Goal: Task Accomplishment & Management: Use online tool/utility

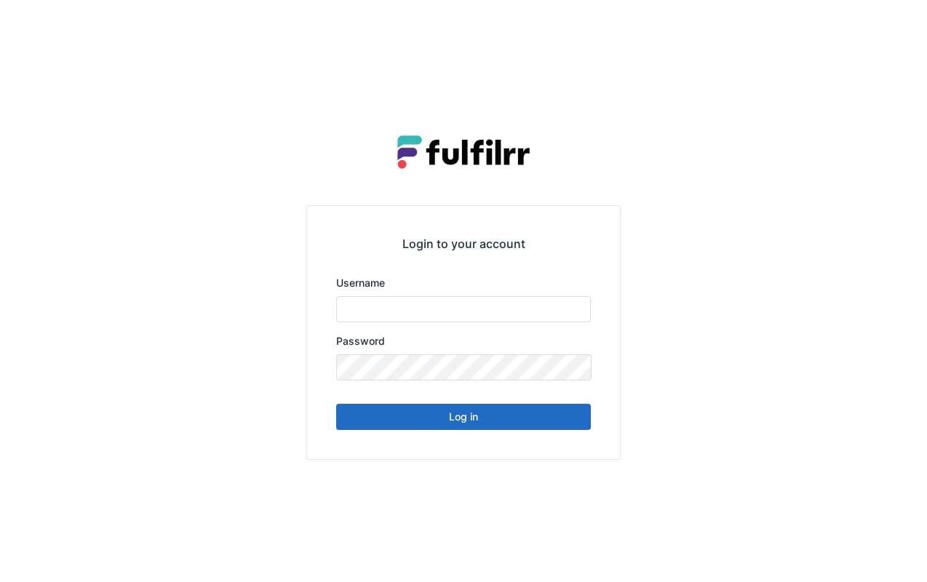
type input "*******"
click at [461, 406] on button "Log in" at bounding box center [463, 417] width 255 height 26
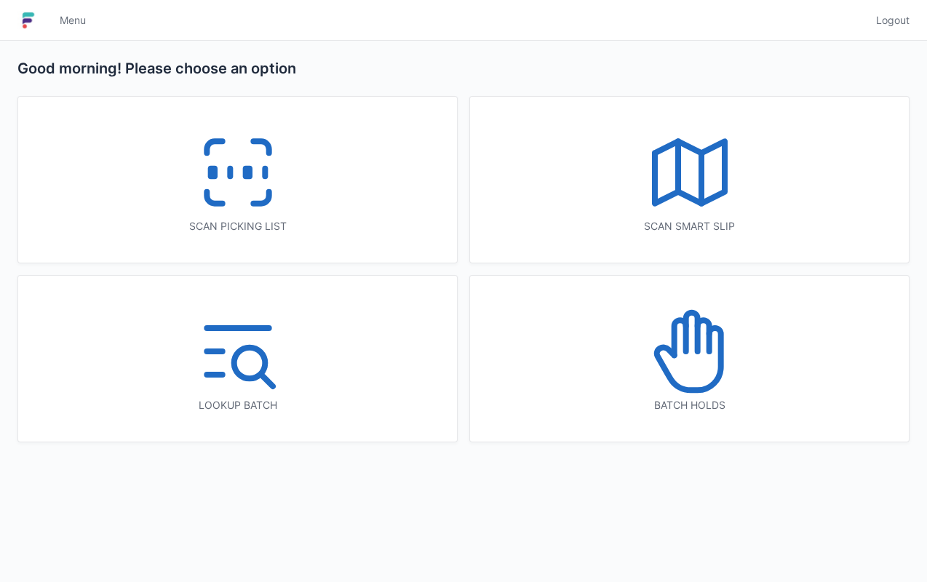
click at [244, 144] on icon at bounding box center [237, 172] width 93 height 93
click at [240, 163] on icon at bounding box center [237, 172] width 93 height 93
click at [244, 180] on icon at bounding box center [237, 172] width 93 height 93
click at [240, 180] on icon at bounding box center [237, 172] width 93 height 93
click at [256, 170] on icon at bounding box center [237, 172] width 93 height 93
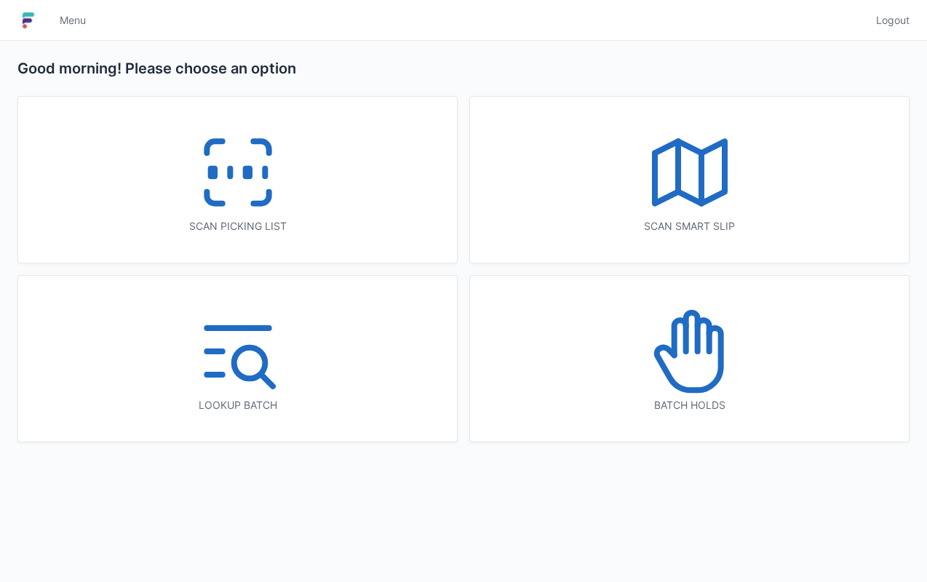
click at [234, 169] on icon at bounding box center [237, 172] width 93 height 93
click at [219, 215] on icon at bounding box center [237, 172] width 93 height 93
click at [257, 167] on icon at bounding box center [237, 172] width 93 height 93
click at [246, 153] on icon at bounding box center [237, 172] width 93 height 93
click at [246, 138] on icon at bounding box center [237, 172] width 93 height 93
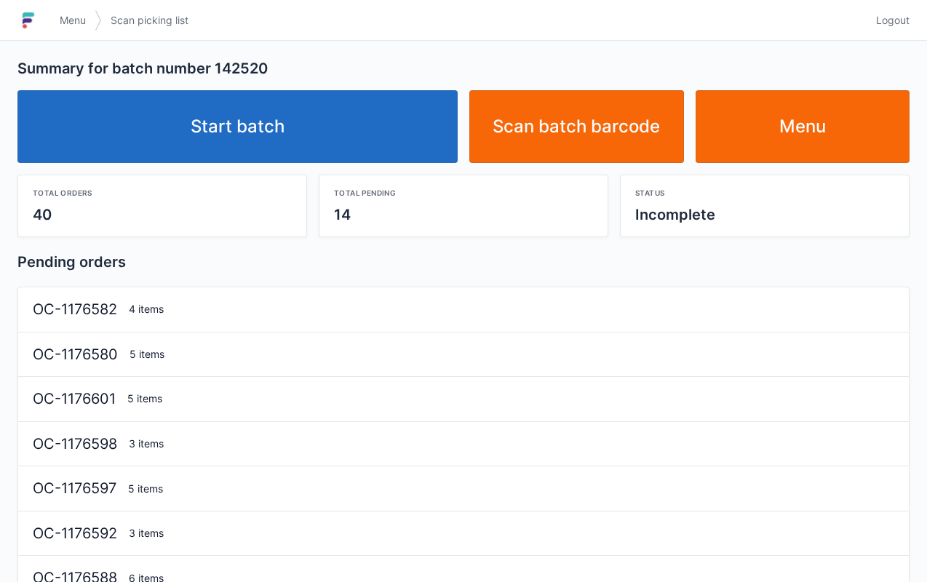
click at [254, 127] on link "Start batch" at bounding box center [237, 126] width 440 height 73
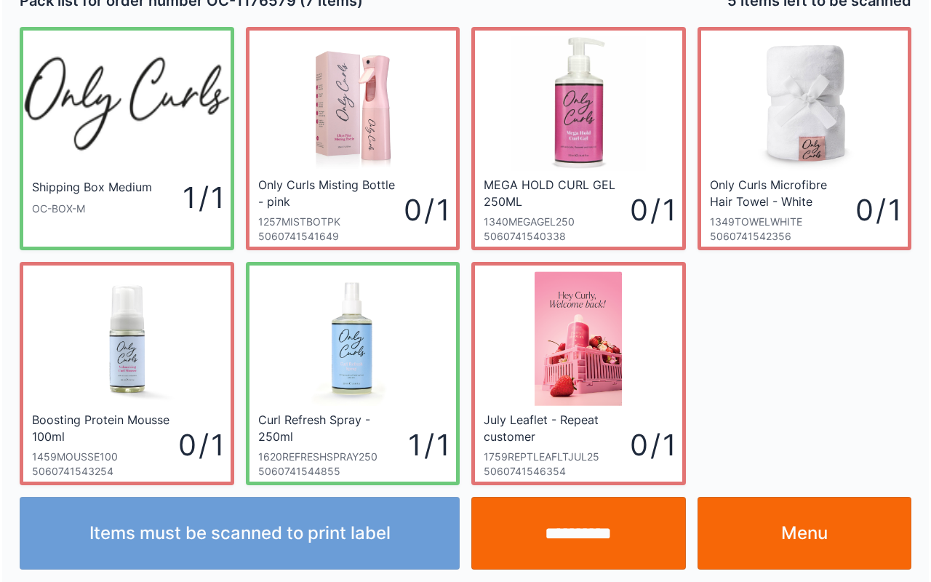
scroll to position [26, 0]
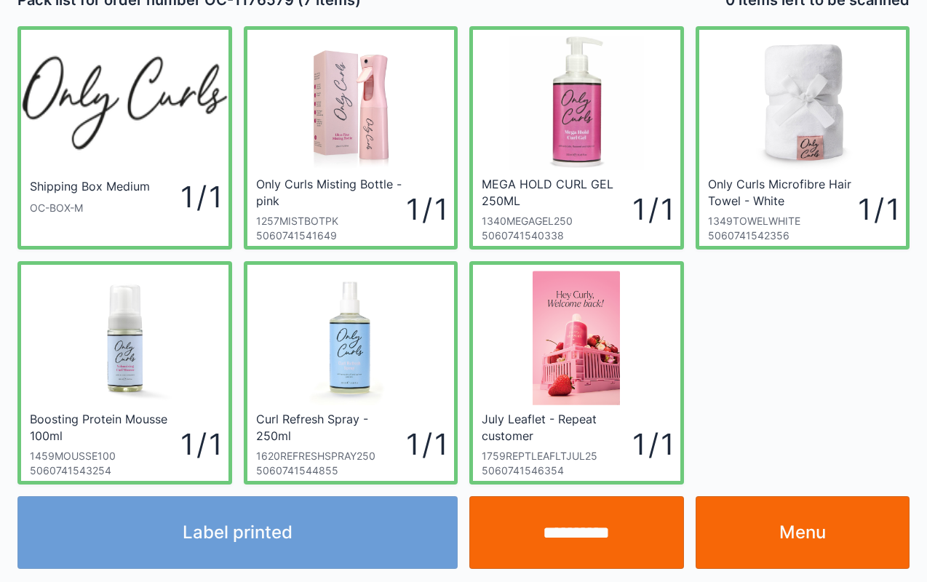
click at [561, 548] on input "**********" at bounding box center [576, 532] width 215 height 73
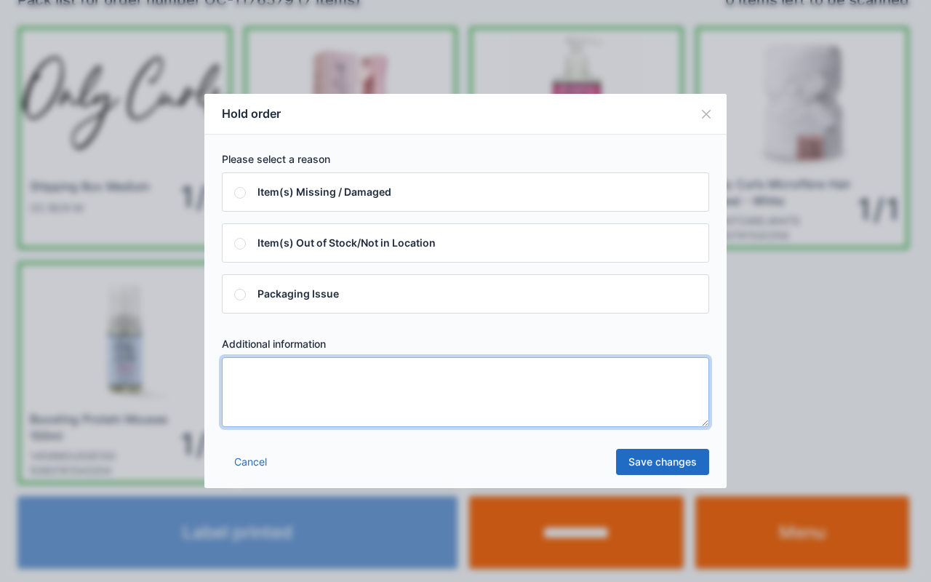
click at [628, 404] on textarea at bounding box center [465, 392] width 487 height 70
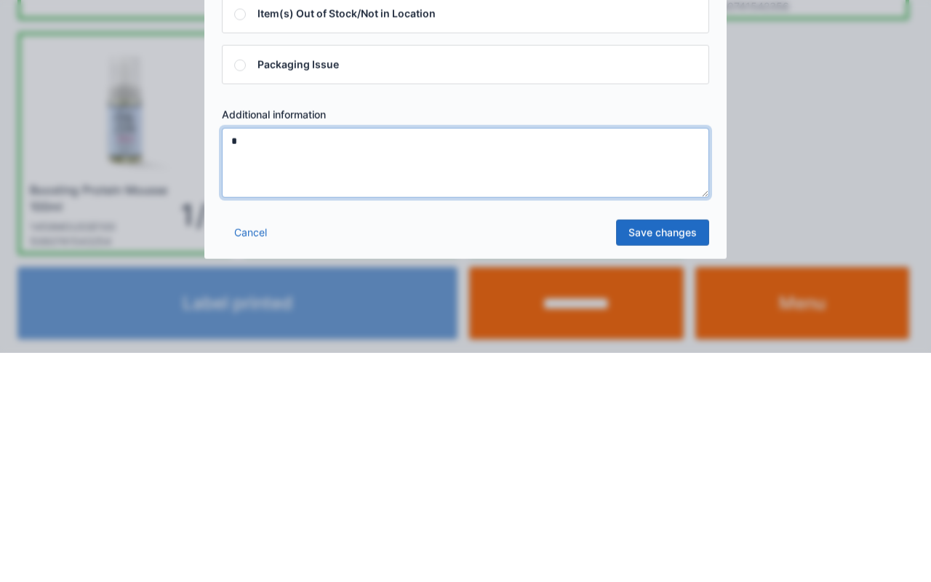
type textarea "*"
click at [683, 470] on link "Save changes" at bounding box center [662, 462] width 93 height 26
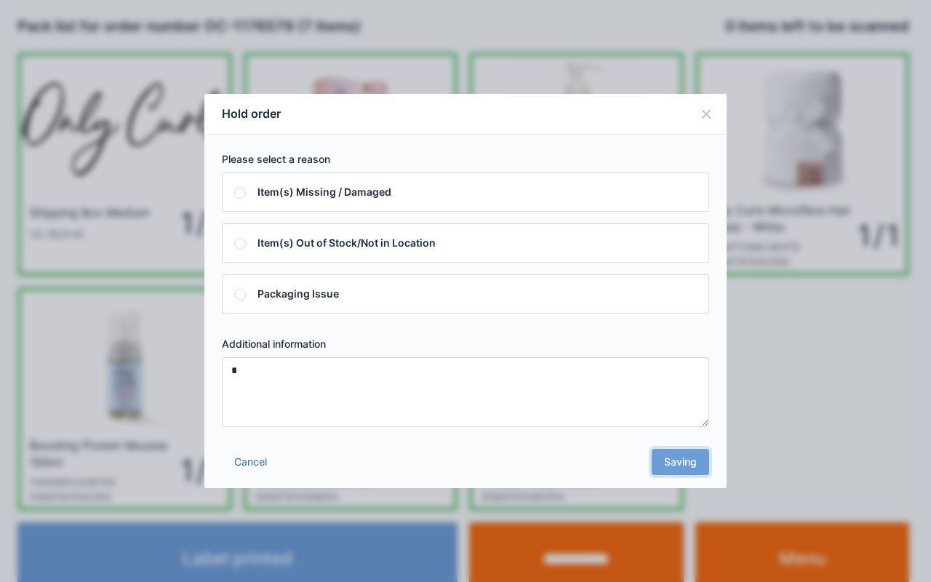
click at [688, 463] on div "Cancel Saving" at bounding box center [465, 466] width 522 height 44
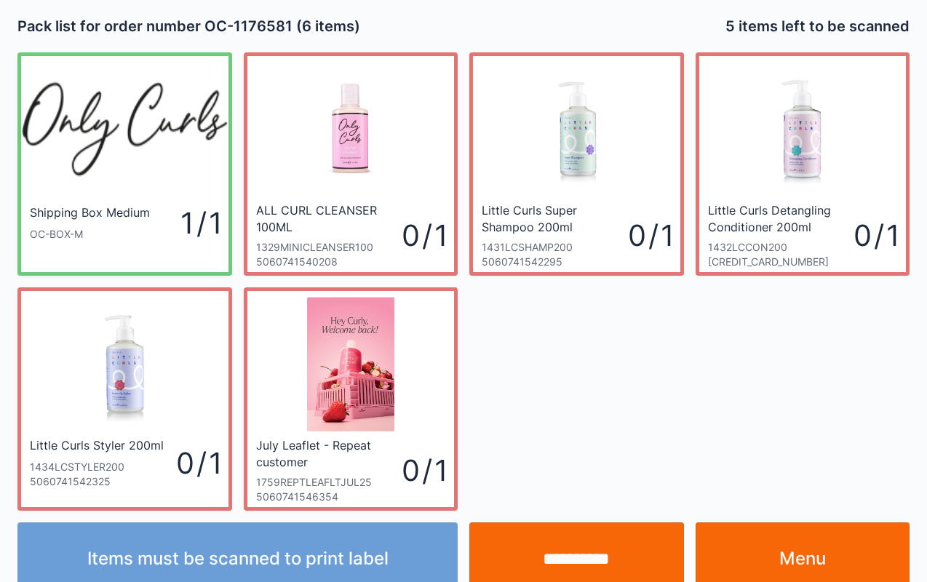
click at [791, 551] on link "Menu" at bounding box center [802, 558] width 215 height 73
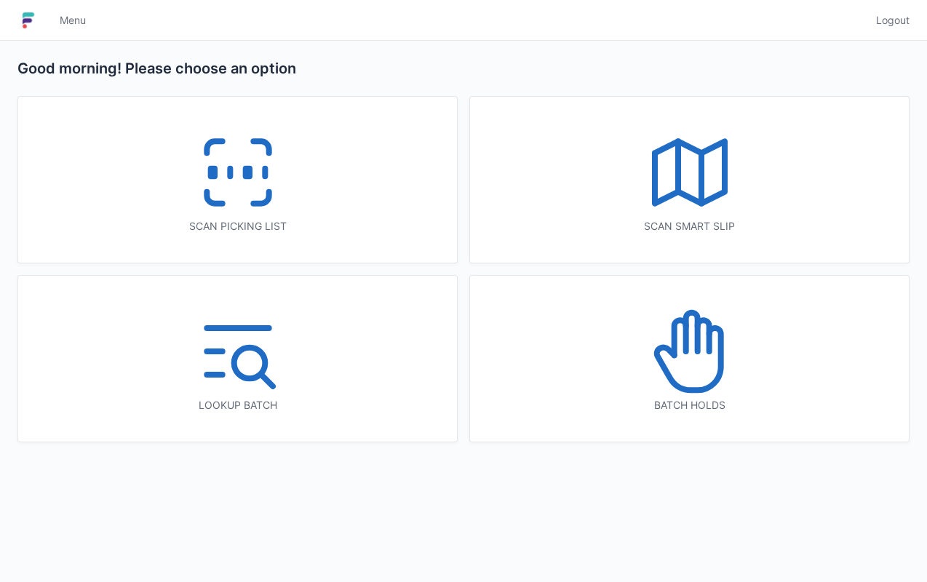
click at [688, 343] on icon at bounding box center [689, 351] width 93 height 93
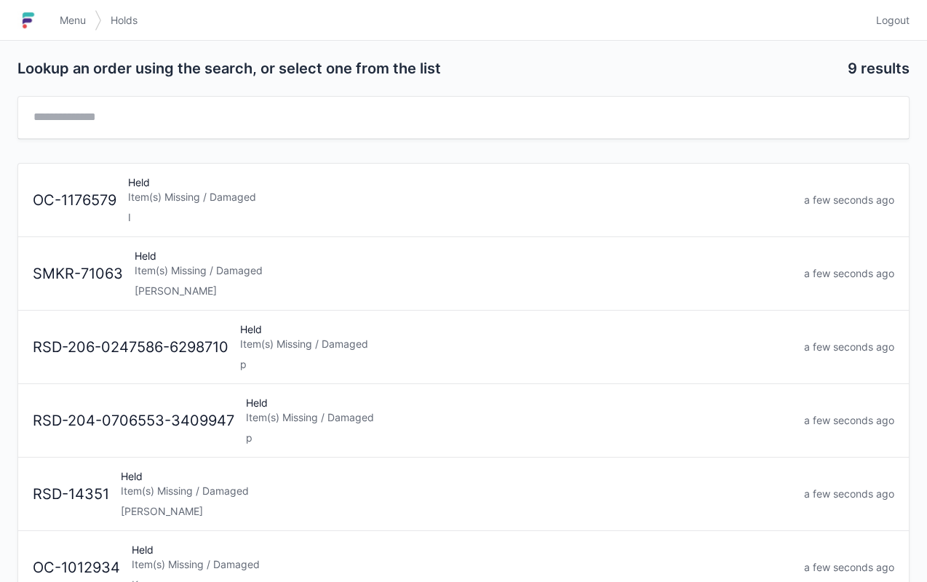
click at [252, 190] on div "Item(s) Missing / Damaged" at bounding box center [460, 197] width 664 height 15
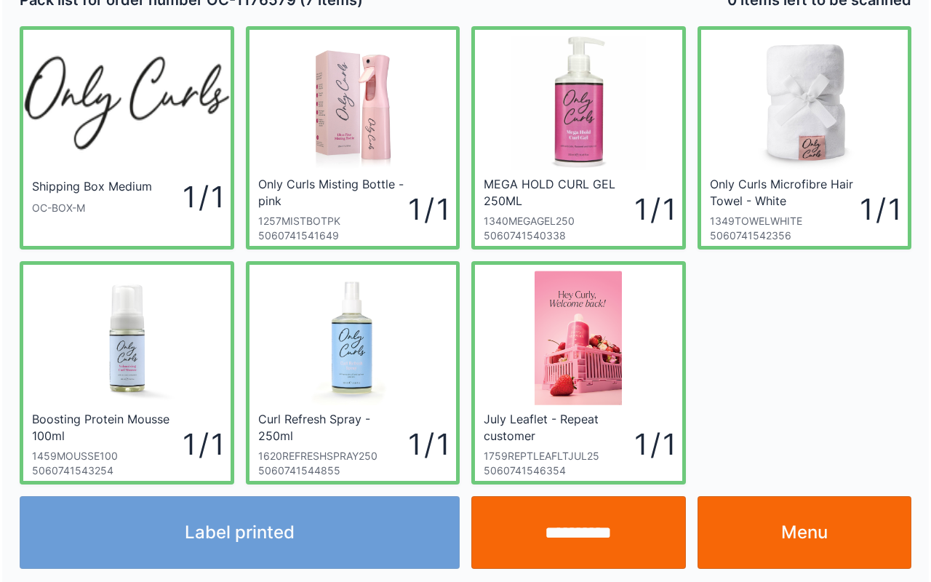
scroll to position [22, 0]
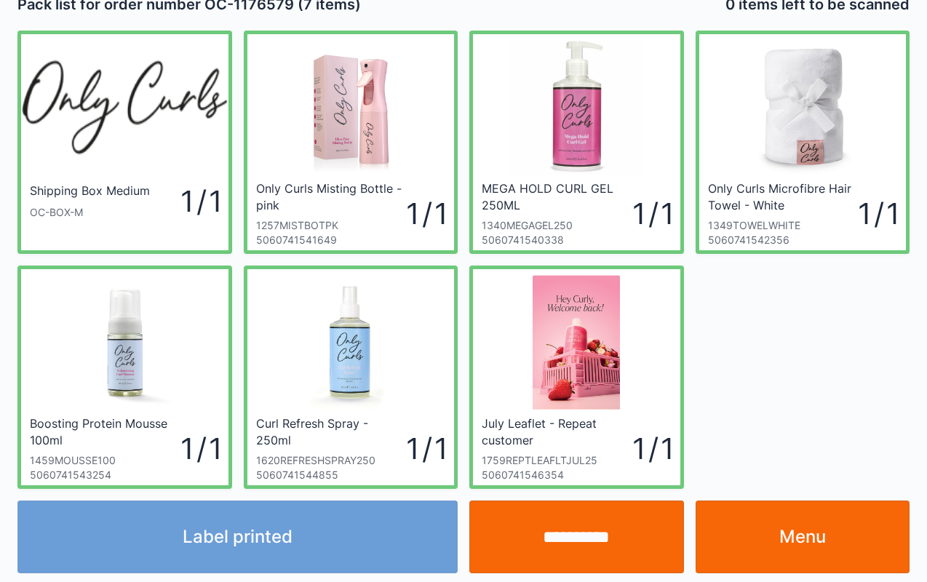
click at [282, 535] on div "Label printed" at bounding box center [238, 536] width 452 height 73
click at [578, 541] on input "**********" at bounding box center [576, 536] width 215 height 73
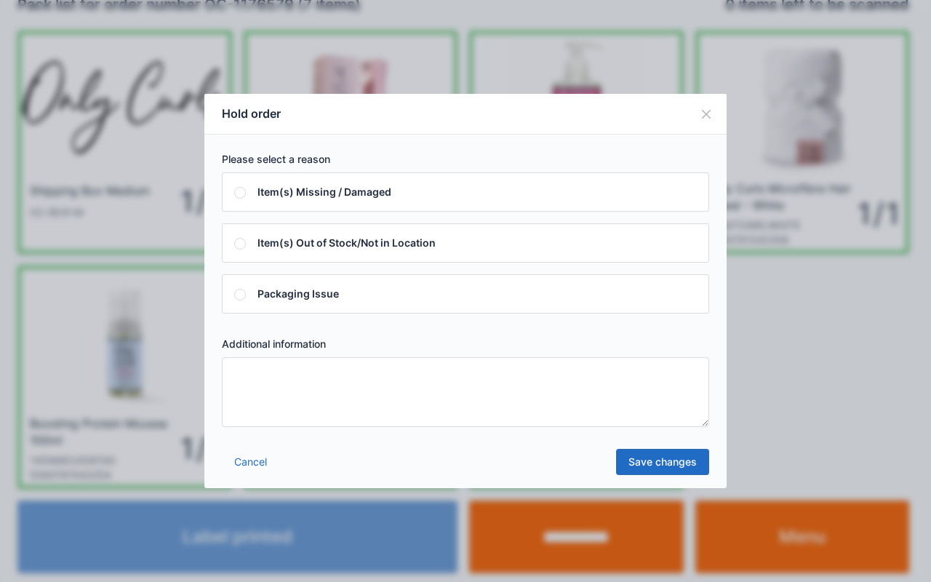
click at [626, 377] on textarea at bounding box center [465, 392] width 487 height 70
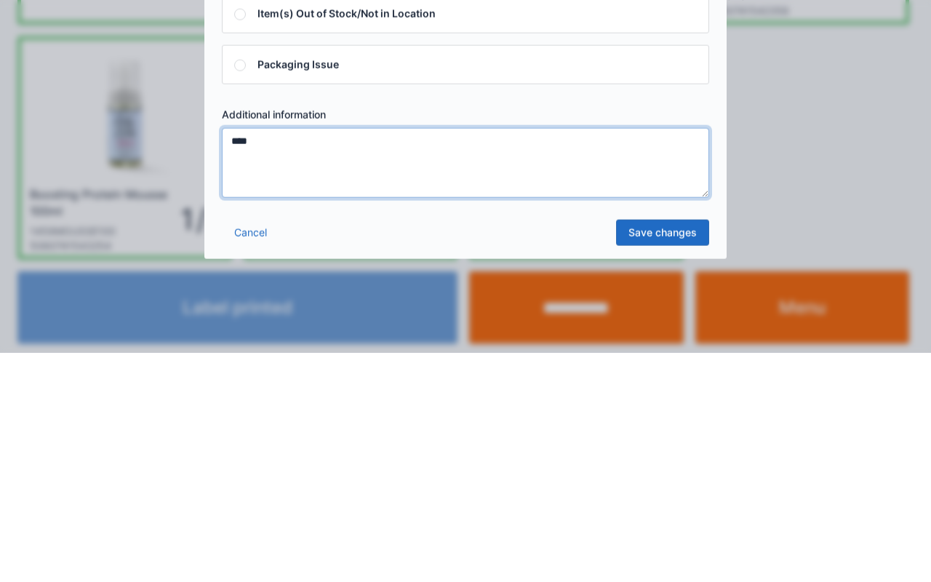
type textarea "****"
click at [685, 461] on link "Save changes" at bounding box center [662, 462] width 93 height 26
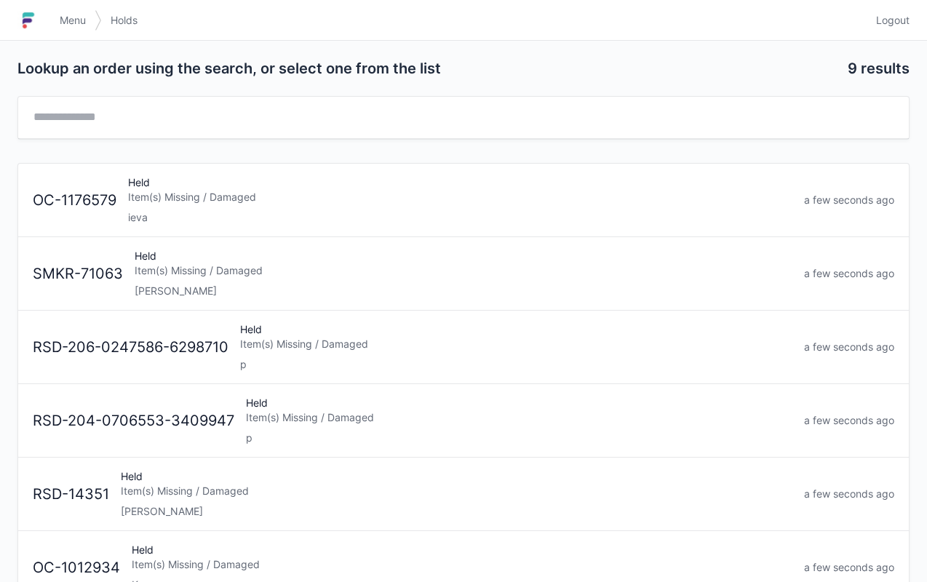
click at [74, 19] on span "Menu" at bounding box center [73, 20] width 26 height 15
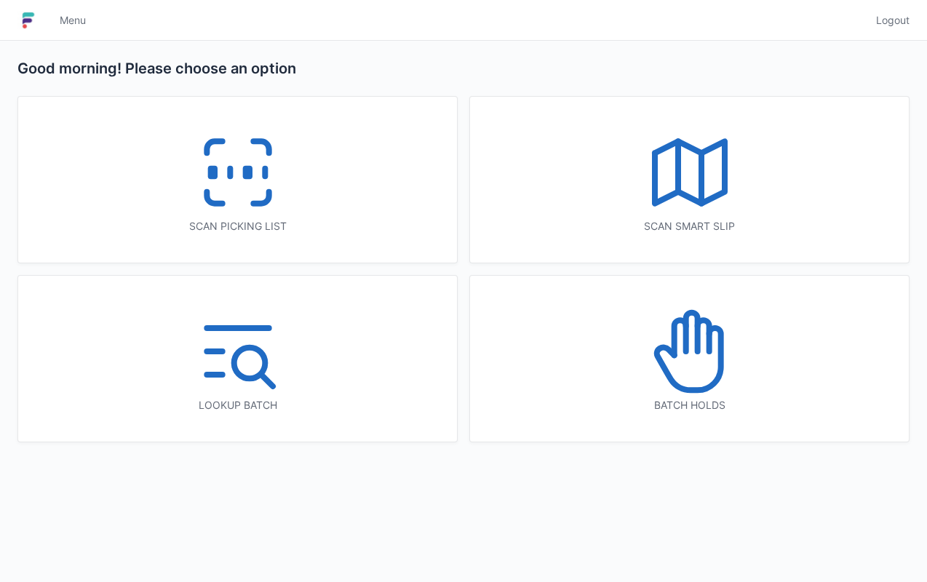
click at [240, 156] on icon at bounding box center [237, 172] width 93 height 93
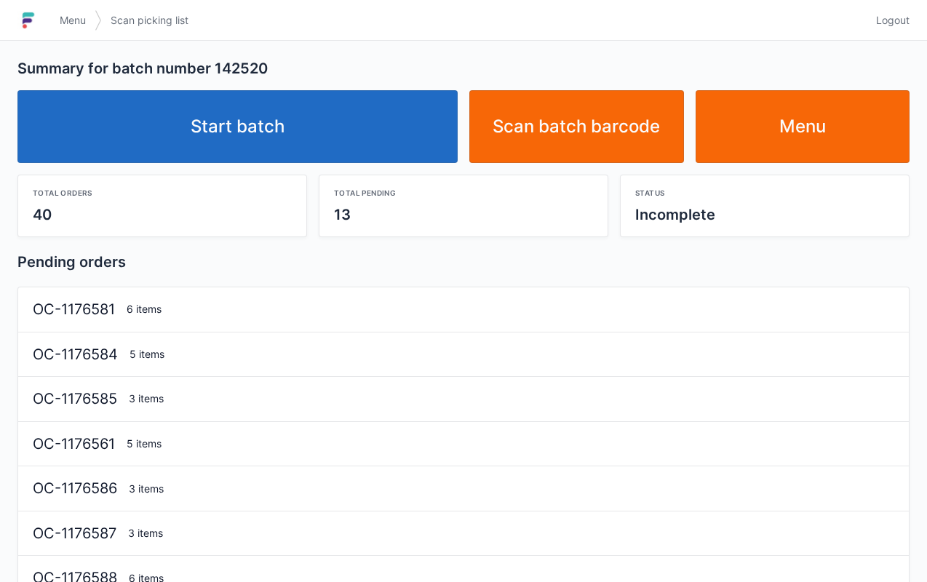
click at [240, 116] on link "Start batch" at bounding box center [237, 126] width 440 height 73
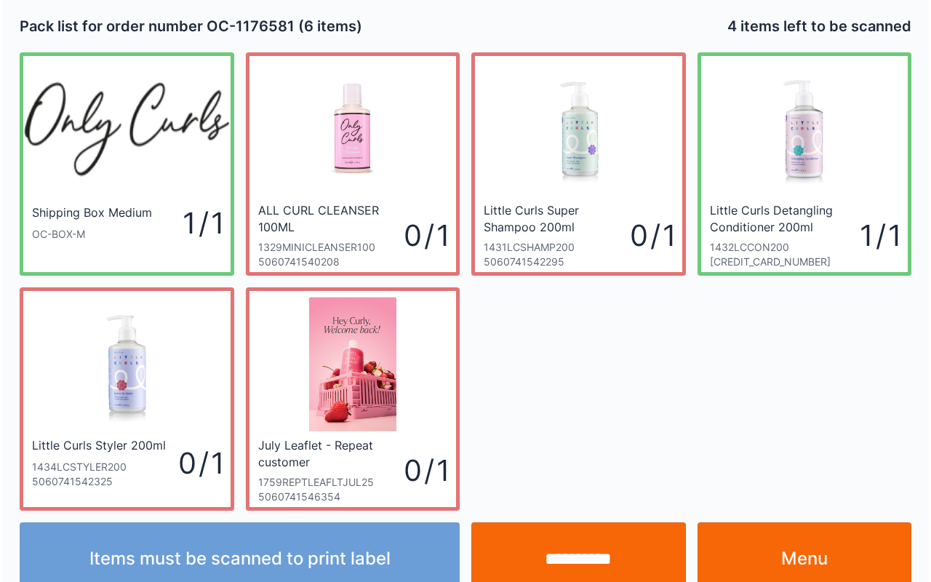
scroll to position [26, 0]
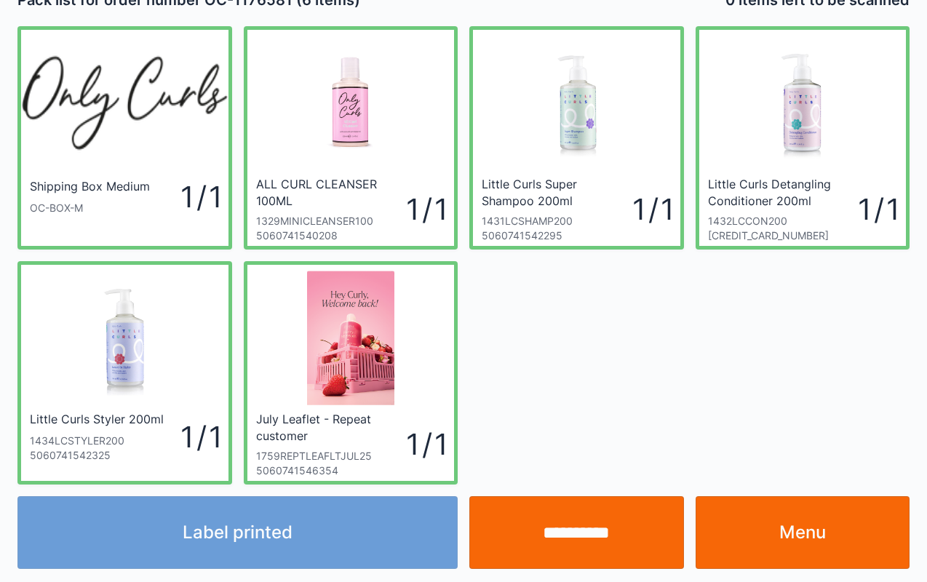
click at [538, 535] on input "**********" at bounding box center [576, 532] width 215 height 73
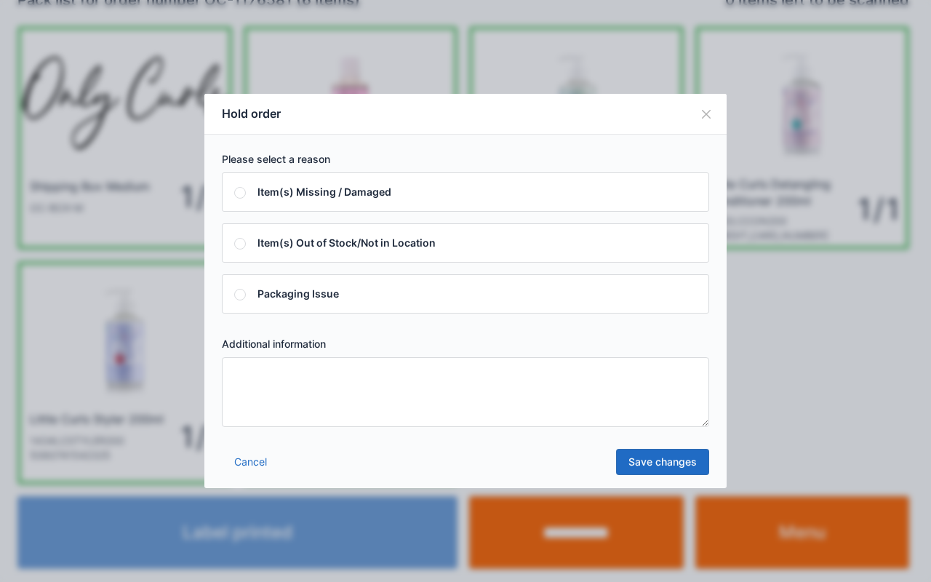
click at [596, 398] on textarea at bounding box center [465, 392] width 487 height 70
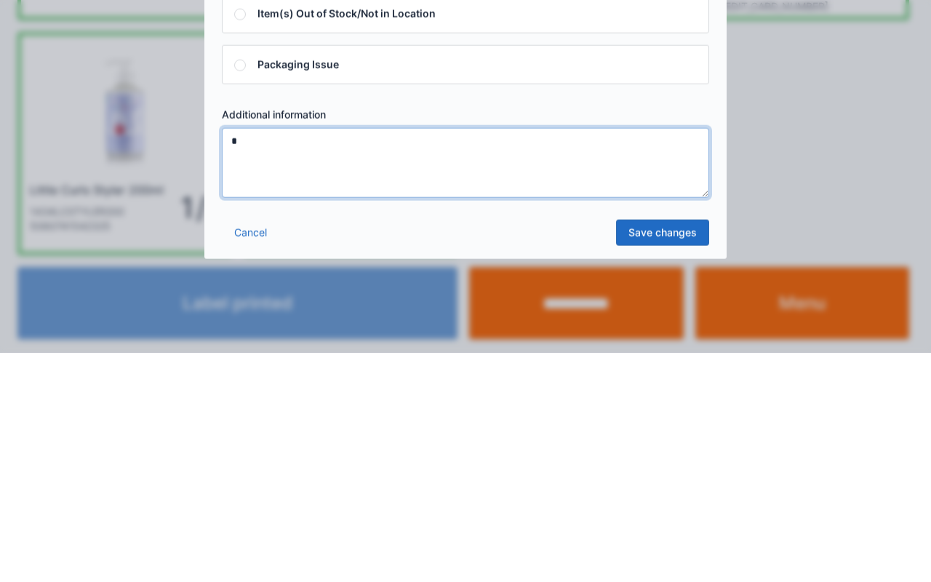
type textarea "*"
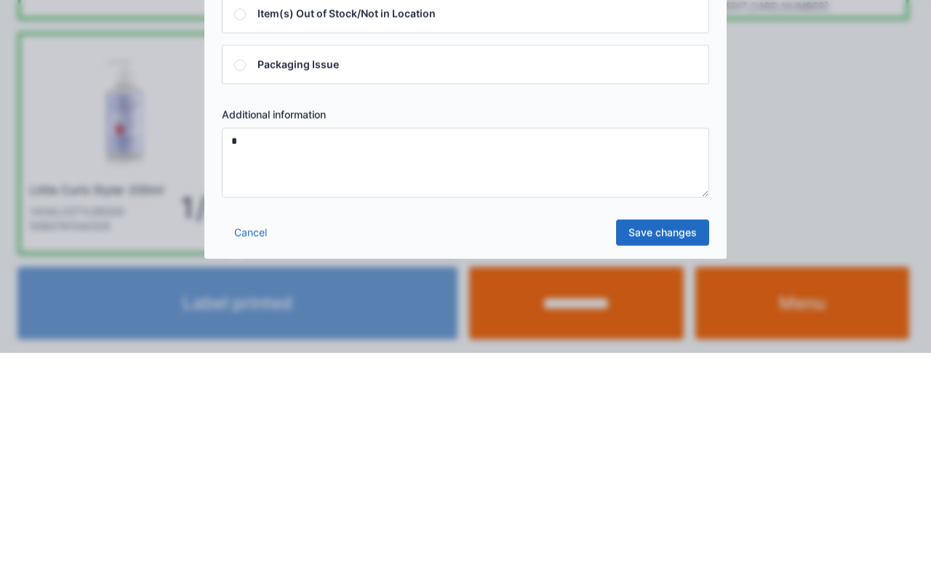
click at [665, 459] on link "Save changes" at bounding box center [662, 462] width 93 height 26
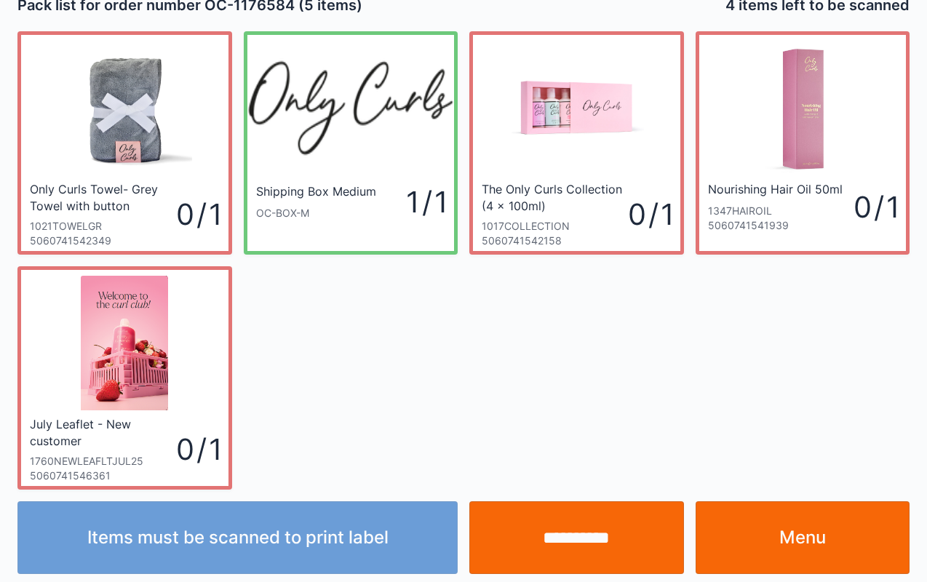
scroll to position [23, 0]
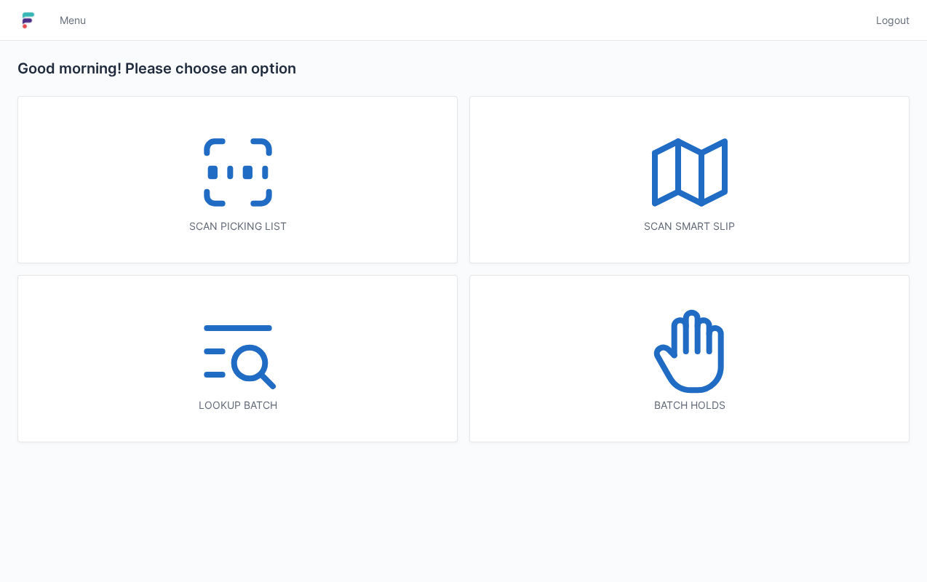
click at [260, 156] on icon at bounding box center [237, 172] width 93 height 93
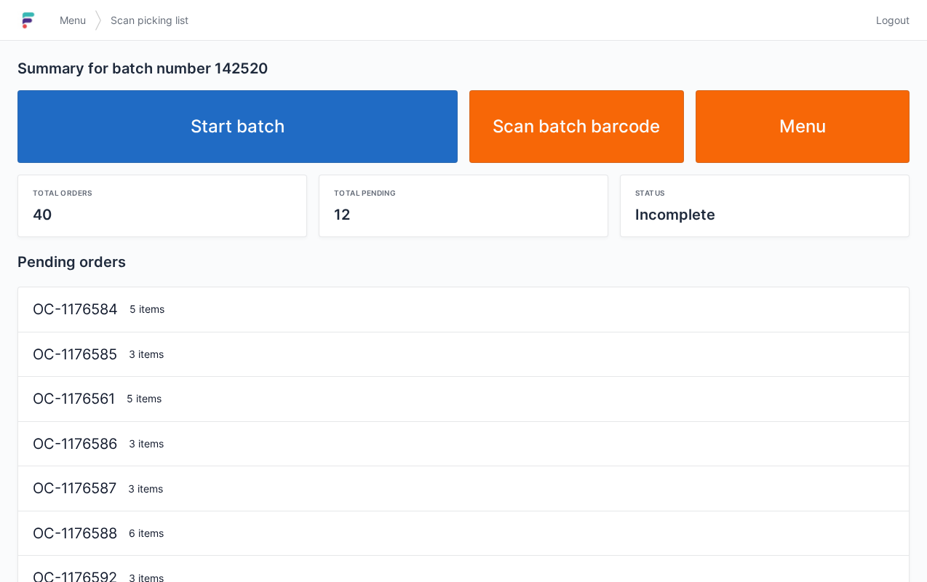
click at [837, 128] on link "Menu" at bounding box center [802, 126] width 215 height 73
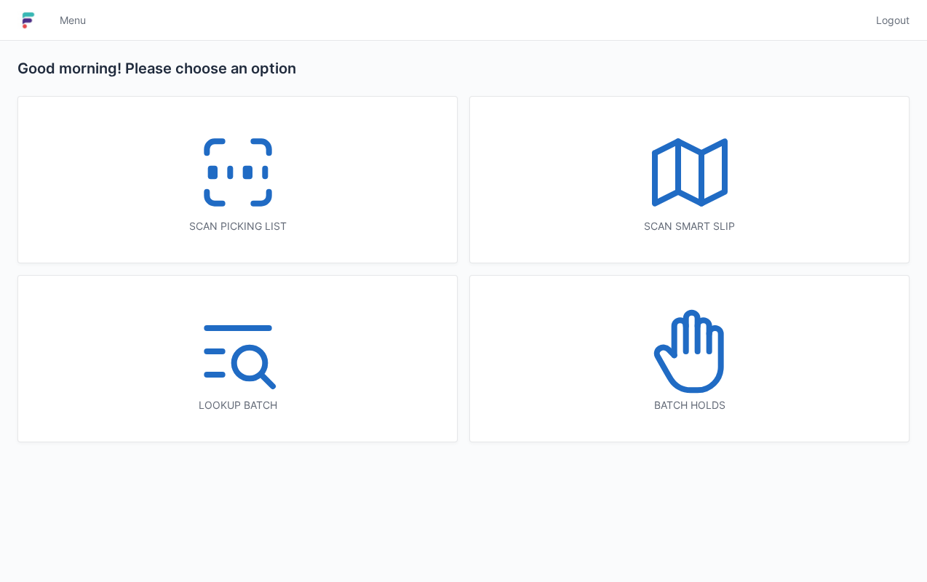
click at [697, 365] on icon at bounding box center [689, 351] width 93 height 93
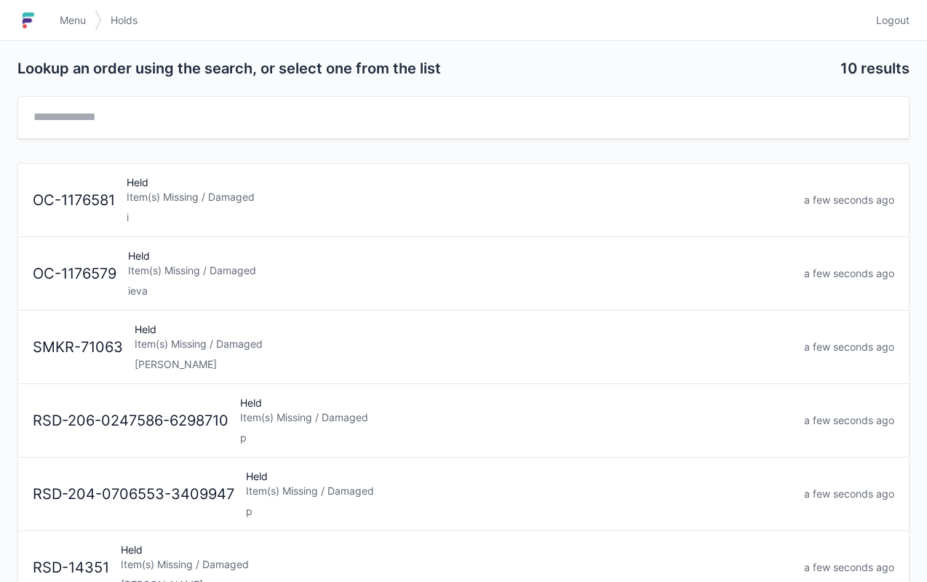
click at [277, 276] on div "Held Item(s) Missing / Damaged ieva" at bounding box center [460, 273] width 676 height 49
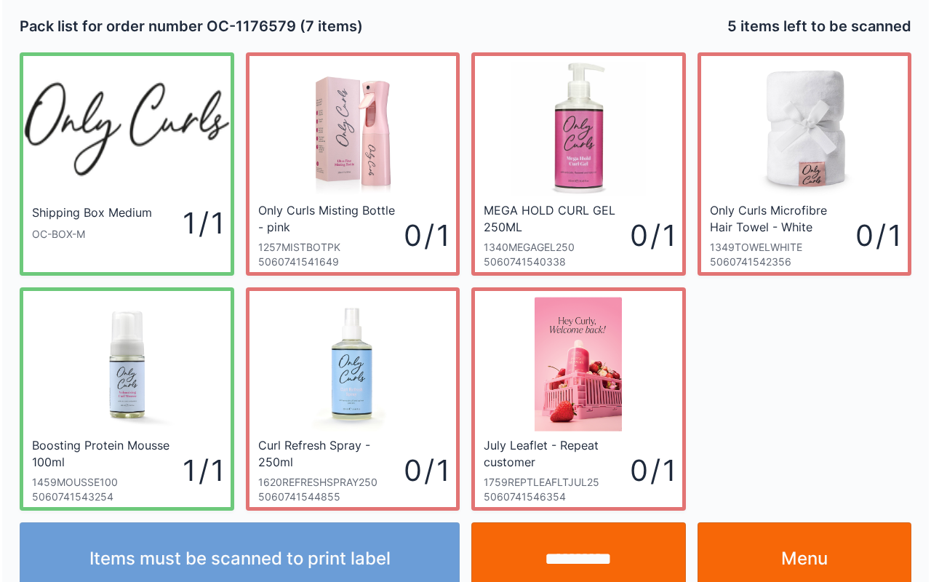
scroll to position [26, 0]
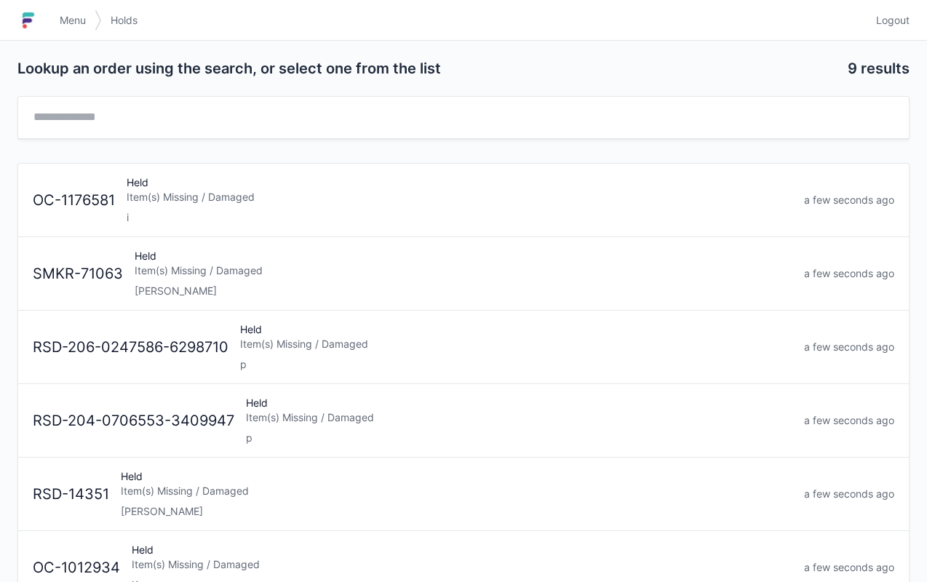
click at [236, 205] on div "Held Item(s) Missing / Damaged i" at bounding box center [459, 199] width 677 height 49
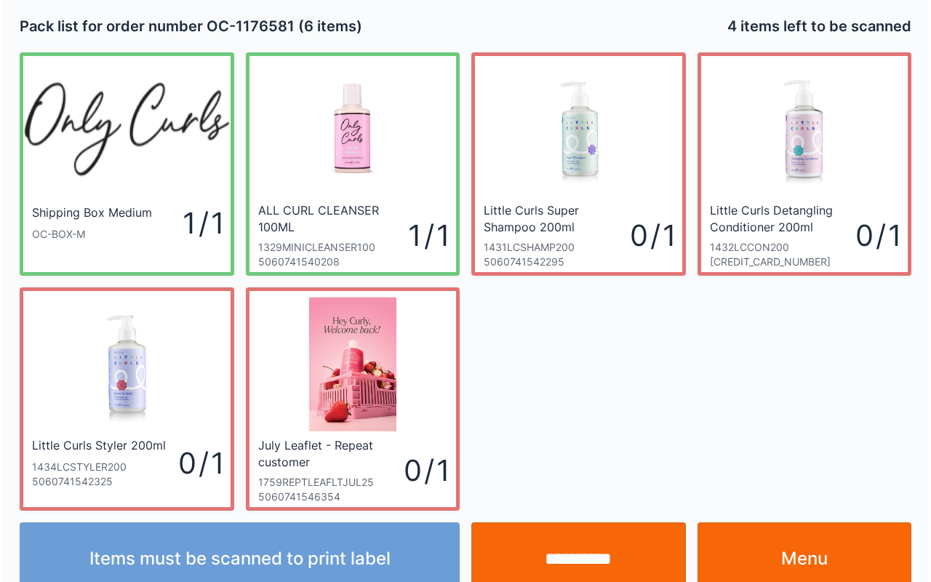
scroll to position [26, 0]
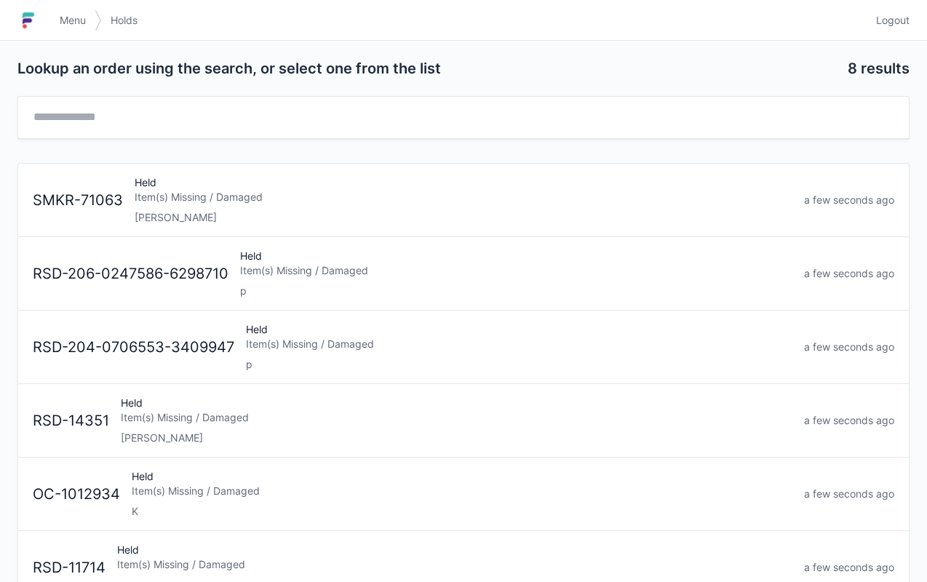
click at [85, 10] on link "Menu" at bounding box center [73, 20] width 44 height 26
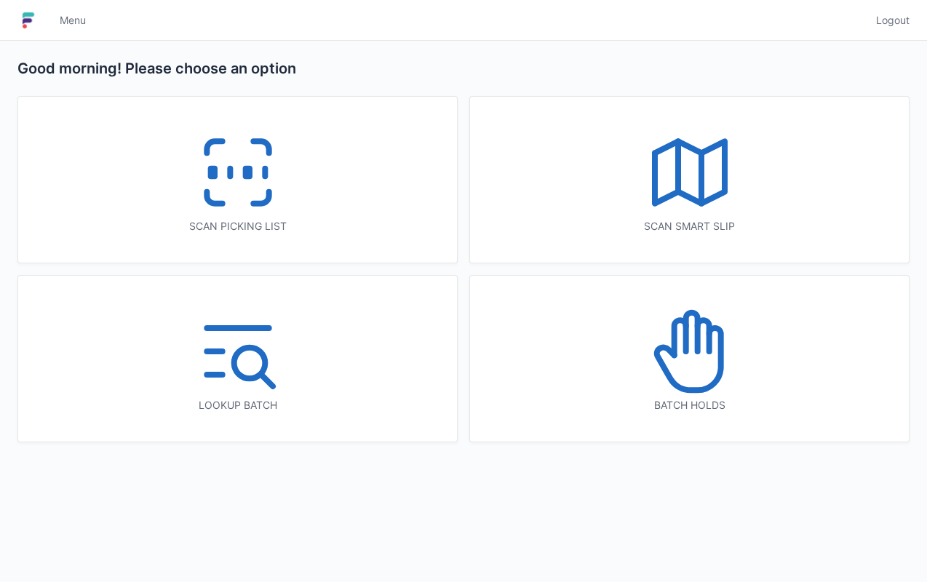
click at [220, 170] on icon at bounding box center [237, 172] width 93 height 93
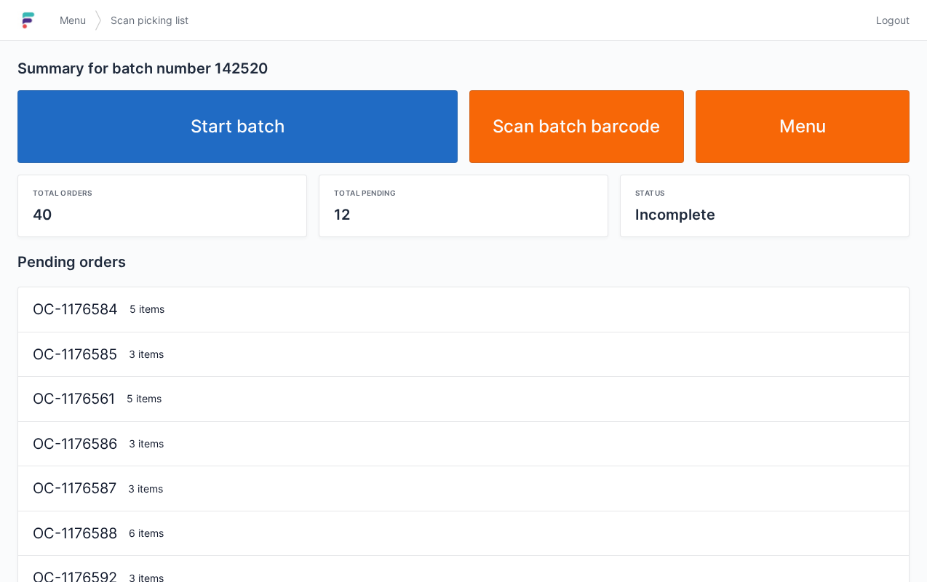
click at [260, 117] on link "Start batch" at bounding box center [237, 126] width 440 height 73
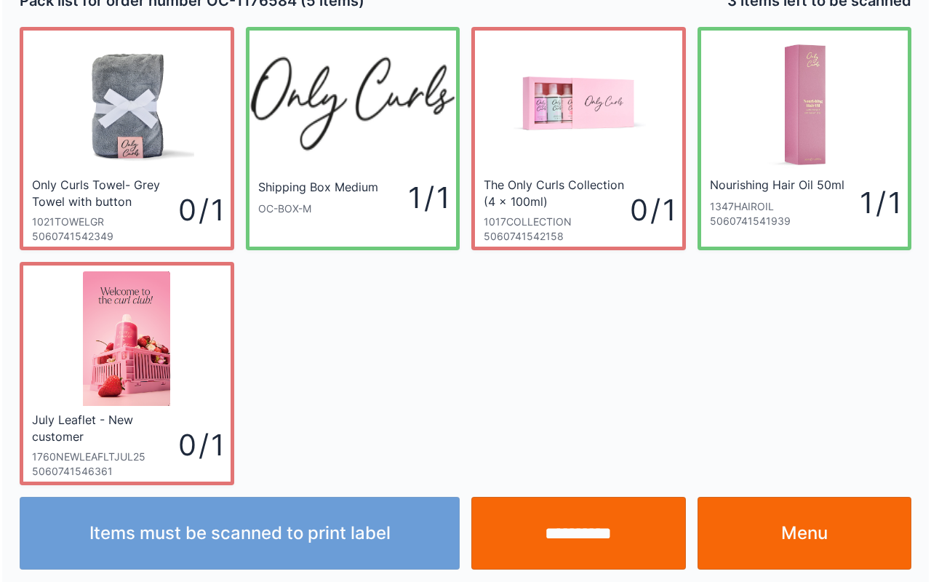
scroll to position [26, 0]
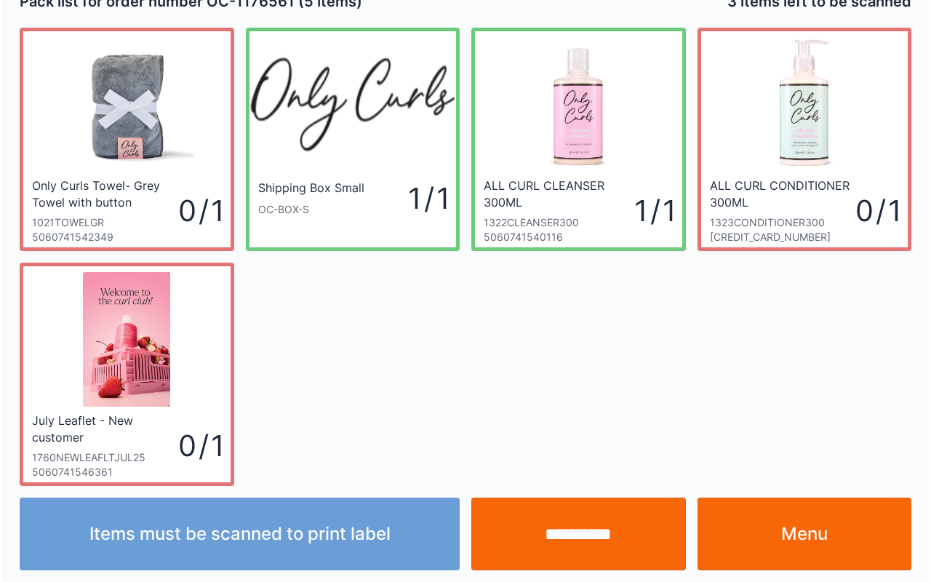
scroll to position [26, 0]
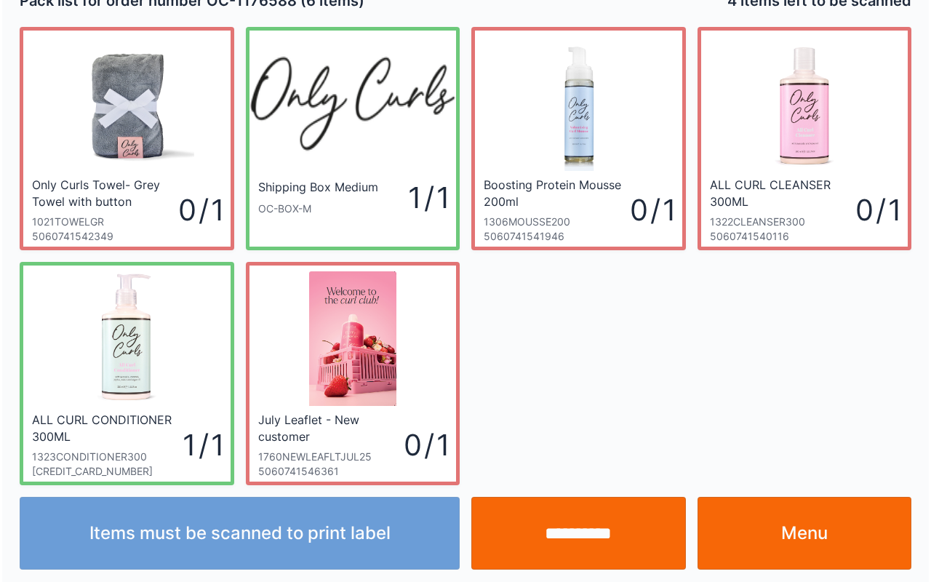
scroll to position [26, 0]
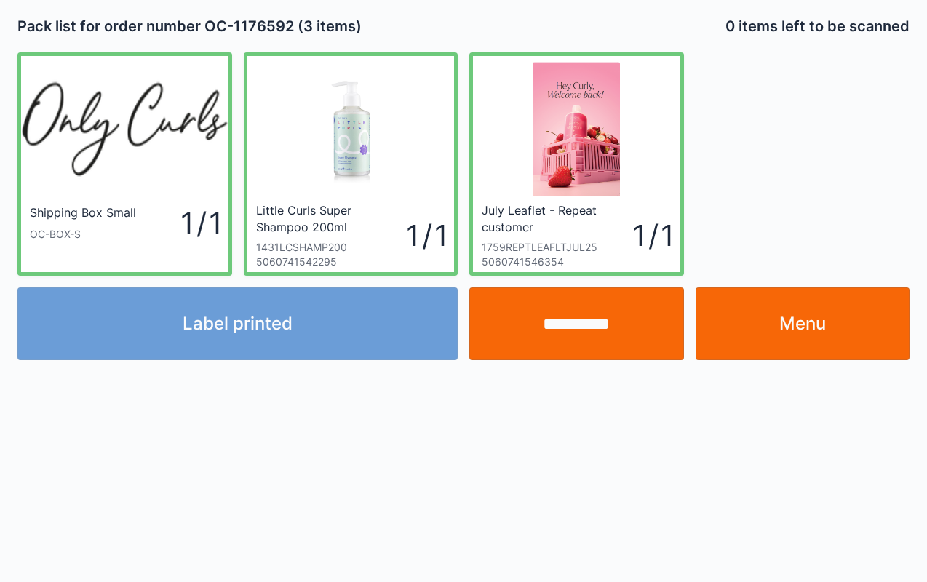
click at [589, 314] on input "**********" at bounding box center [576, 323] width 215 height 73
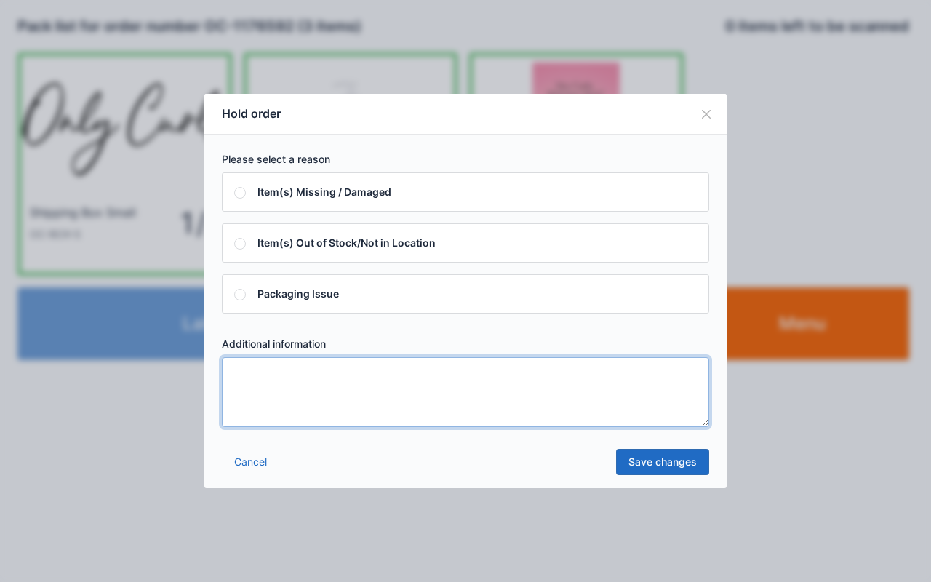
click at [513, 399] on textarea at bounding box center [465, 392] width 487 height 70
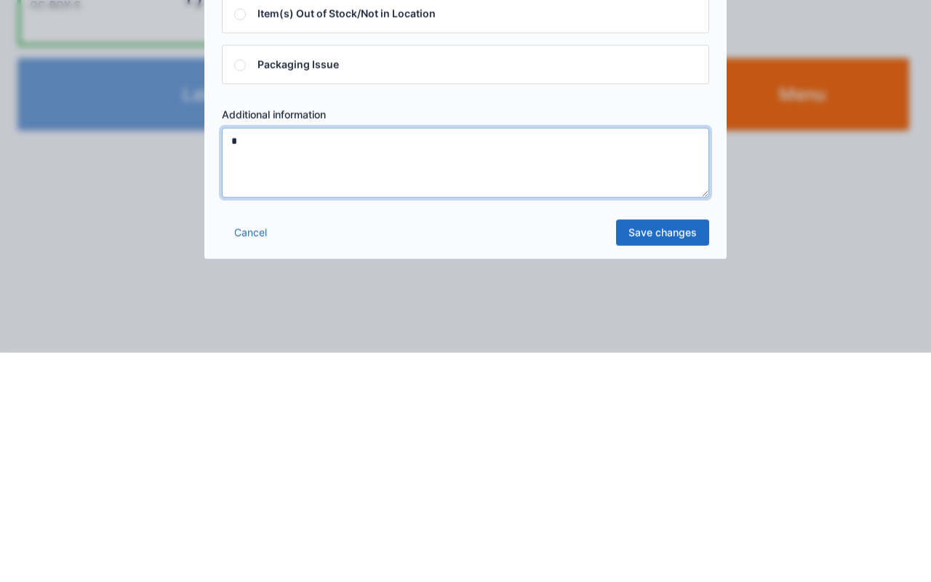
type textarea "*"
click at [652, 457] on link "Save changes" at bounding box center [662, 462] width 93 height 26
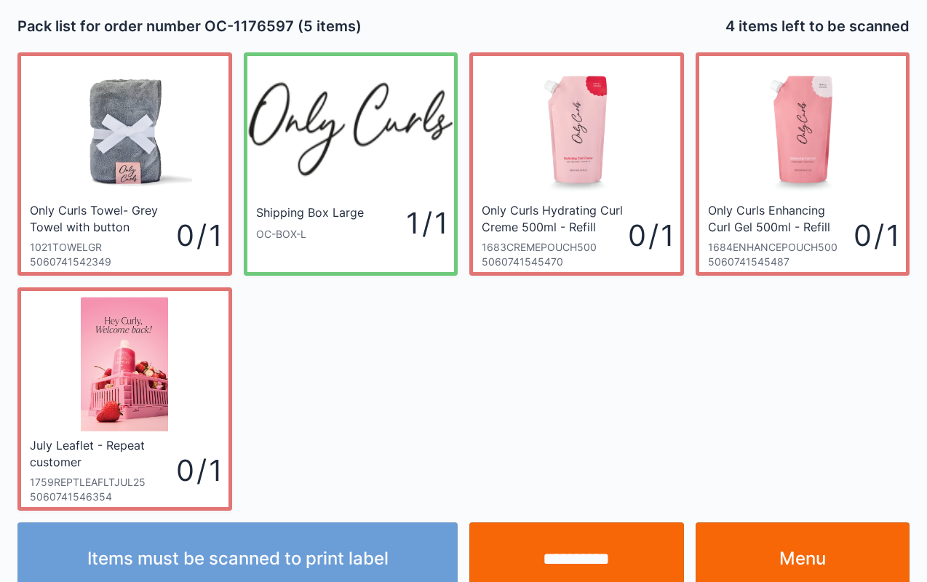
click at [804, 551] on link "Menu" at bounding box center [802, 558] width 215 height 73
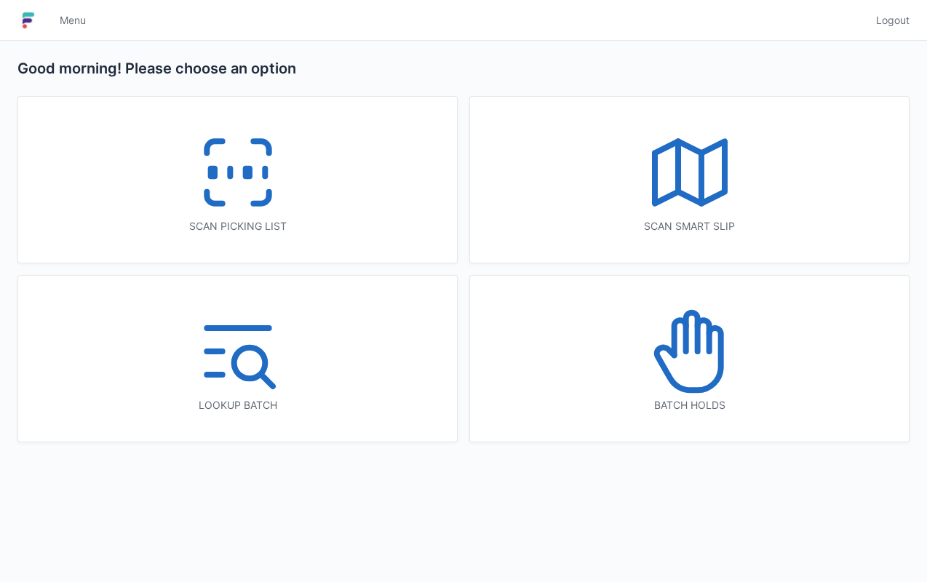
click at [681, 351] on icon at bounding box center [689, 351] width 93 height 93
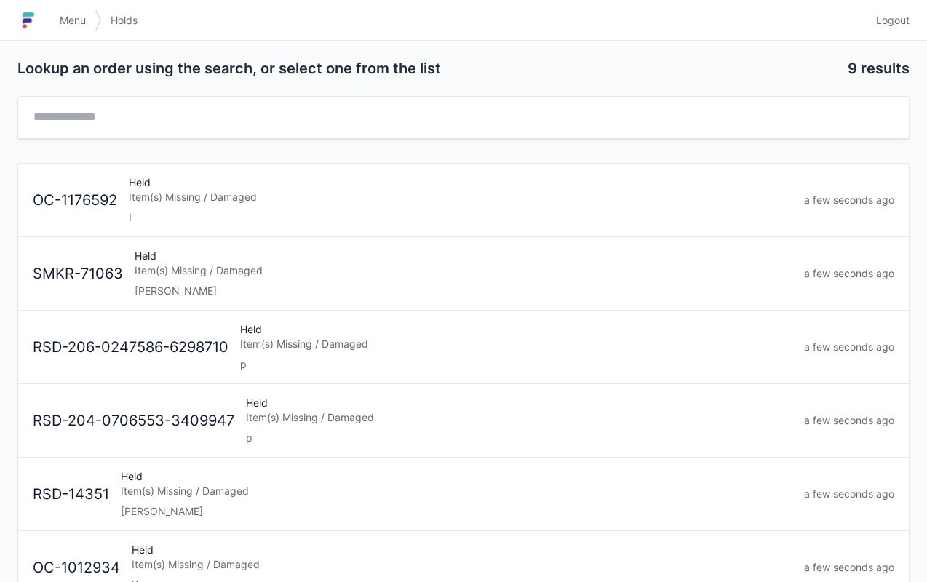
click at [240, 201] on div "Item(s) Missing / Damaged" at bounding box center [460, 197] width 663 height 15
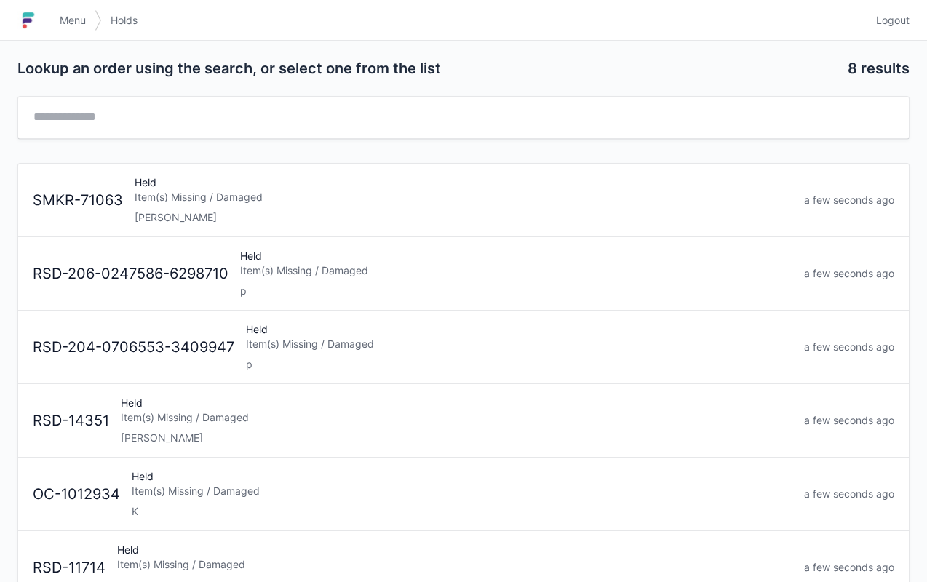
click at [73, 19] on span "Menu" at bounding box center [73, 20] width 26 height 15
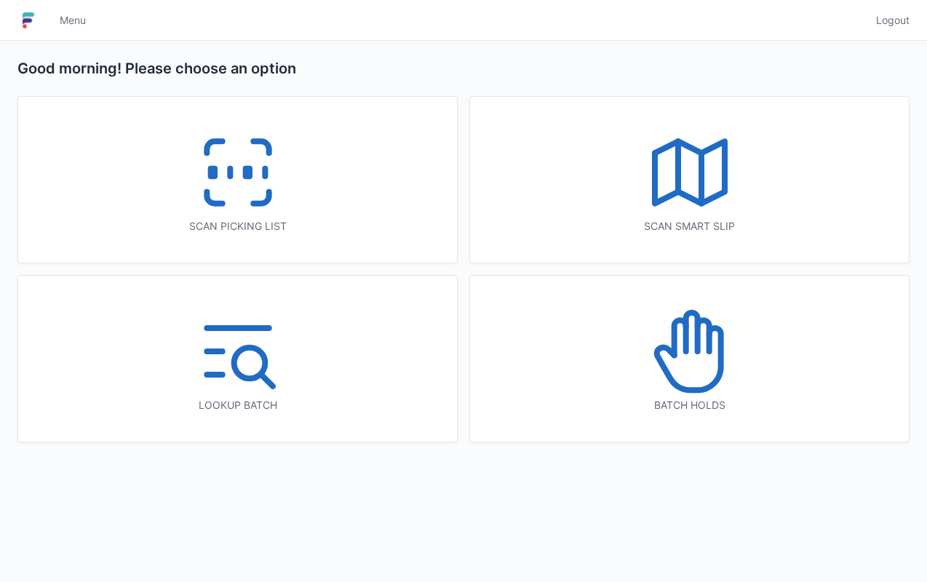
click at [244, 159] on icon at bounding box center [237, 172] width 93 height 93
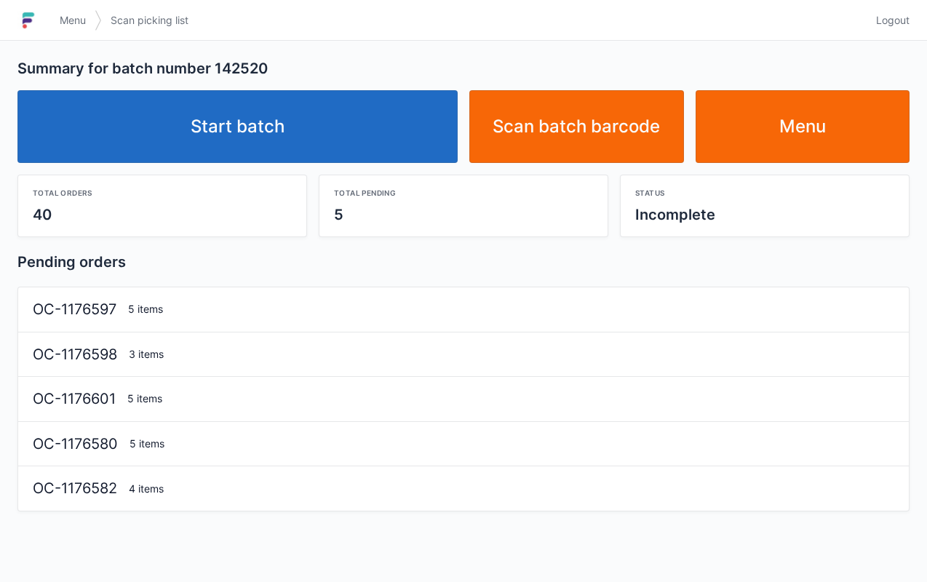
click at [300, 127] on link "Start batch" at bounding box center [237, 126] width 440 height 73
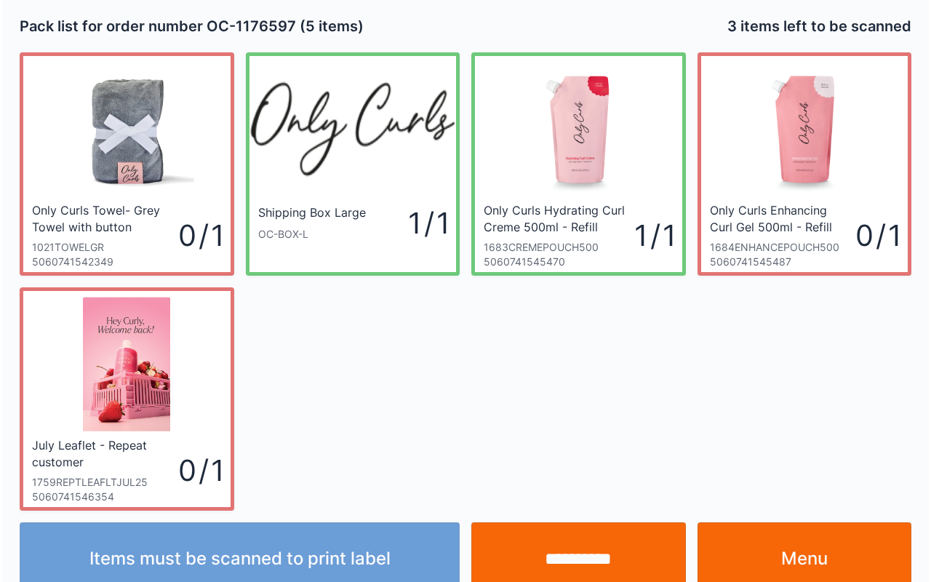
scroll to position [26, 0]
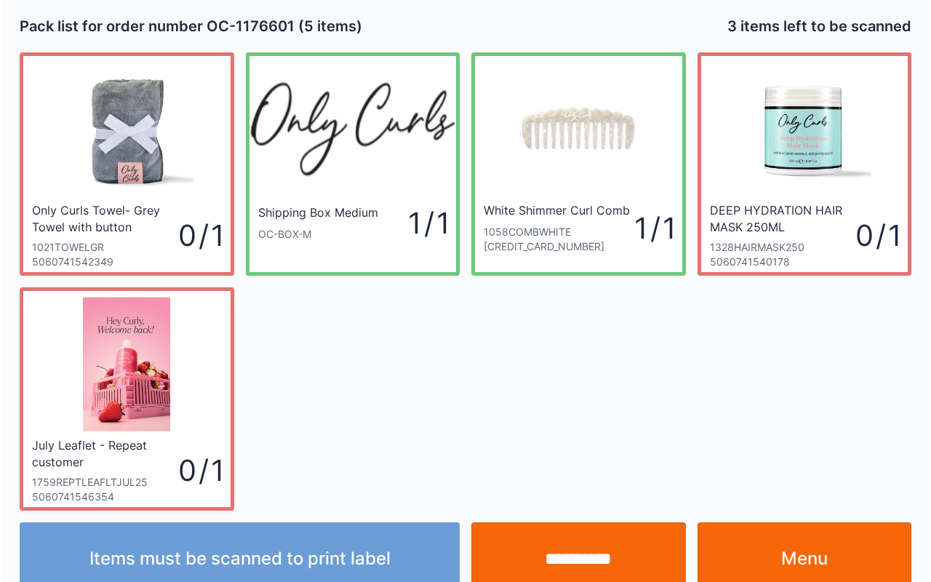
scroll to position [26, 0]
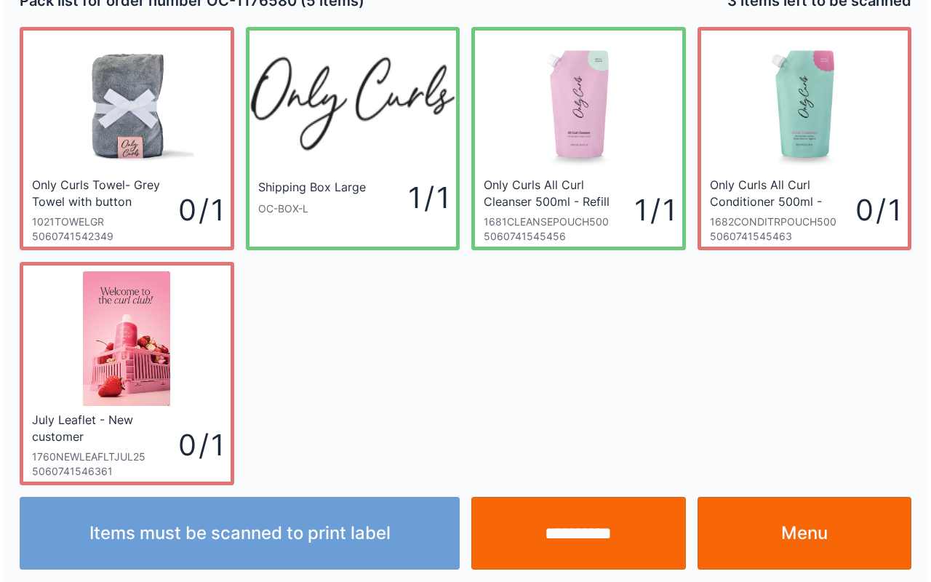
scroll to position [26, 0]
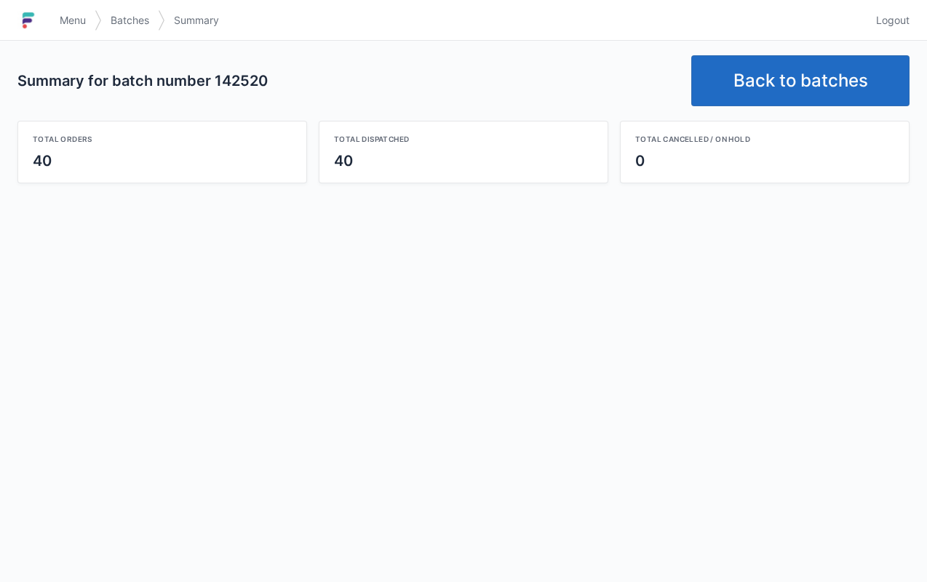
click at [794, 88] on link "Back to batches" at bounding box center [800, 80] width 218 height 51
click at [790, 86] on link "Back to batches" at bounding box center [800, 80] width 218 height 51
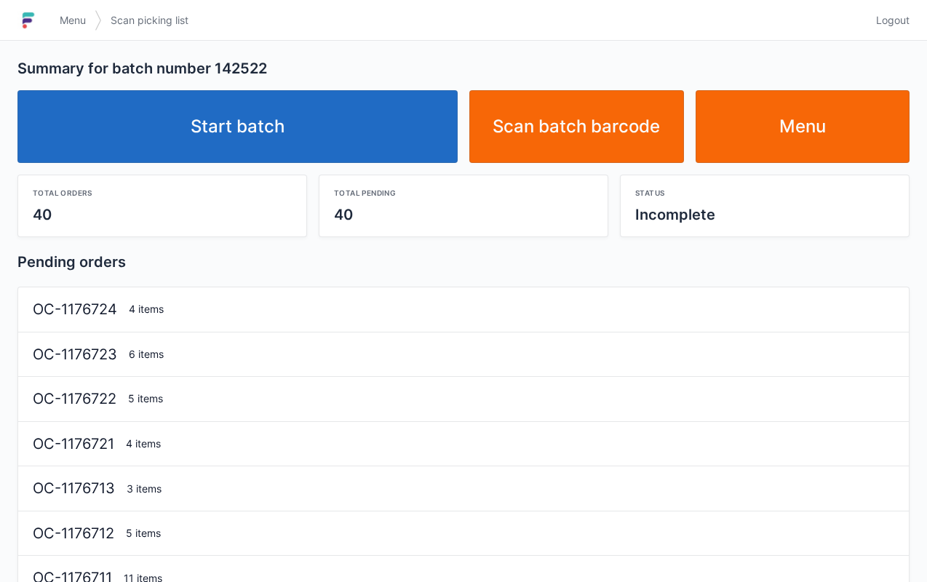
click at [260, 115] on link "Start batch" at bounding box center [237, 126] width 440 height 73
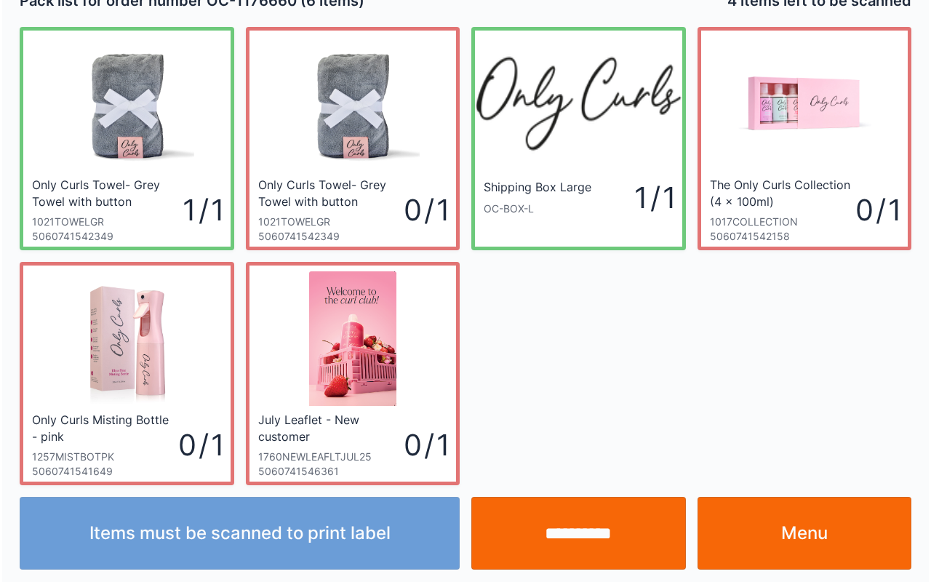
scroll to position [26, 0]
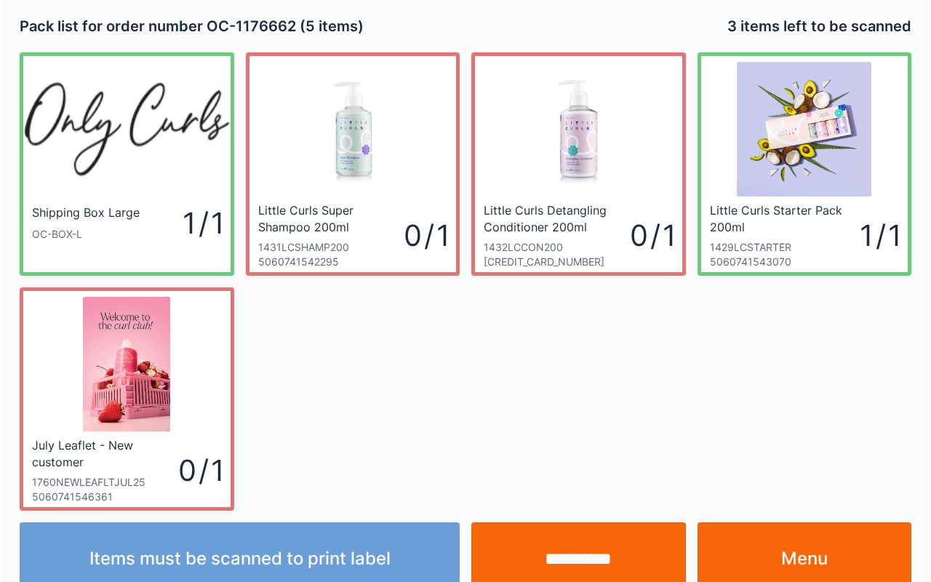
scroll to position [26, 0]
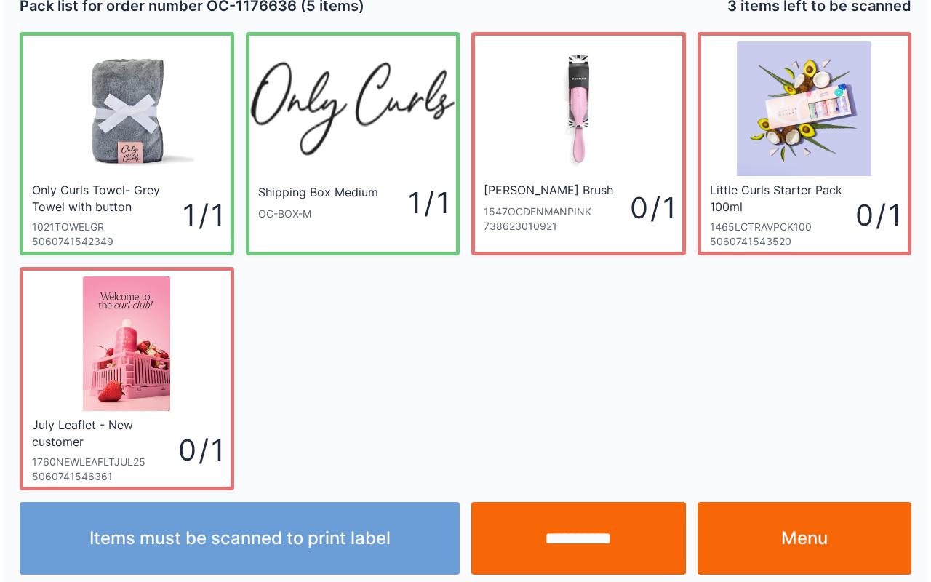
scroll to position [26, 0]
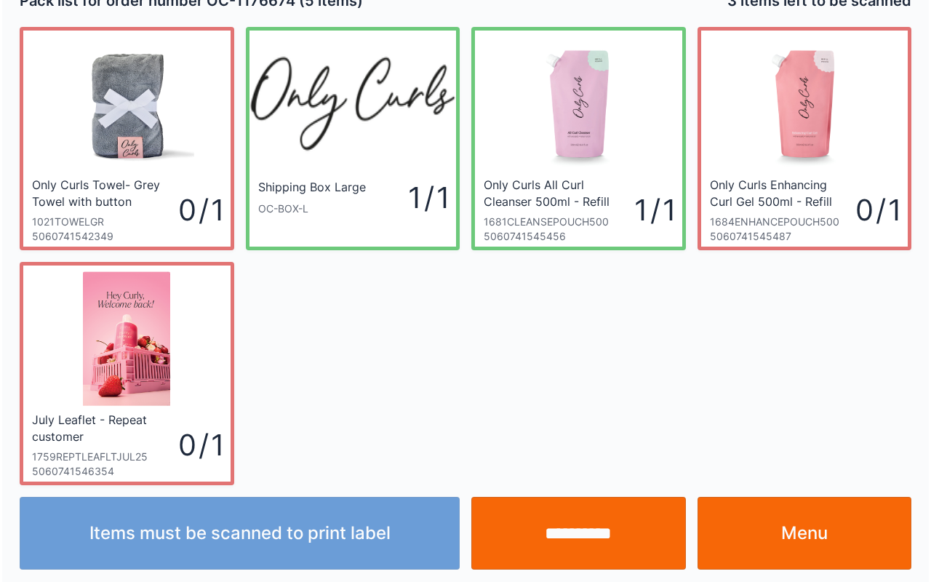
scroll to position [26, 0]
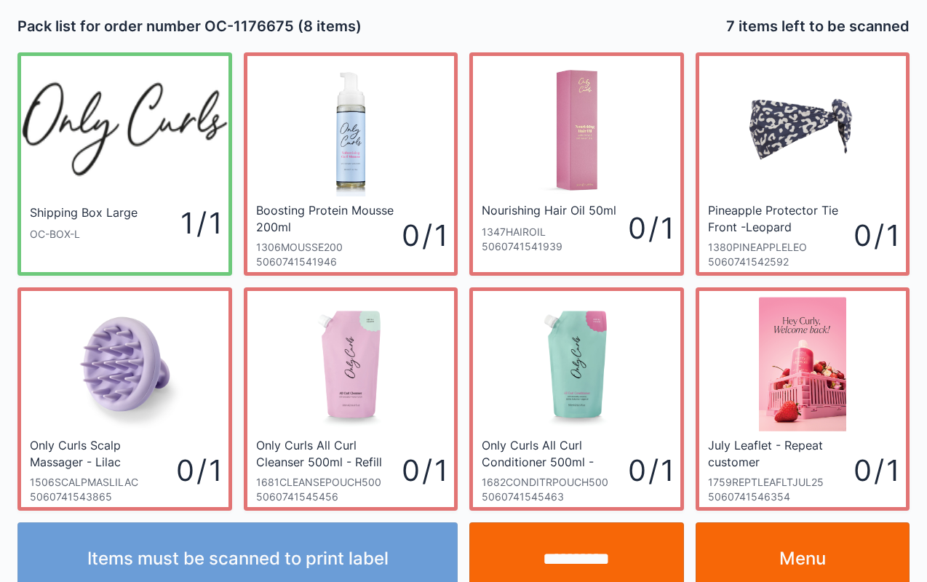
click at [556, 546] on input "**********" at bounding box center [576, 558] width 215 height 73
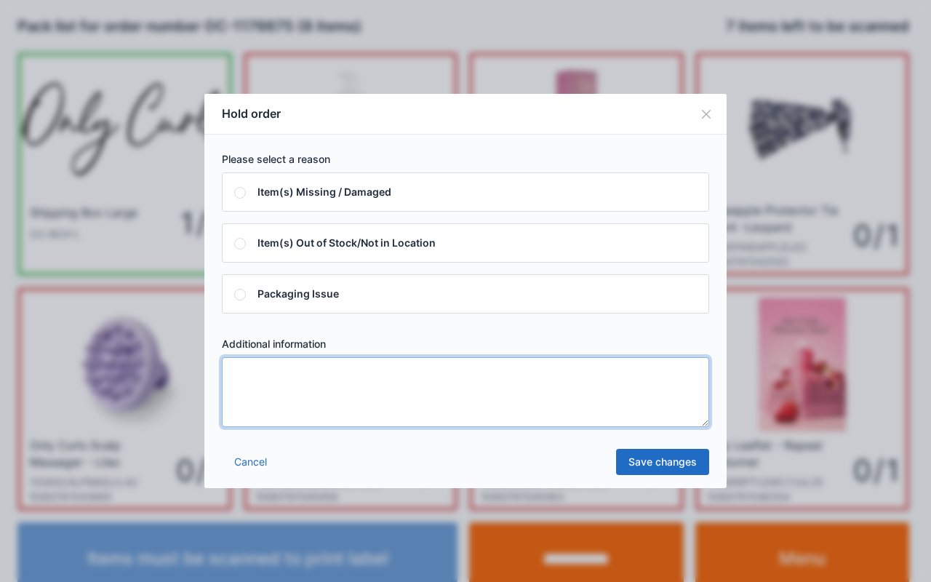
click at [550, 402] on textarea at bounding box center [465, 392] width 487 height 70
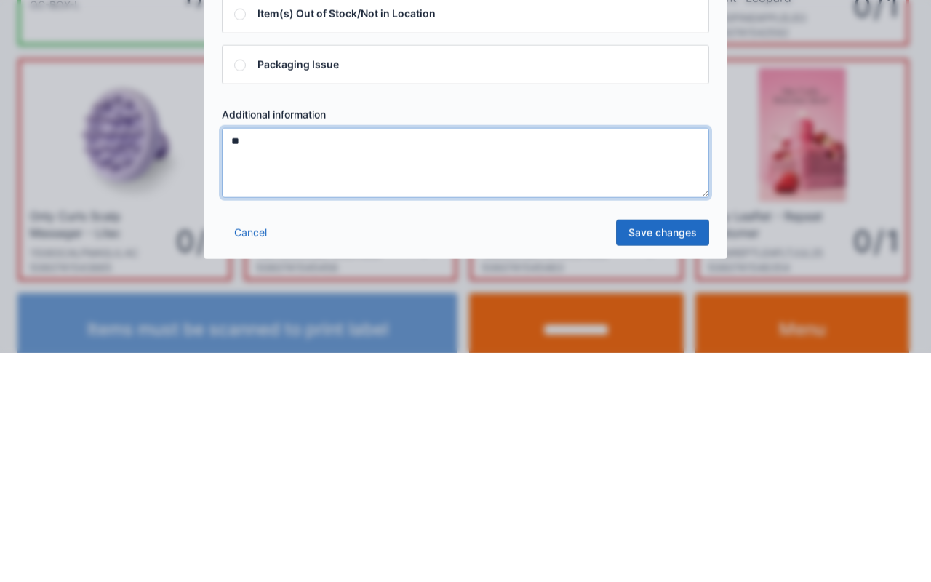
type textarea "**"
click at [664, 464] on link "Save changes" at bounding box center [662, 462] width 93 height 26
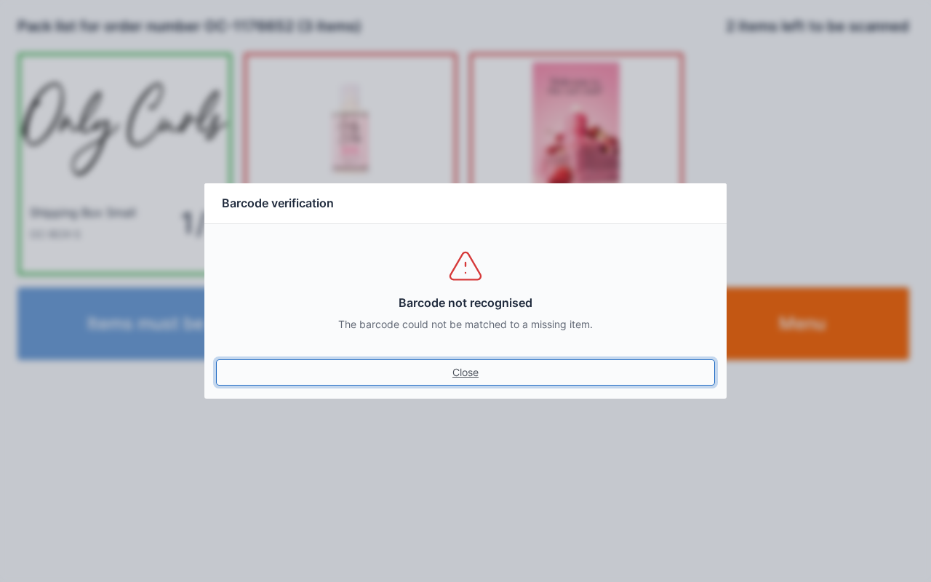
click at [476, 364] on link "Close" at bounding box center [465, 372] width 499 height 26
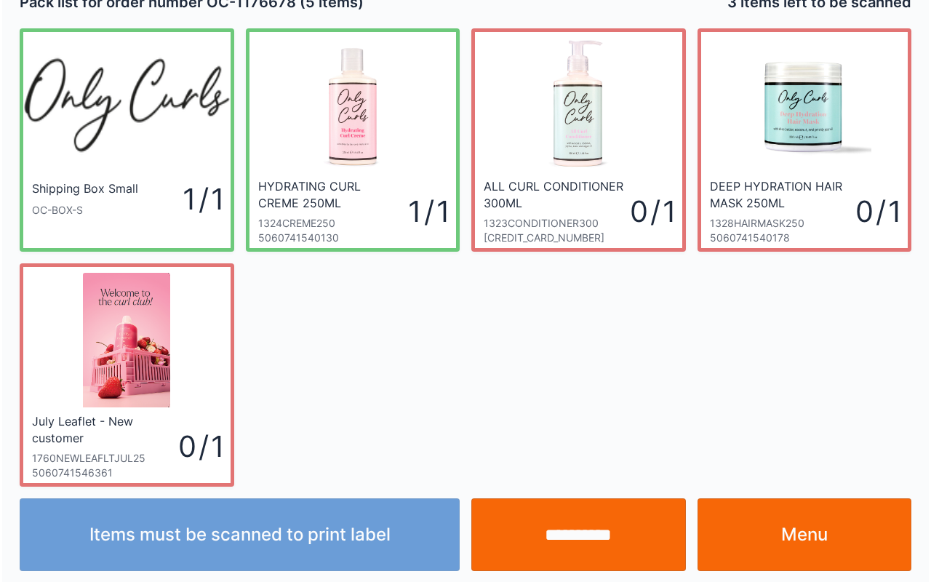
scroll to position [26, 0]
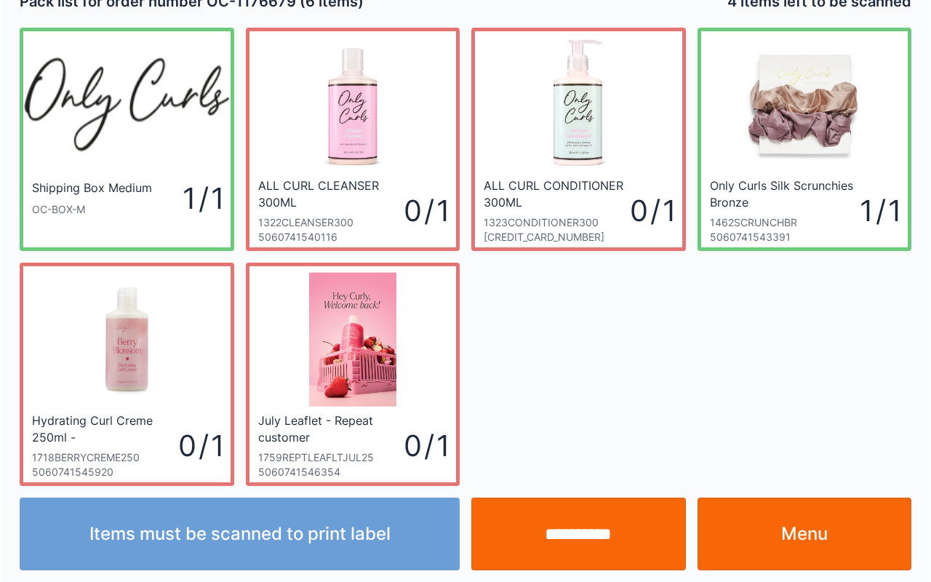
scroll to position [26, 0]
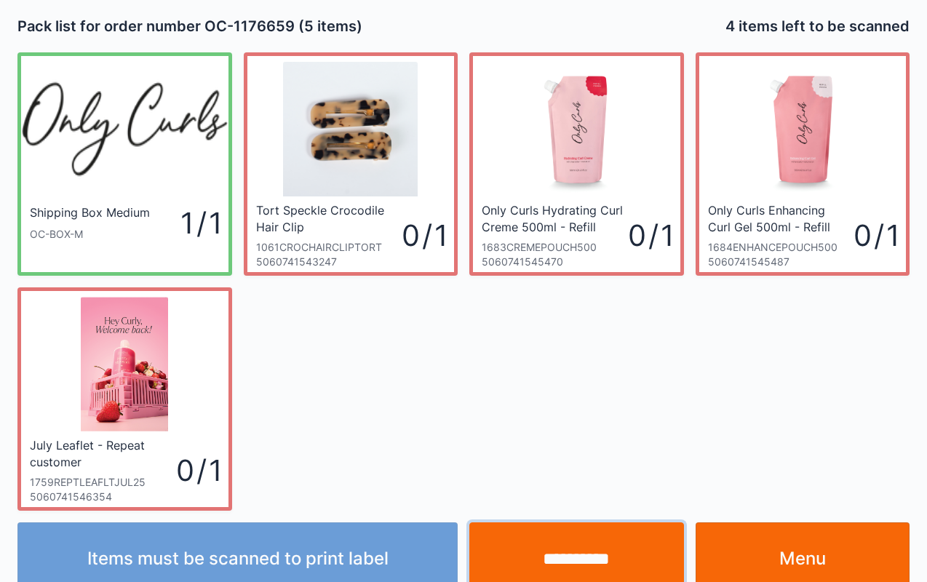
click at [528, 560] on input "**********" at bounding box center [576, 558] width 215 height 73
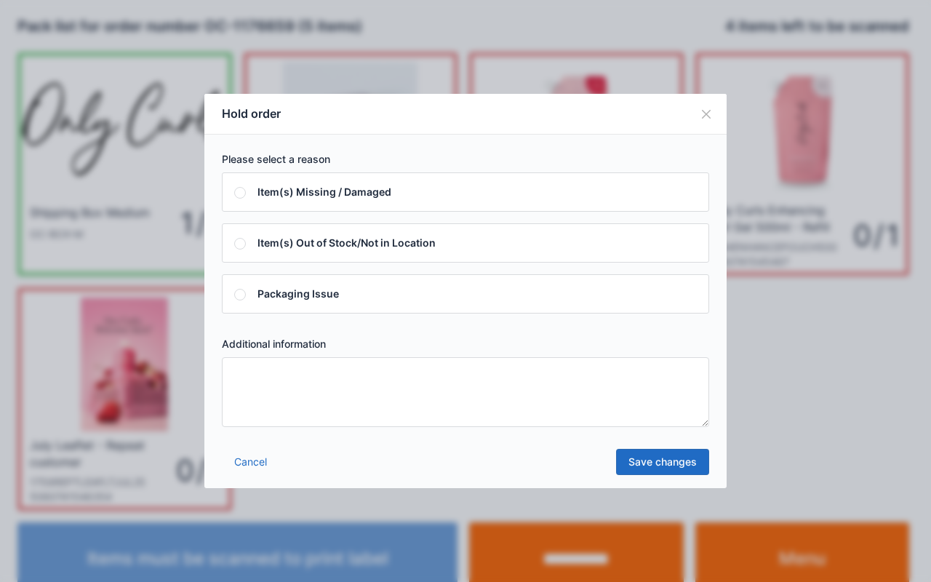
click at [521, 394] on textarea at bounding box center [465, 392] width 487 height 70
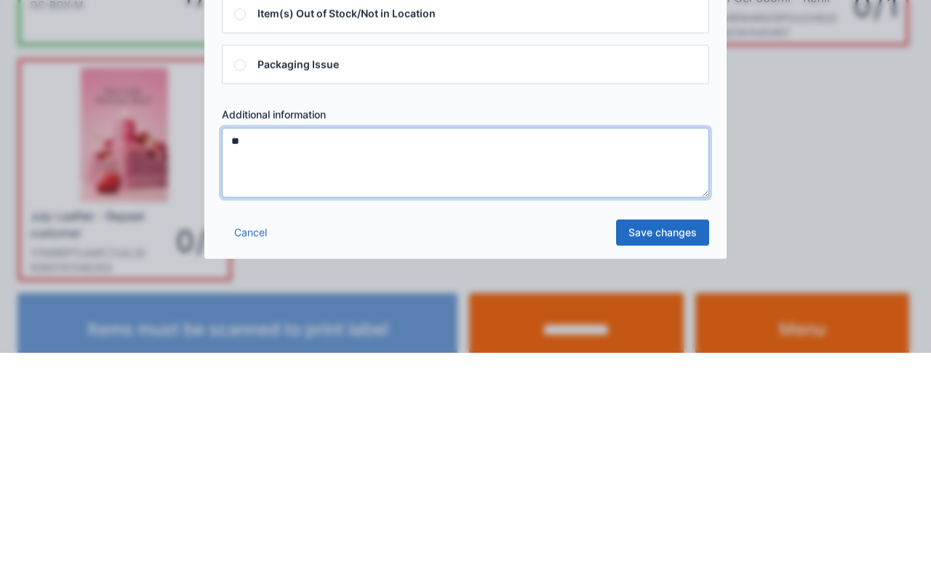
type textarea "**"
click at [671, 457] on link "Save changes" at bounding box center [662, 462] width 93 height 26
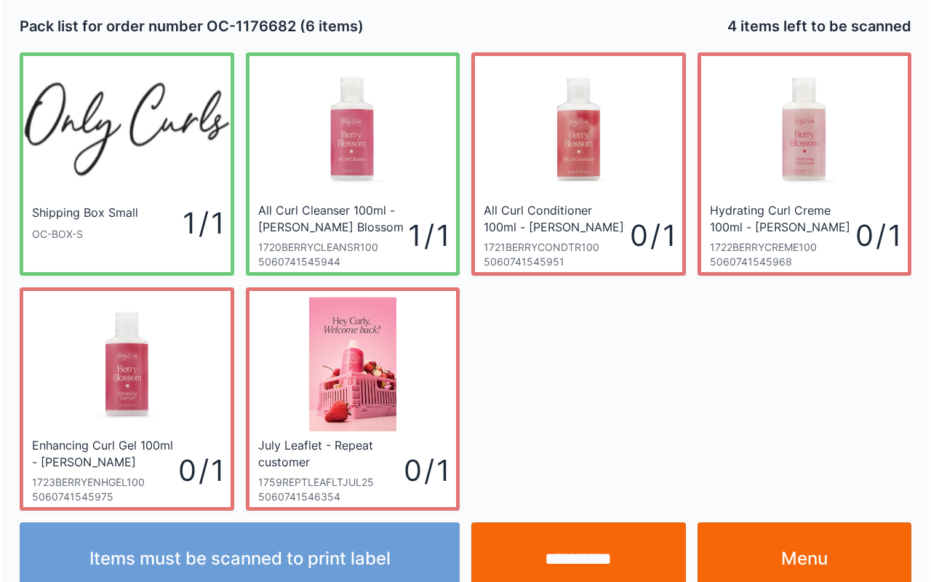
scroll to position [26, 0]
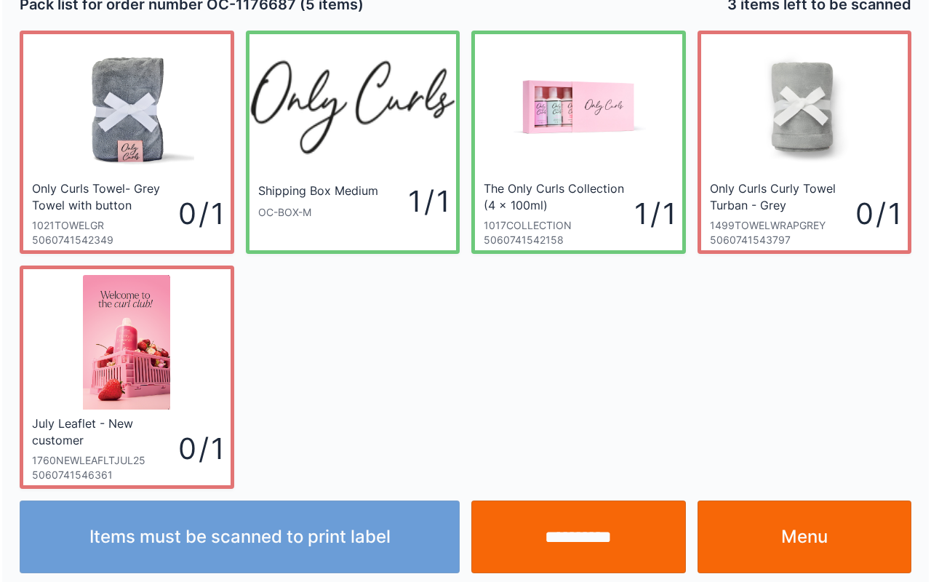
scroll to position [26, 0]
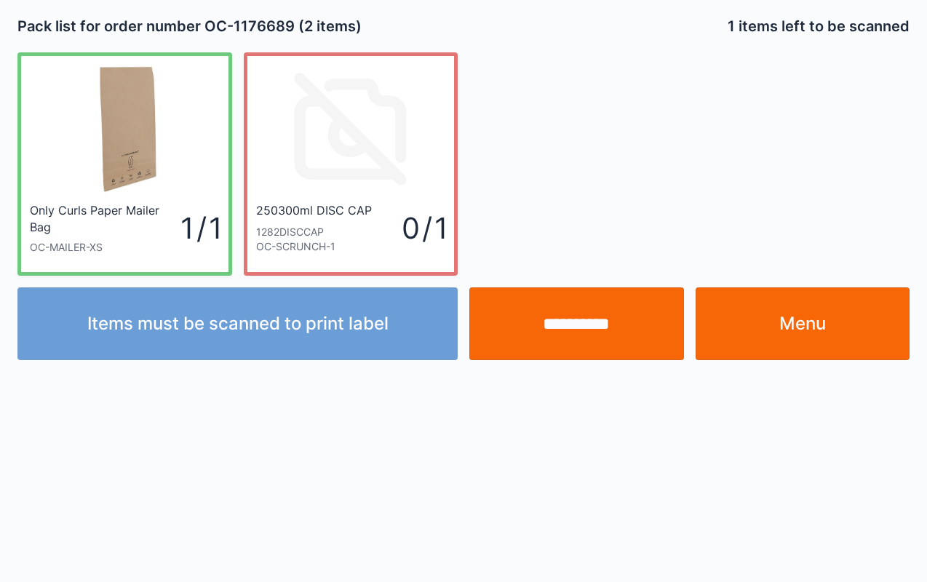
click at [581, 329] on input "**********" at bounding box center [576, 323] width 215 height 73
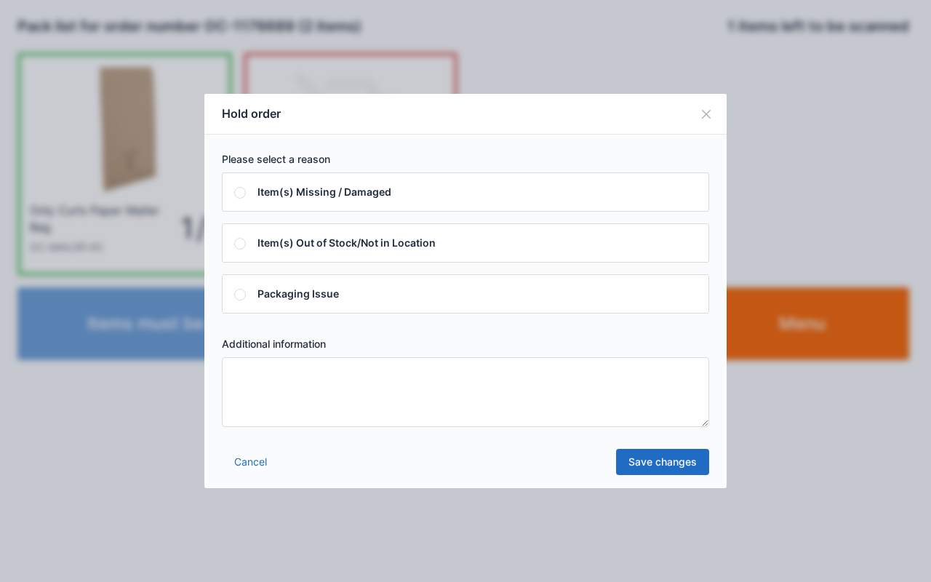
click at [487, 403] on textarea at bounding box center [465, 392] width 487 height 70
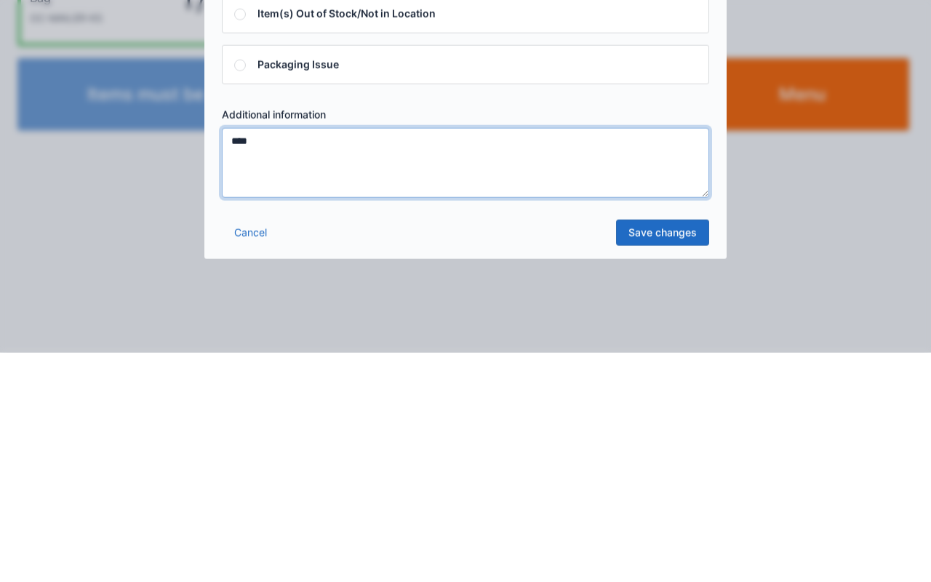
type textarea "****"
click at [658, 464] on link "Save changes" at bounding box center [662, 462] width 93 height 26
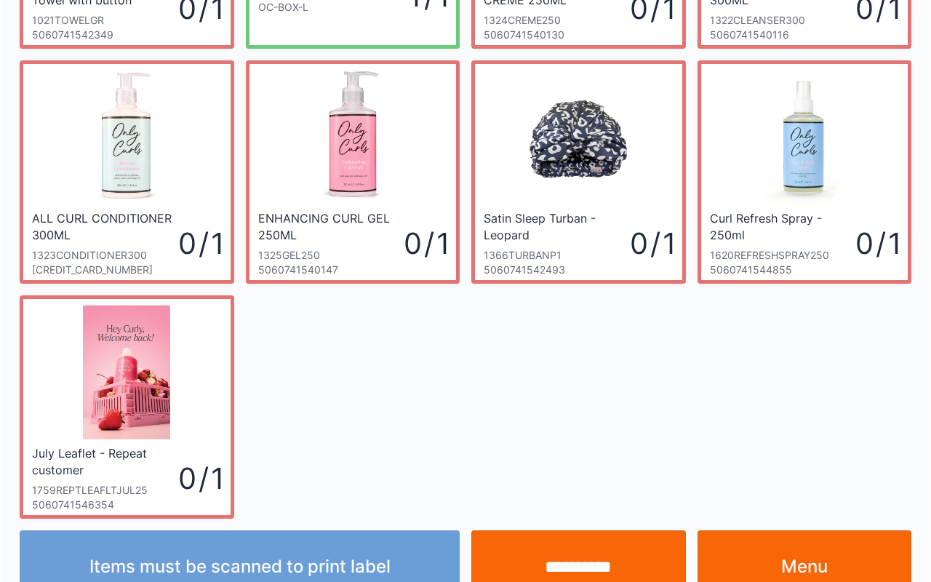
scroll to position [261, 0]
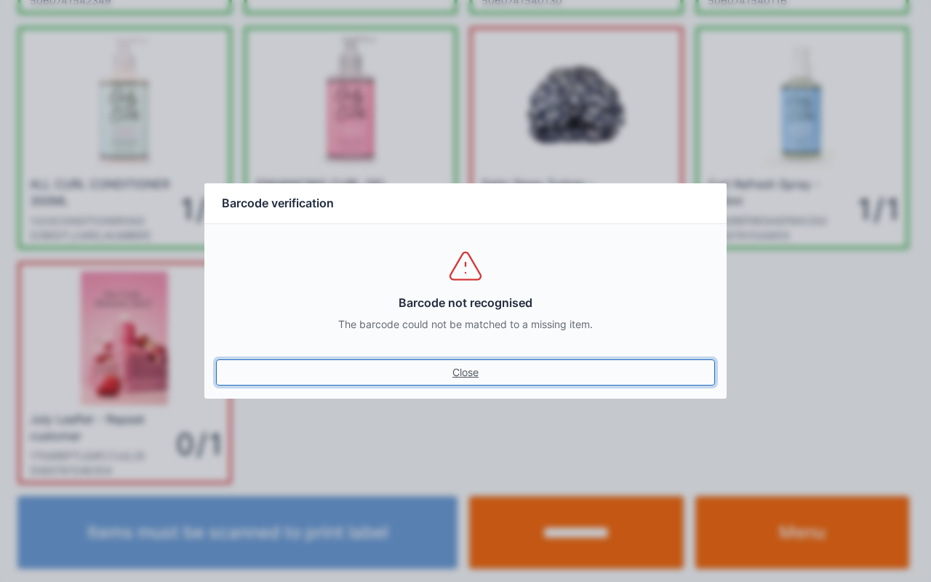
click at [463, 383] on link "Close" at bounding box center [465, 372] width 499 height 26
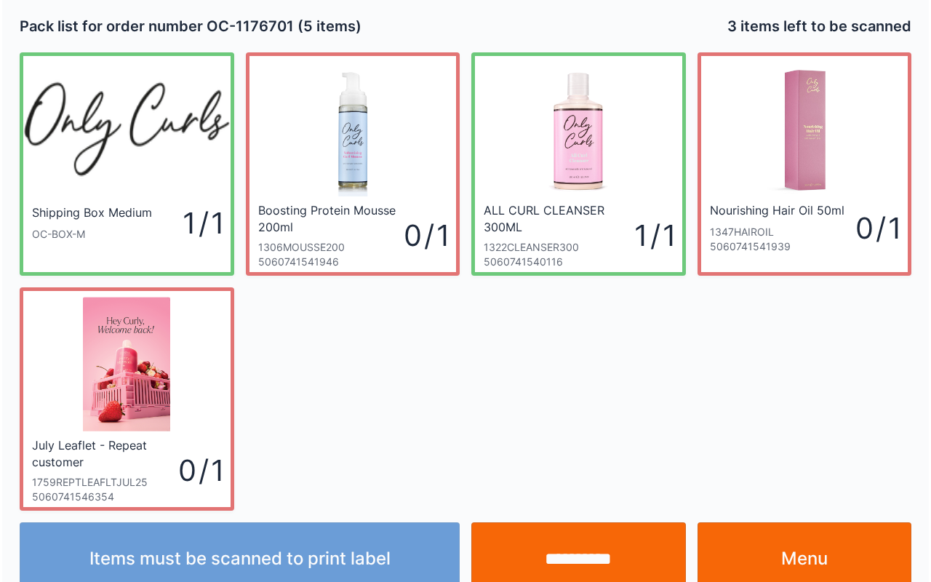
scroll to position [26, 0]
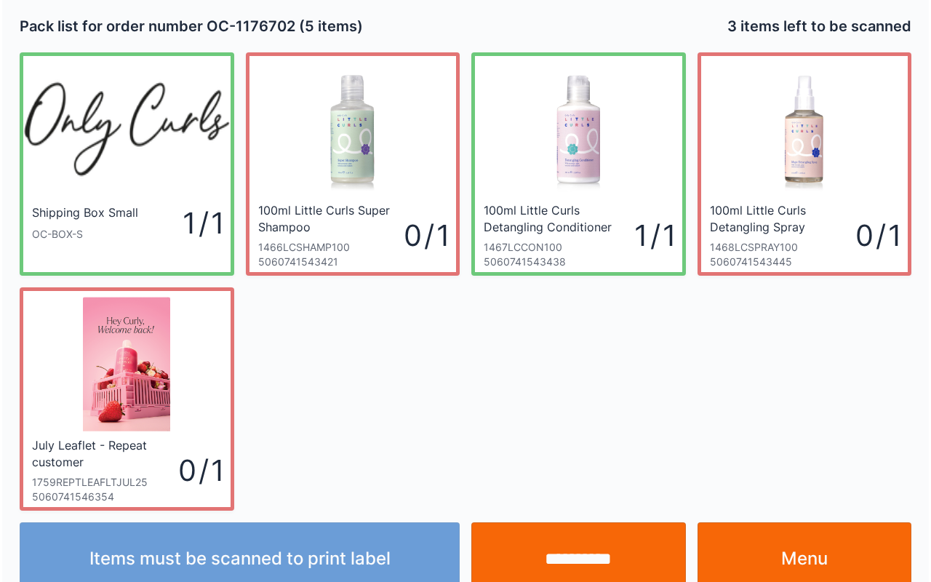
scroll to position [26, 0]
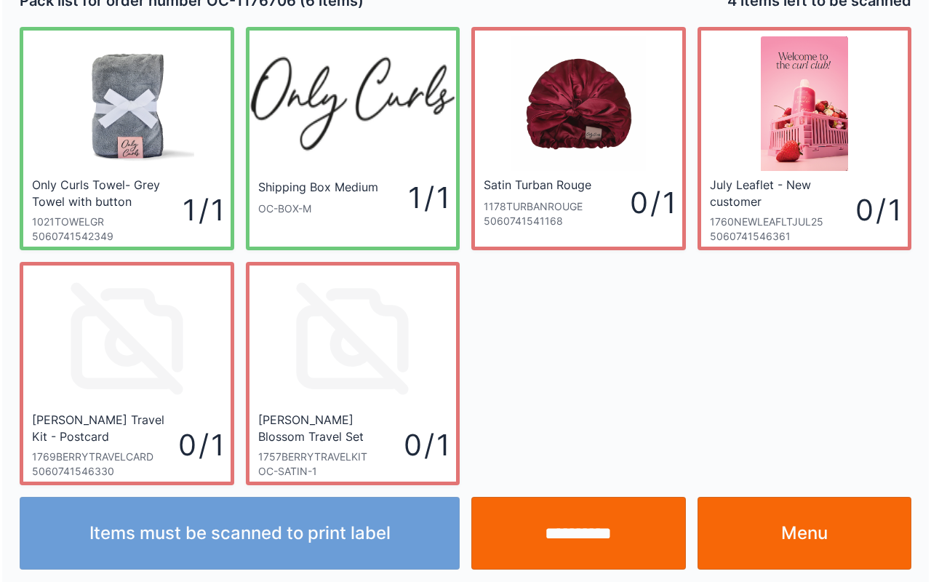
scroll to position [26, 0]
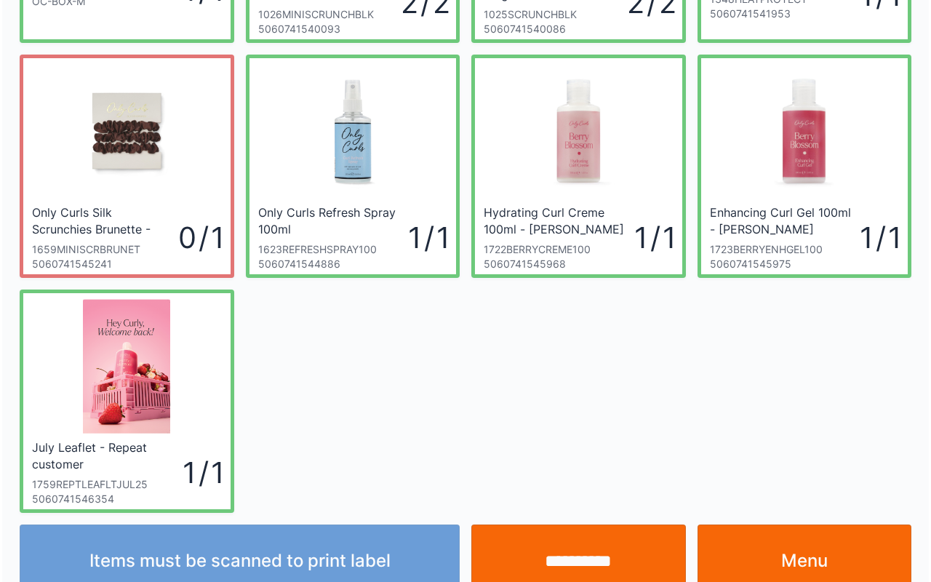
scroll to position [261, 0]
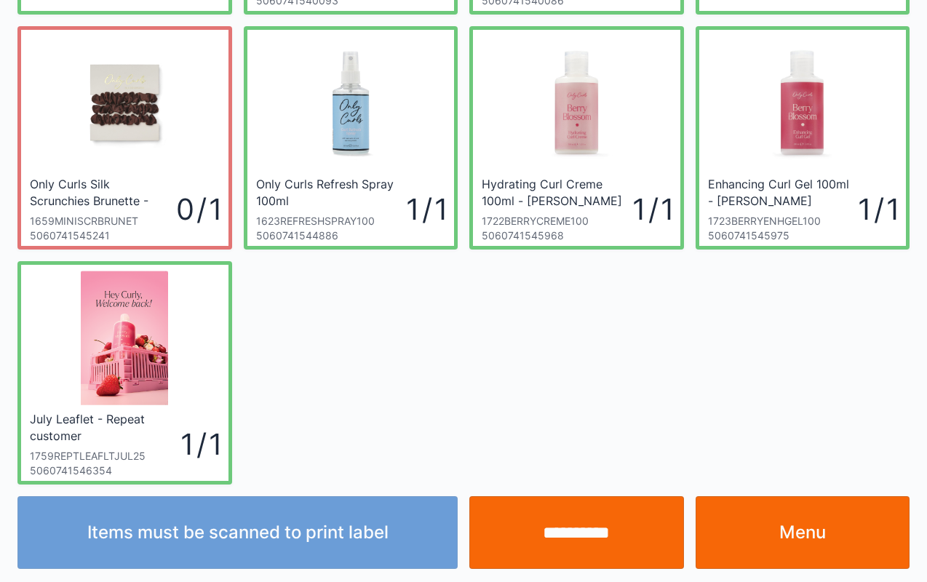
click at [585, 527] on input "**********" at bounding box center [576, 532] width 215 height 73
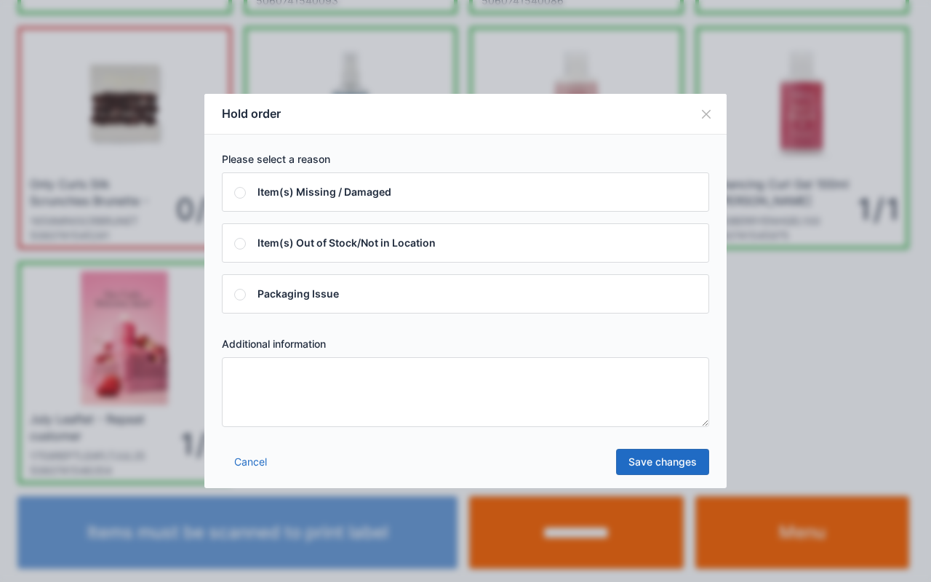
click at [501, 387] on textarea at bounding box center [465, 392] width 487 height 70
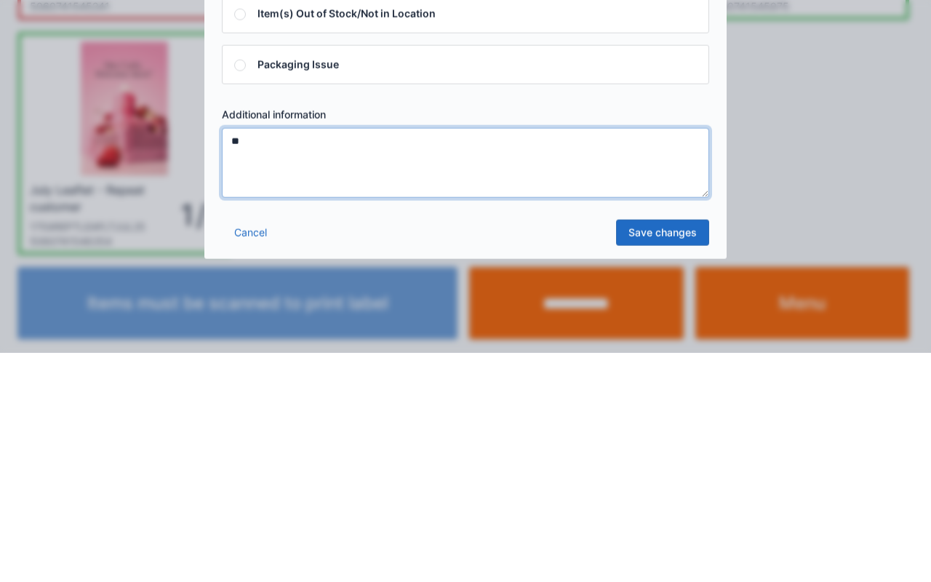
type textarea "**"
click at [665, 459] on link "Save changes" at bounding box center [662, 462] width 93 height 26
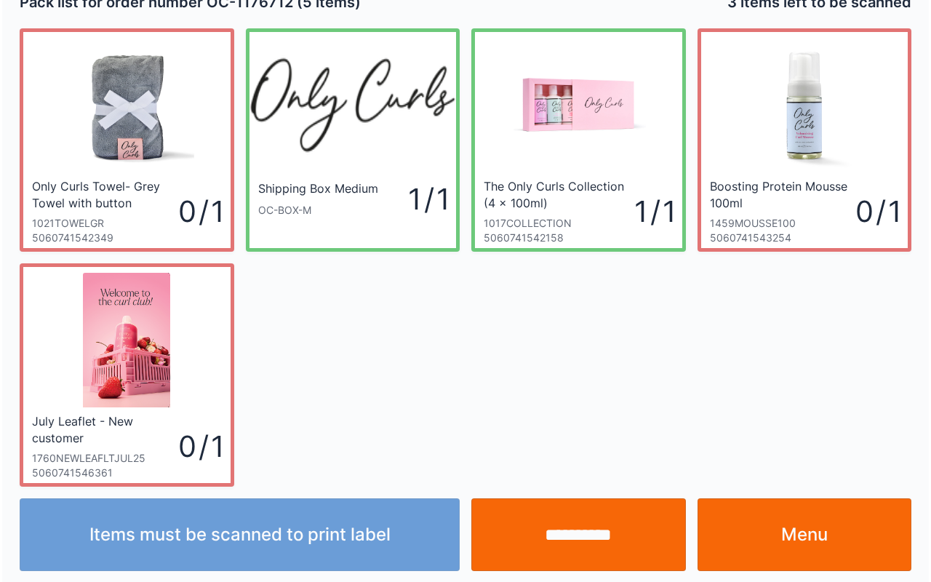
scroll to position [26, 0]
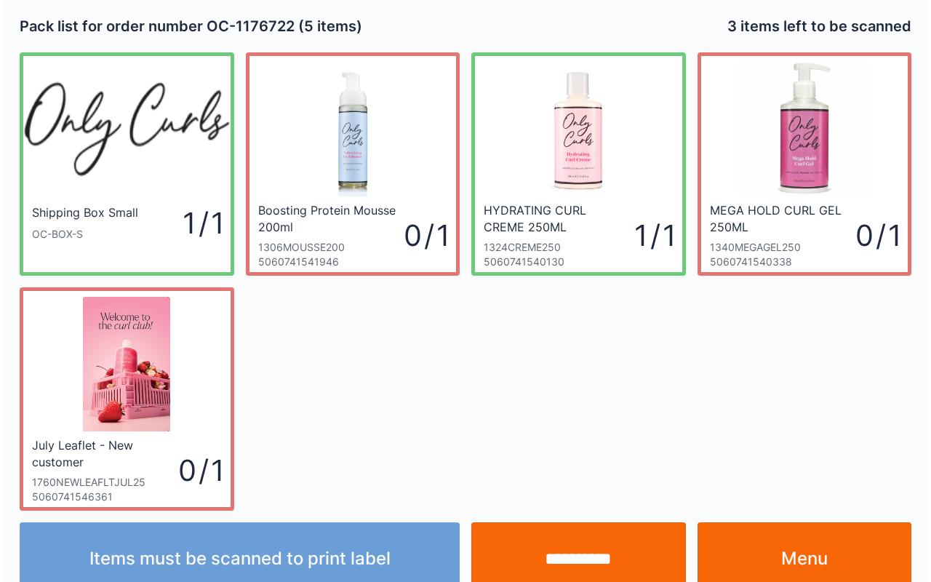
scroll to position [26, 0]
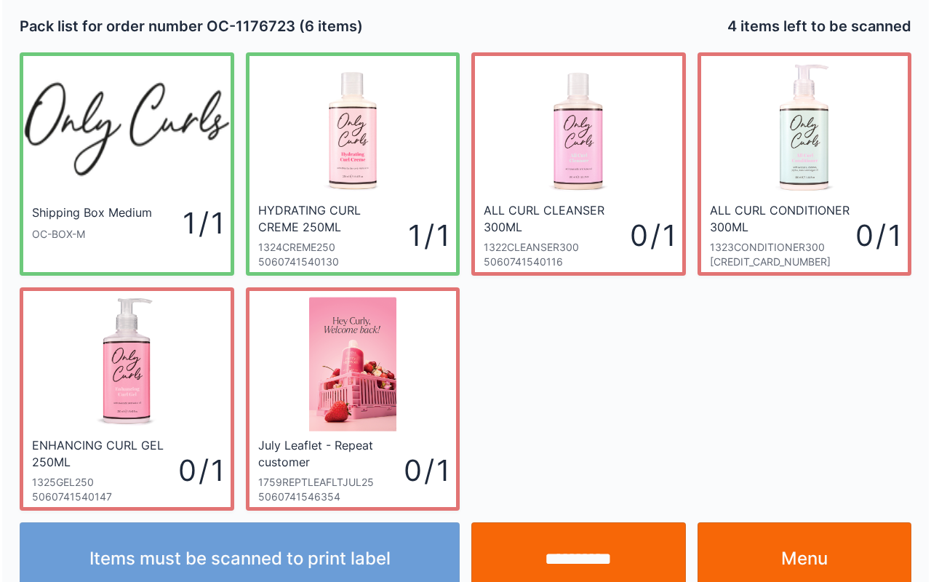
scroll to position [26, 0]
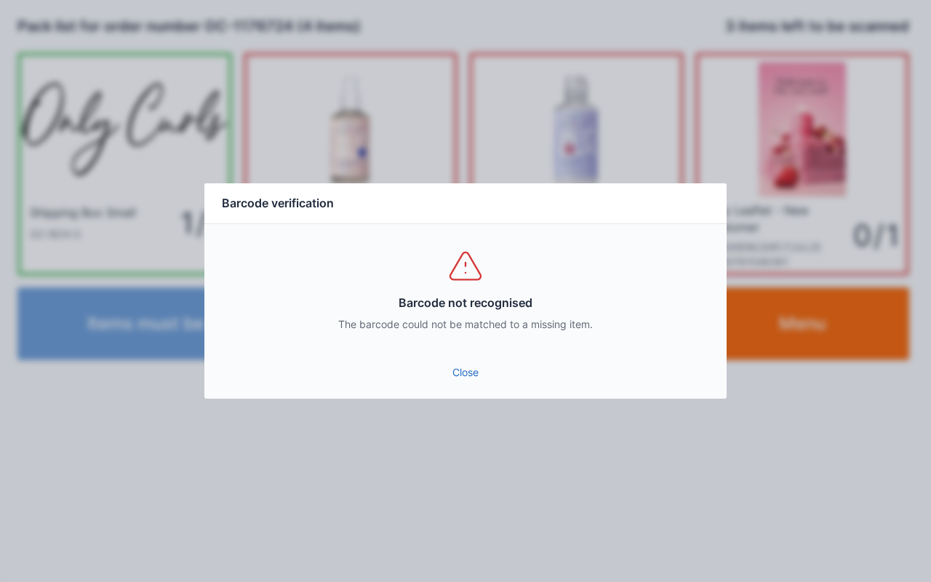
click at [451, 371] on link "Close" at bounding box center [465, 372] width 499 height 26
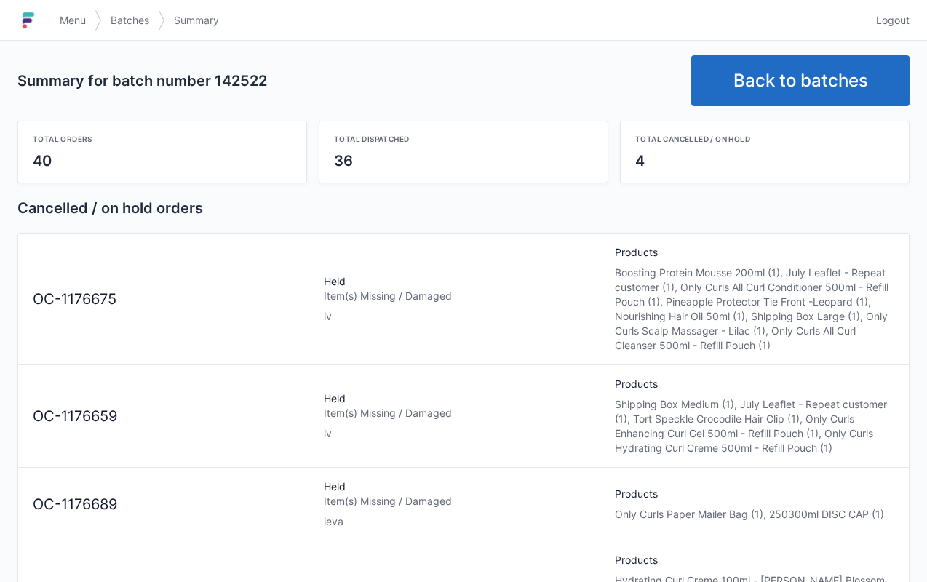
scroll to position [29, 0]
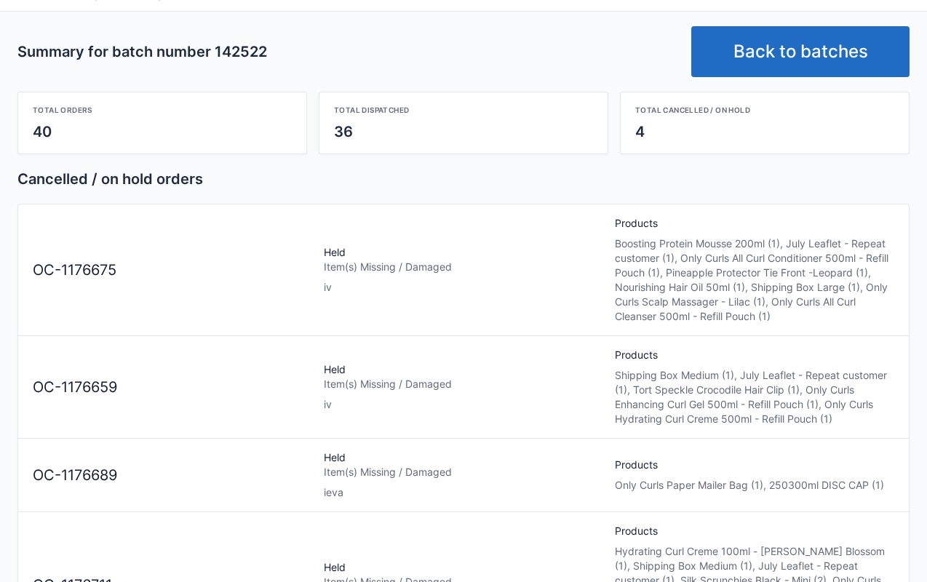
click at [781, 60] on link "Back to batches" at bounding box center [800, 51] width 218 height 51
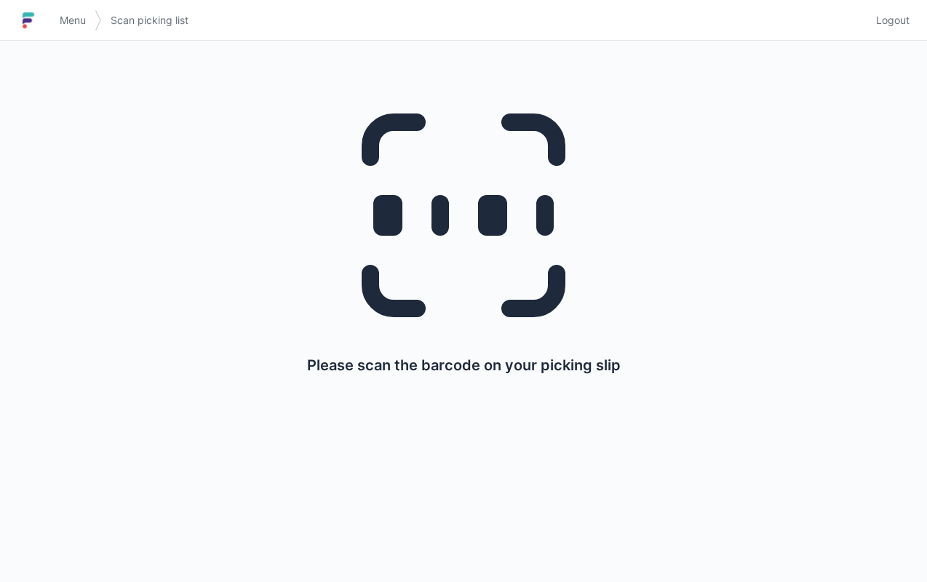
click at [70, 26] on span "Menu" at bounding box center [73, 20] width 26 height 15
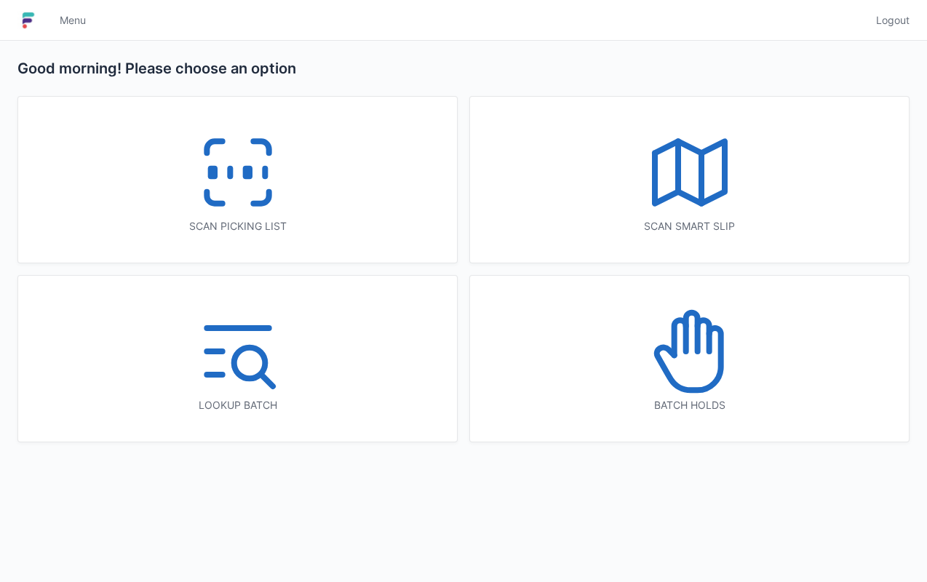
click at [679, 359] on icon at bounding box center [689, 351] width 93 height 93
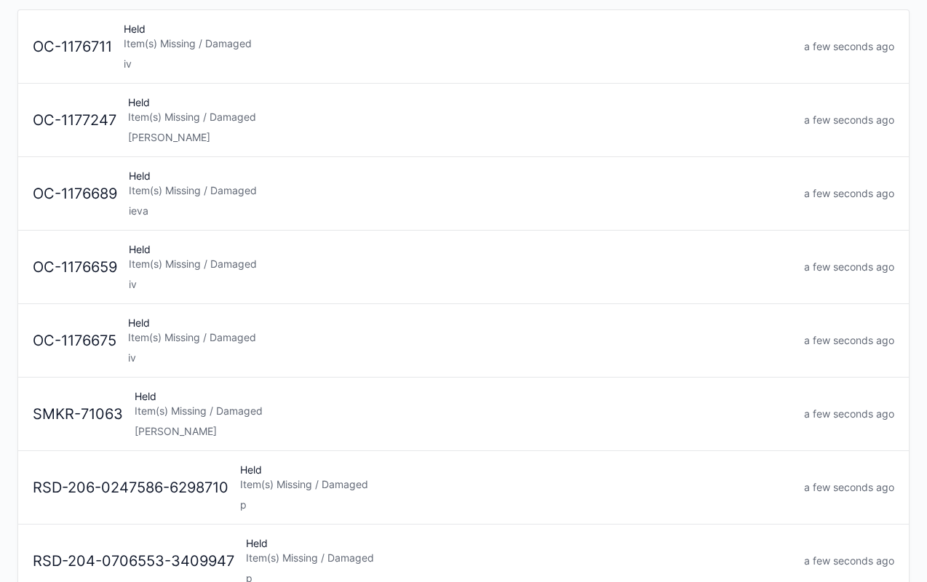
scroll to position [156, 0]
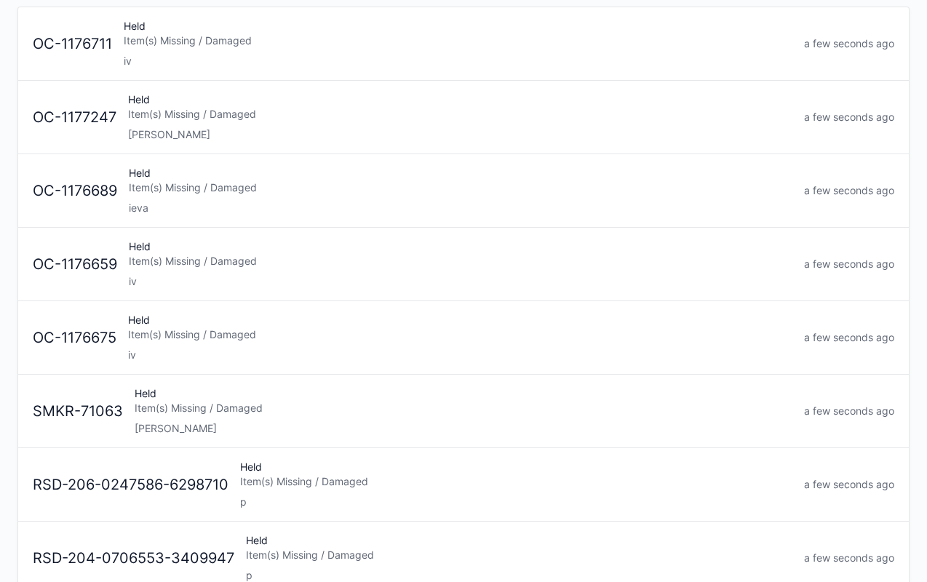
click at [338, 333] on div "Item(s) Missing / Damaged" at bounding box center [460, 334] width 664 height 15
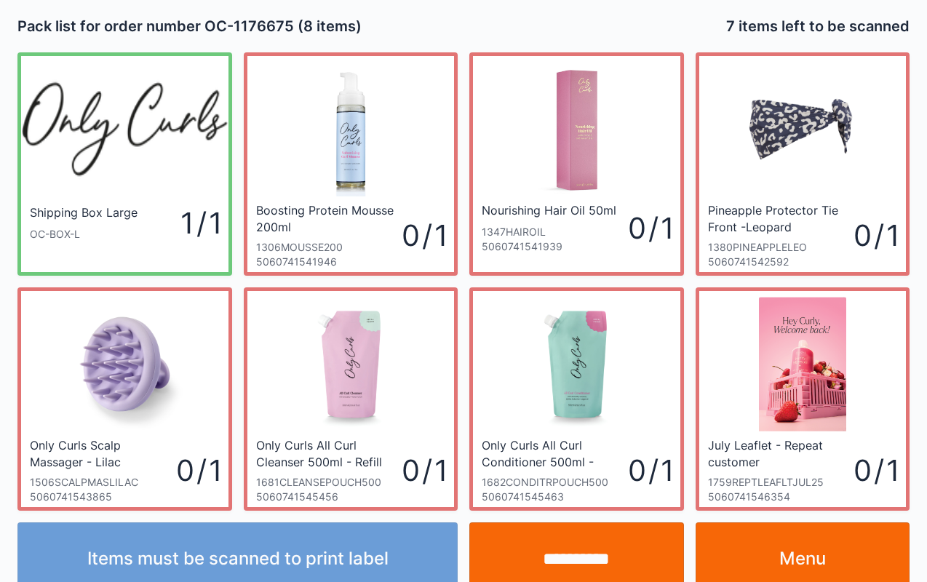
scroll to position [26, 0]
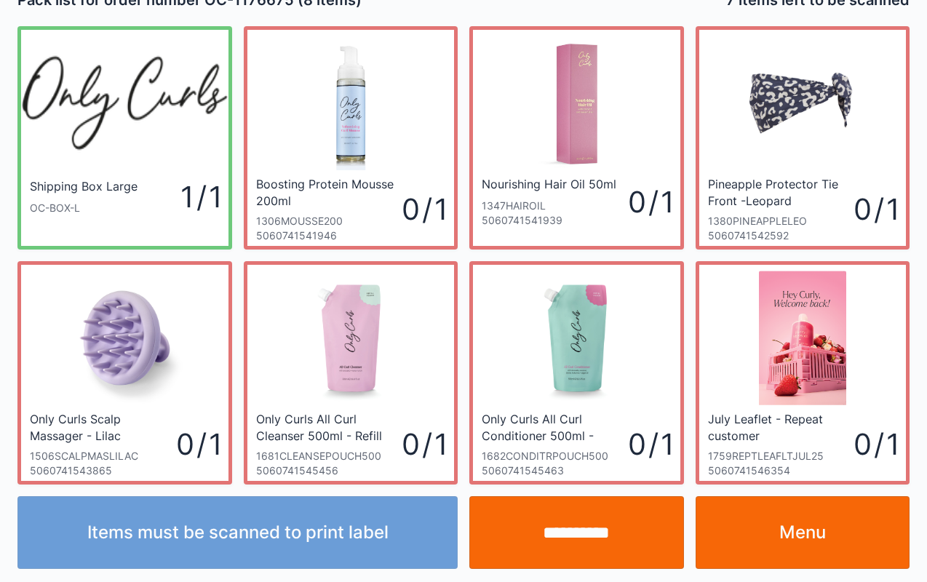
click at [805, 524] on link "Menu" at bounding box center [802, 532] width 215 height 73
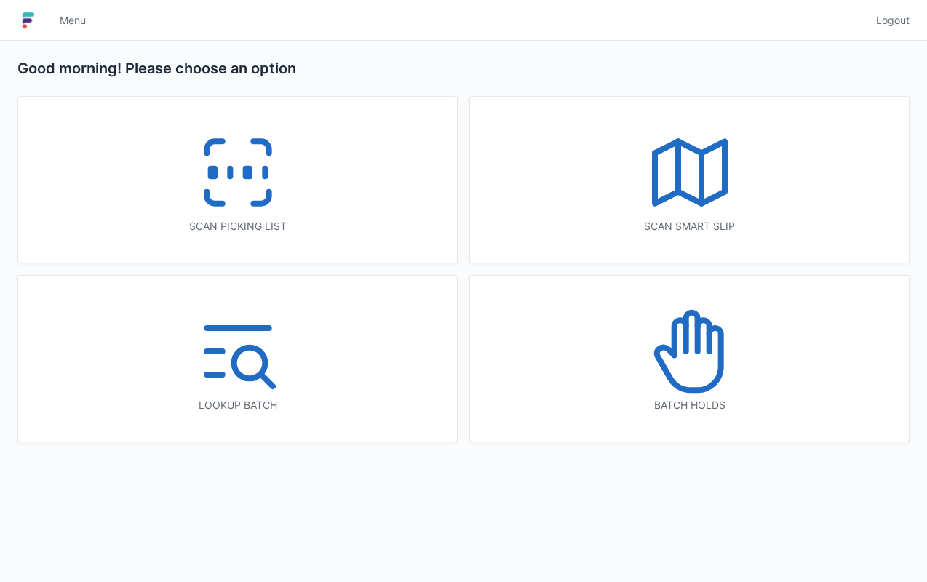
click at [685, 340] on icon at bounding box center [680, 337] width 12 height 35
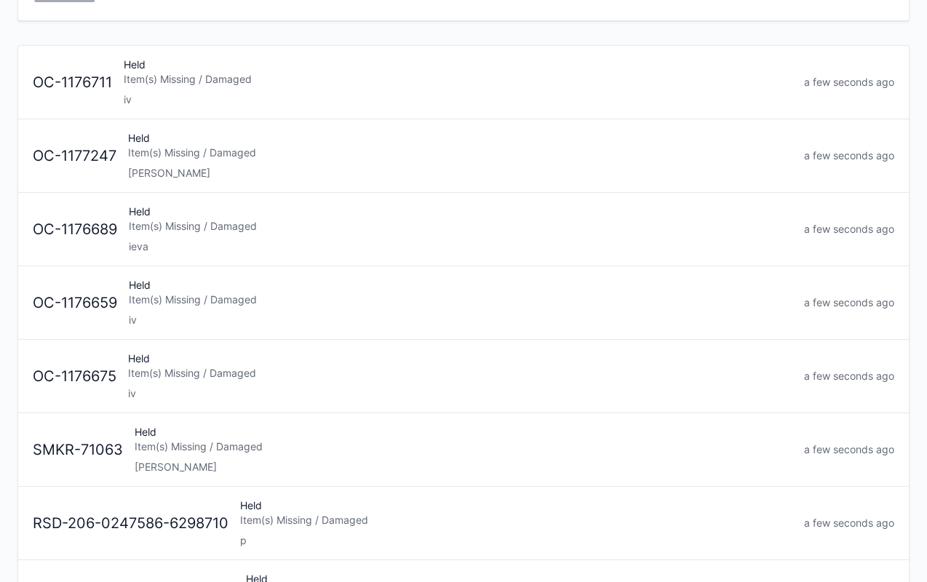
scroll to position [115, 0]
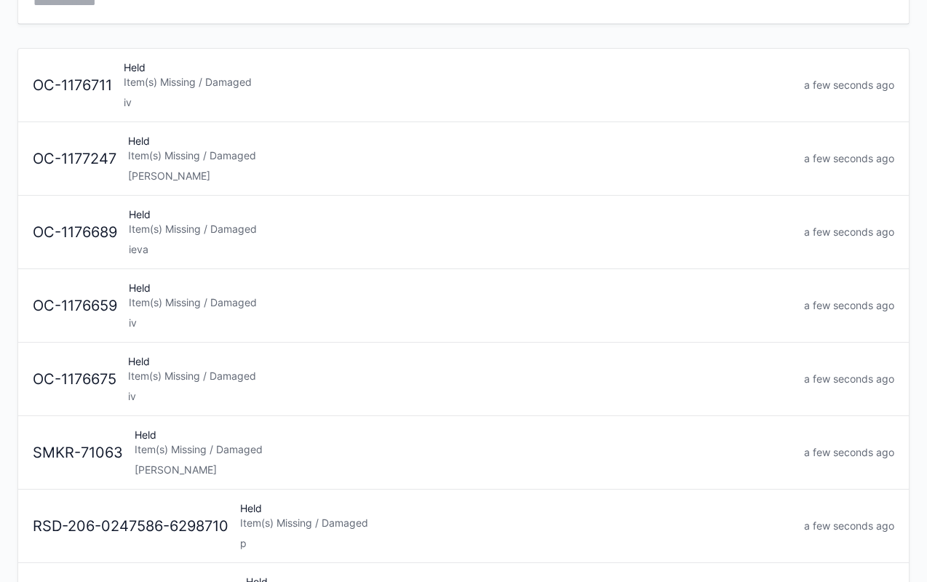
click at [257, 295] on div "Item(s) Missing / Damaged" at bounding box center [460, 302] width 663 height 15
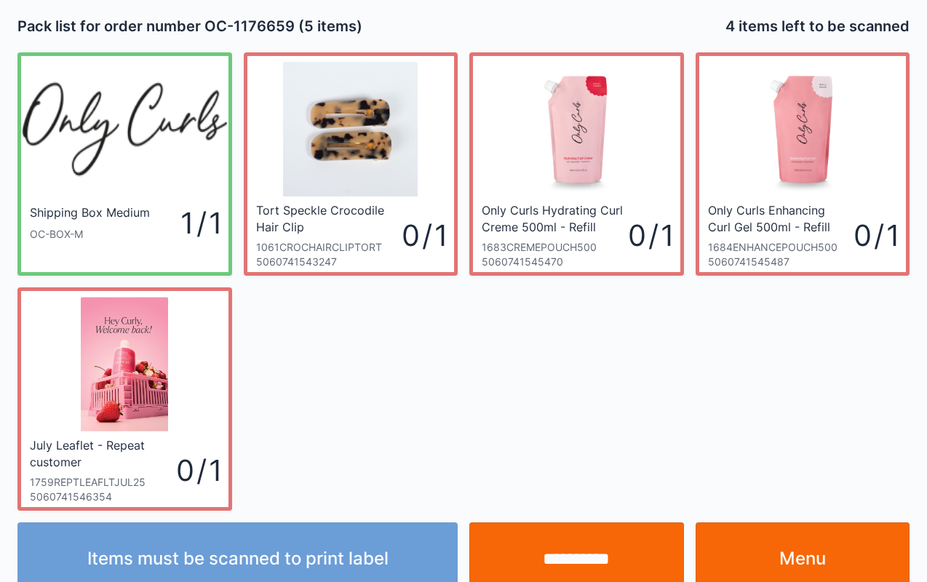
click at [805, 541] on link "Menu" at bounding box center [802, 558] width 215 height 73
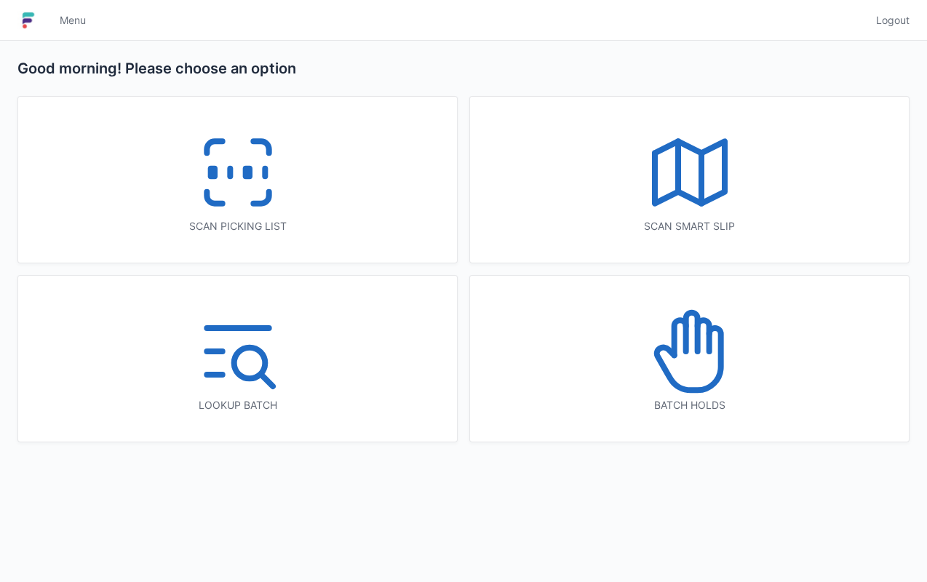
click at [700, 343] on icon at bounding box center [689, 351] width 93 height 93
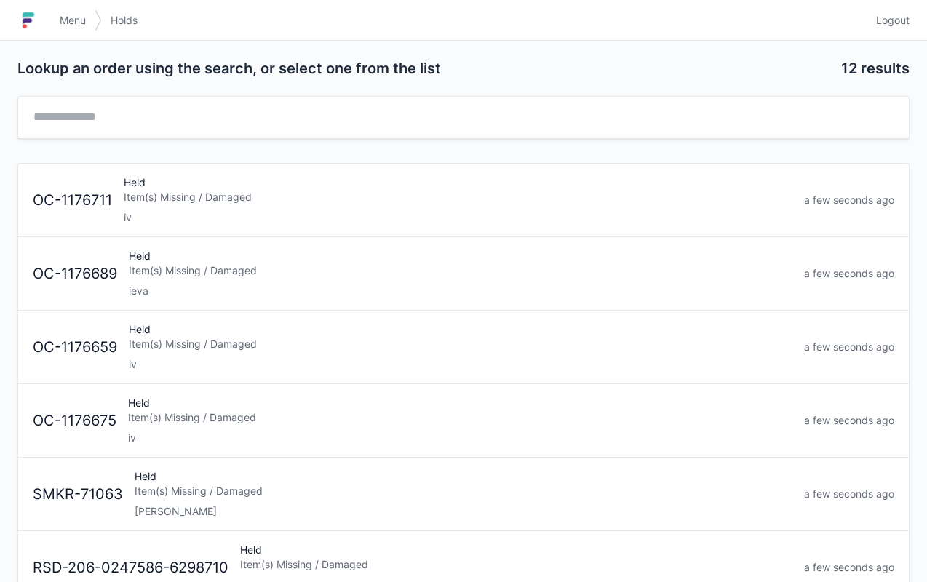
click at [263, 266] on div "Item(s) Missing / Damaged" at bounding box center [460, 270] width 663 height 15
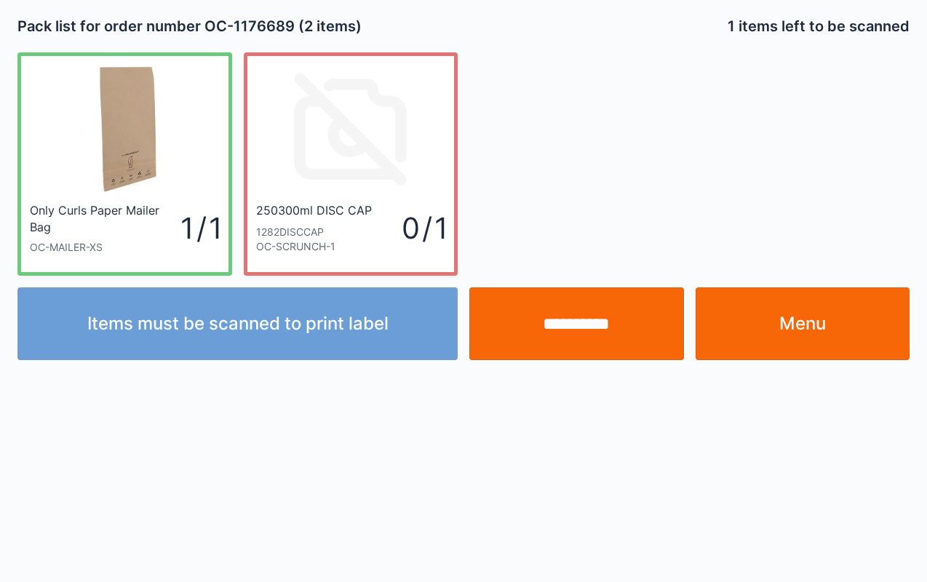
click at [844, 307] on link "Menu" at bounding box center [802, 323] width 215 height 73
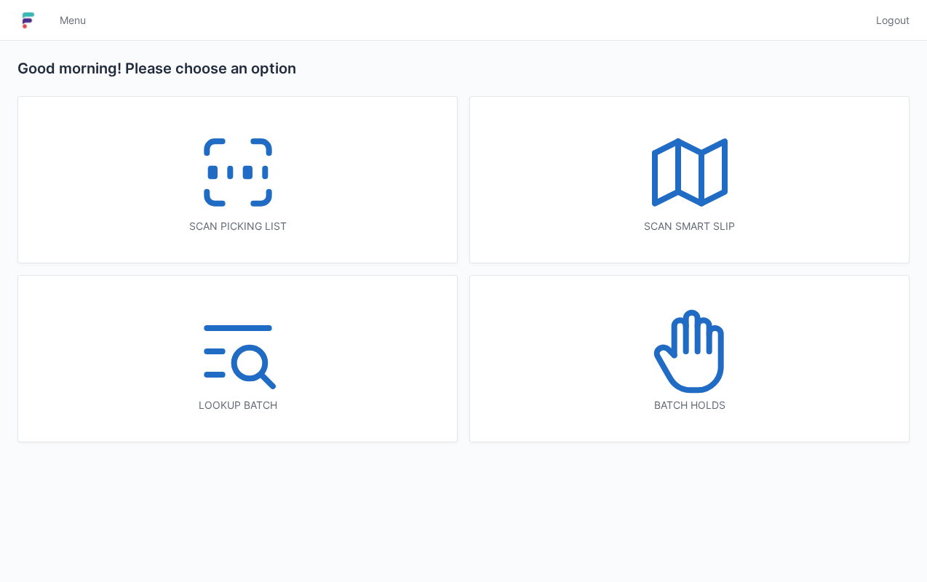
click at [692, 358] on icon at bounding box center [689, 351] width 93 height 93
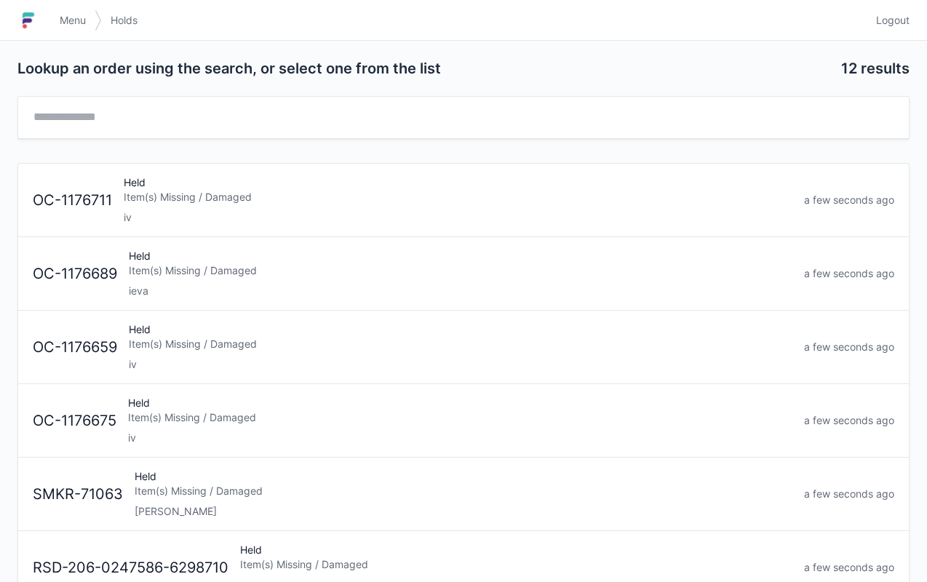
click at [226, 204] on div "Held Item(s) Missing / Damaged iv" at bounding box center [458, 199] width 680 height 49
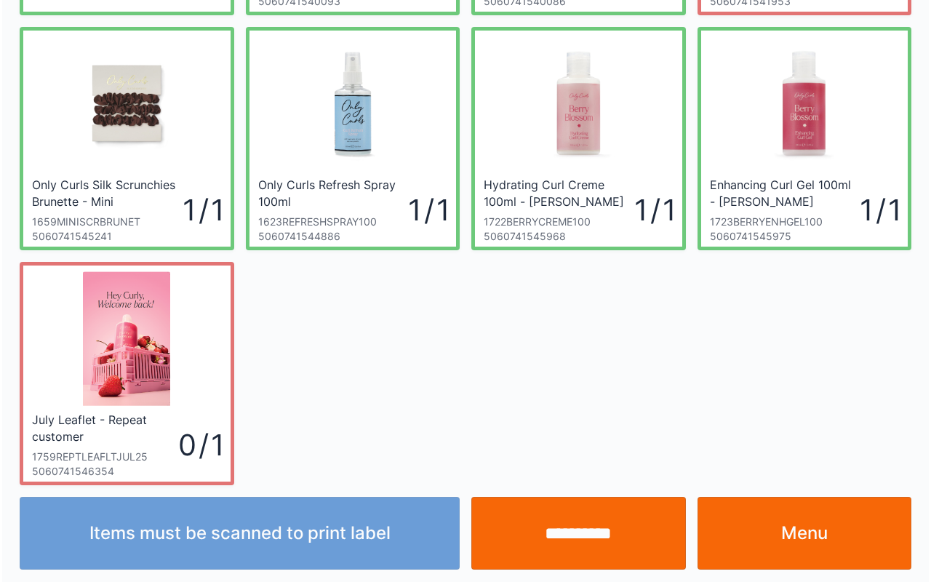
scroll to position [261, 0]
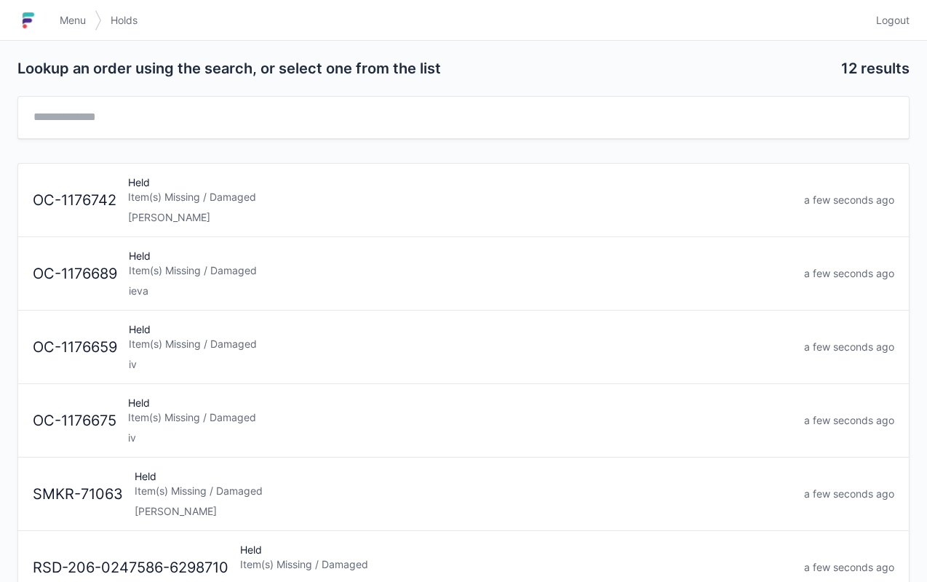
click at [258, 267] on div "Item(s) Missing / Damaged" at bounding box center [460, 270] width 663 height 15
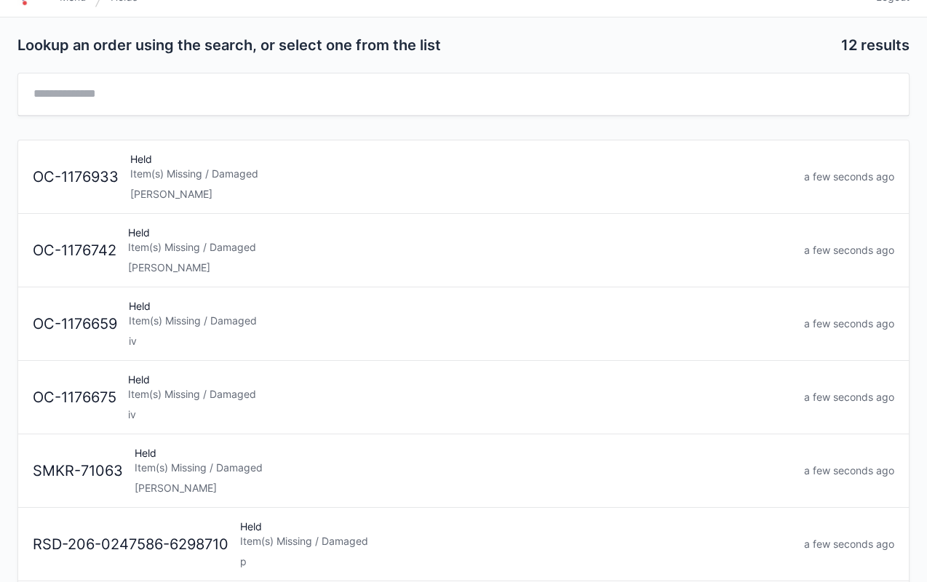
scroll to position [28, 0]
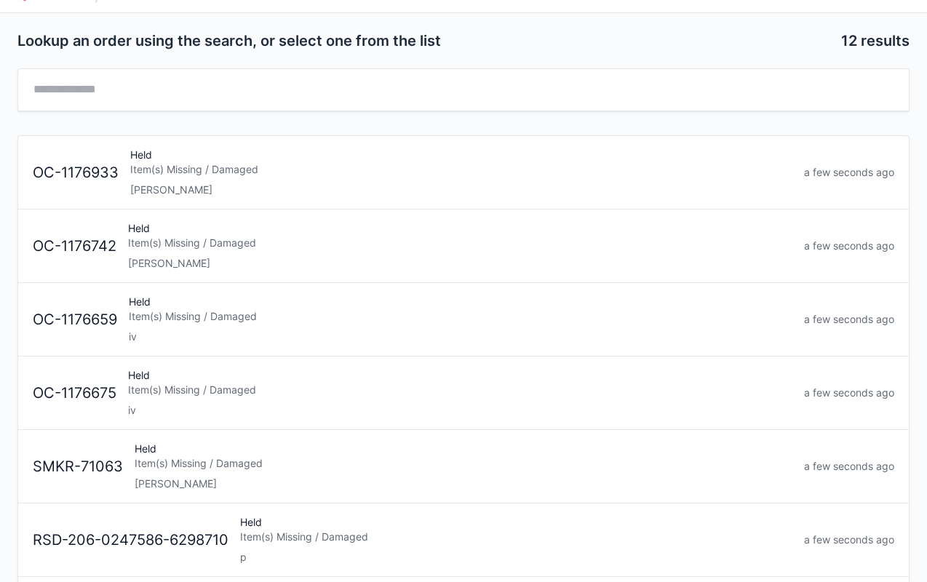
click at [294, 290] on div "OC-1176659 Held Item(s) Missing / Damaged iv a few seconds ago" at bounding box center [463, 313] width 873 height 61
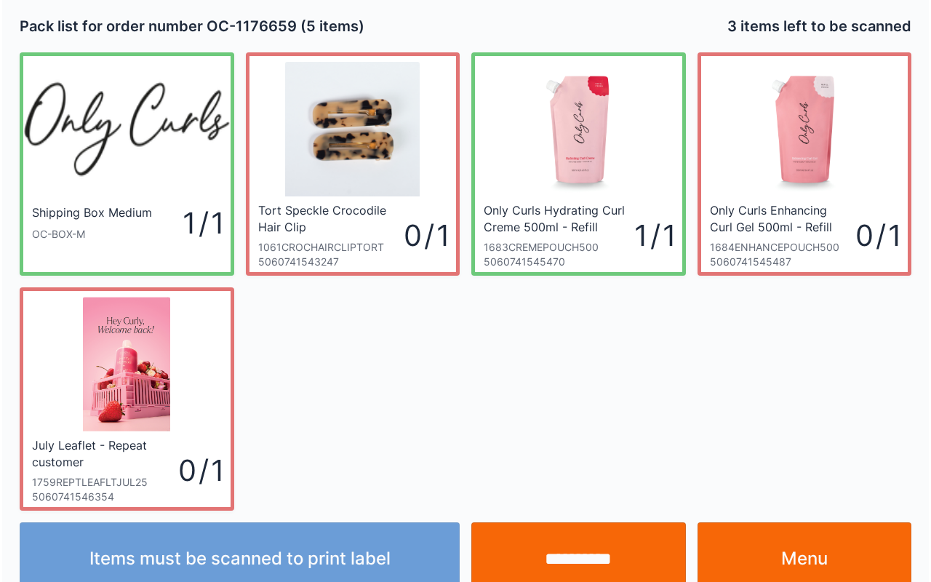
scroll to position [26, 0]
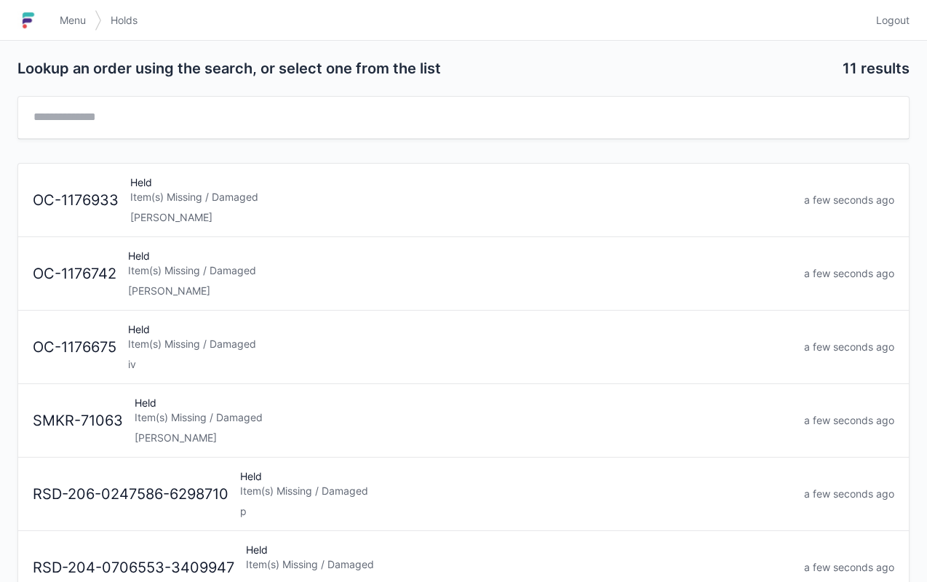
click at [167, 348] on div "Item(s) Missing / Damaged" at bounding box center [460, 344] width 664 height 15
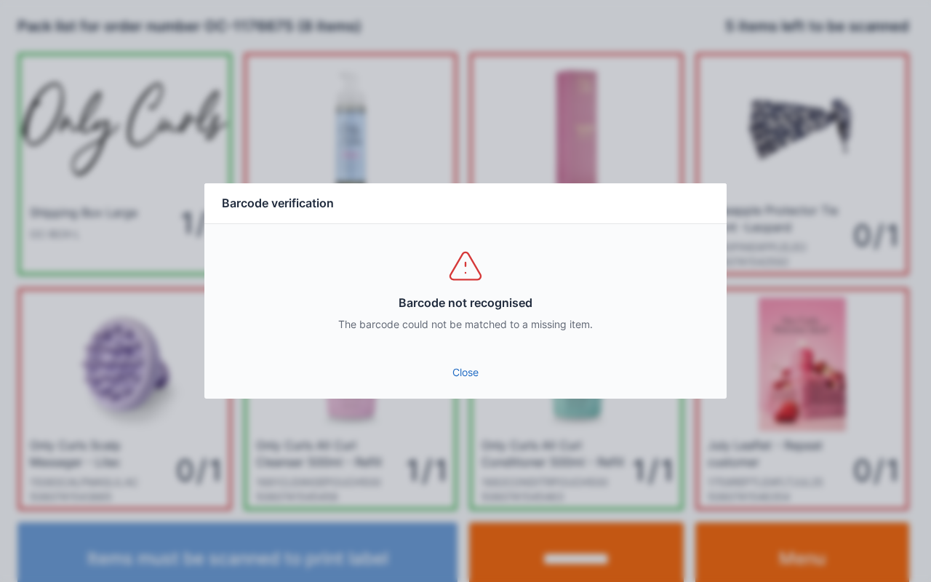
click at [461, 369] on link "Close" at bounding box center [465, 372] width 499 height 26
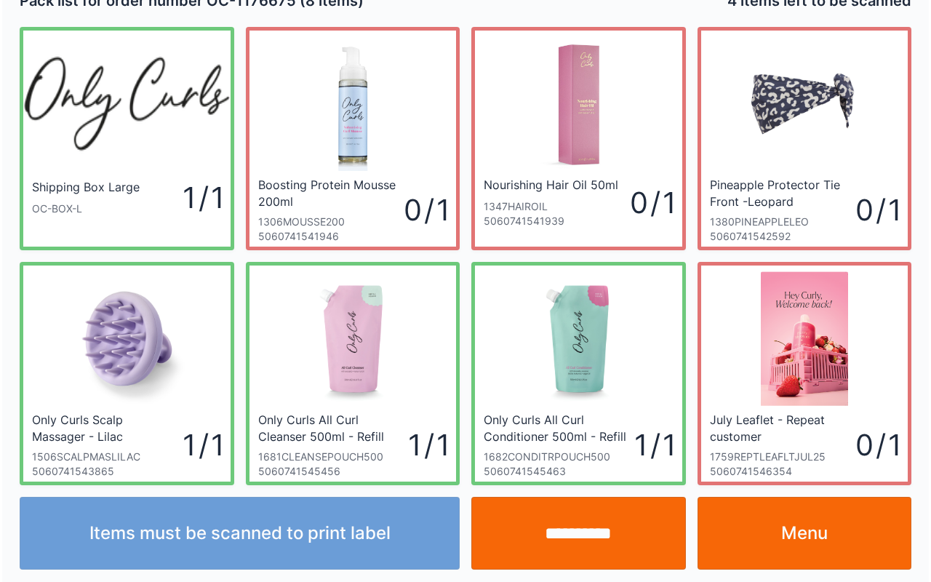
scroll to position [26, 0]
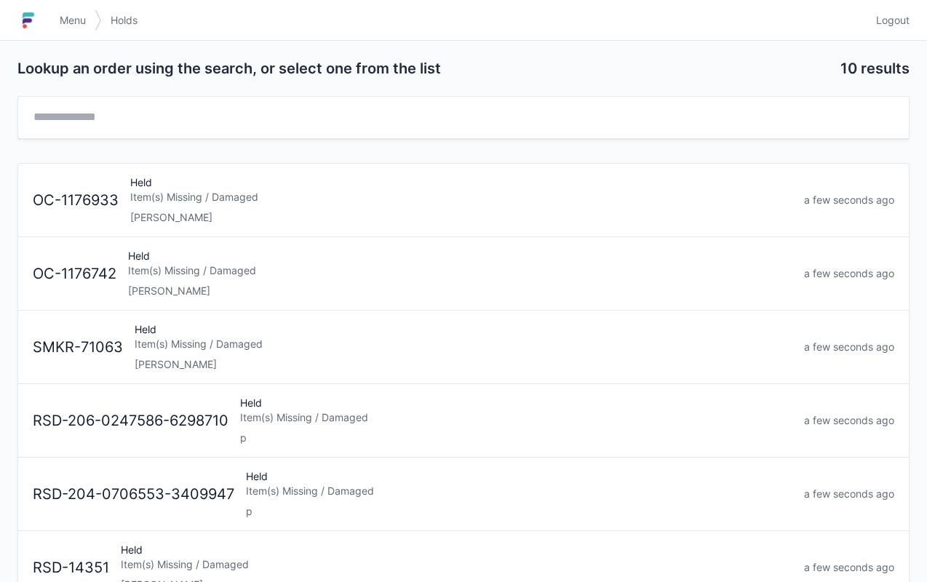
click at [62, 30] on link "Menu" at bounding box center [73, 20] width 44 height 26
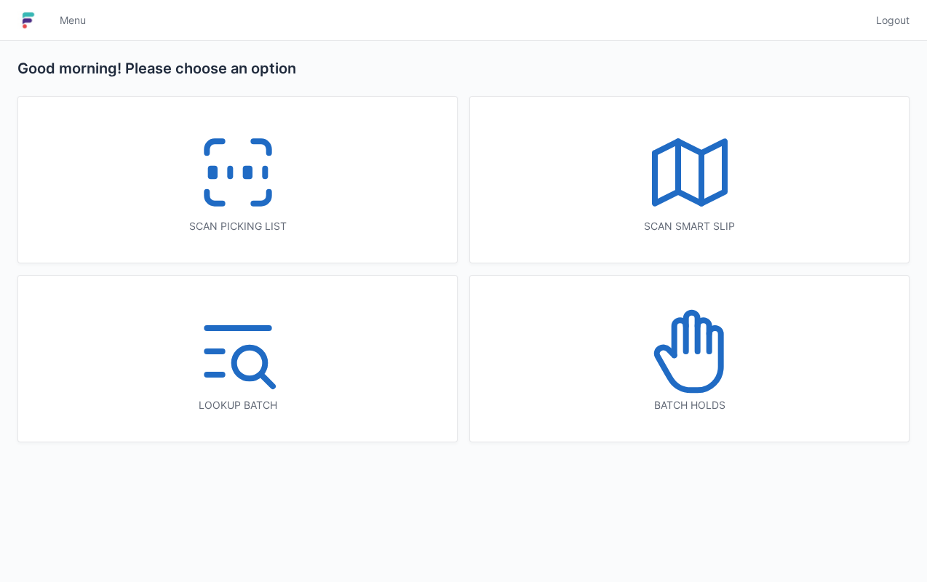
click at [86, 7] on link "Menu" at bounding box center [73, 20] width 44 height 26
click at [231, 194] on icon at bounding box center [237, 172] width 93 height 93
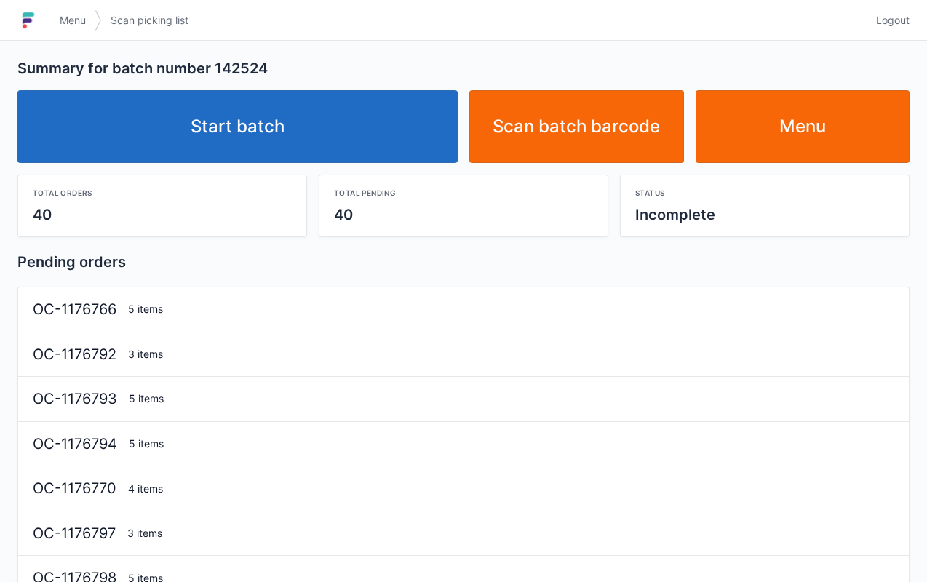
click at [258, 127] on link "Start batch" at bounding box center [237, 126] width 440 height 73
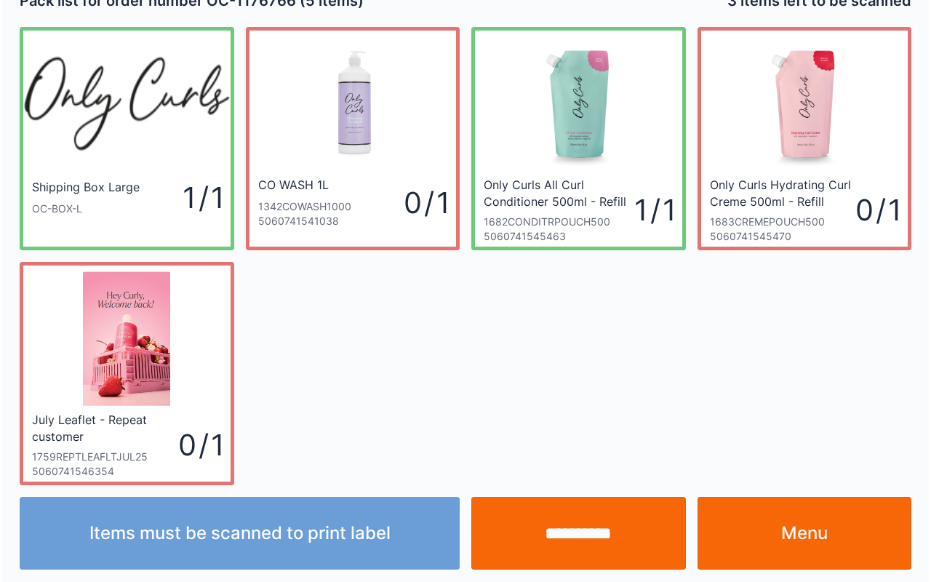
scroll to position [26, 0]
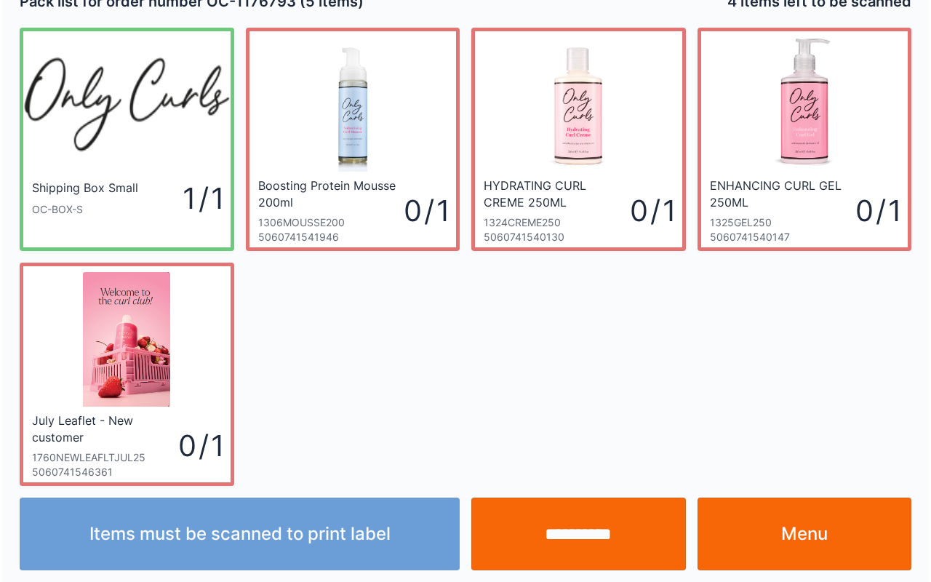
scroll to position [26, 0]
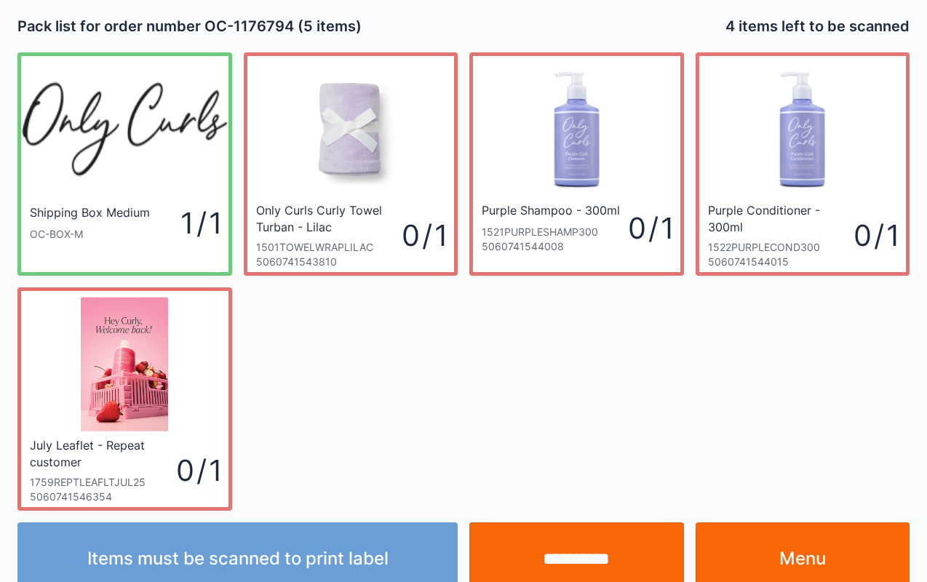
click at [556, 549] on input "**********" at bounding box center [576, 558] width 215 height 73
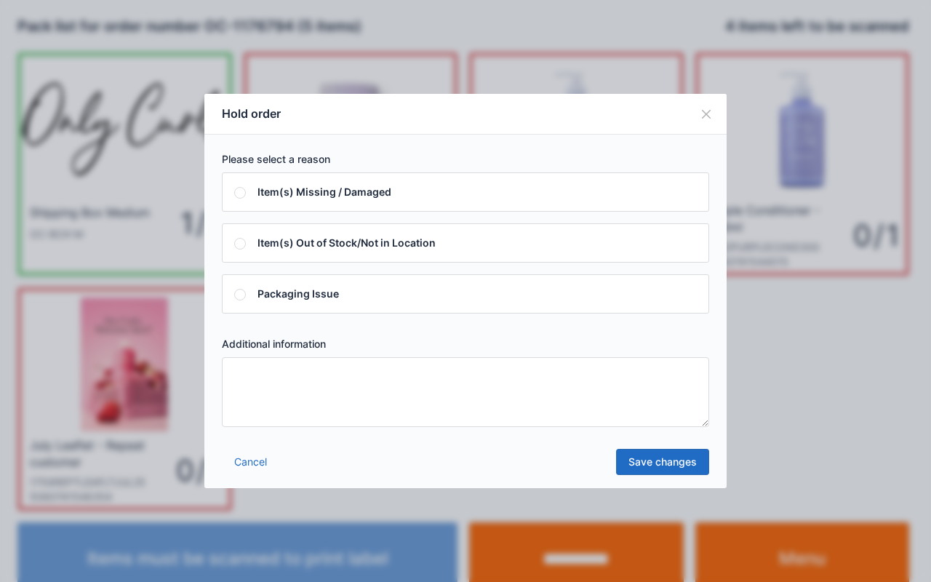
click at [519, 387] on textarea at bounding box center [465, 392] width 487 height 70
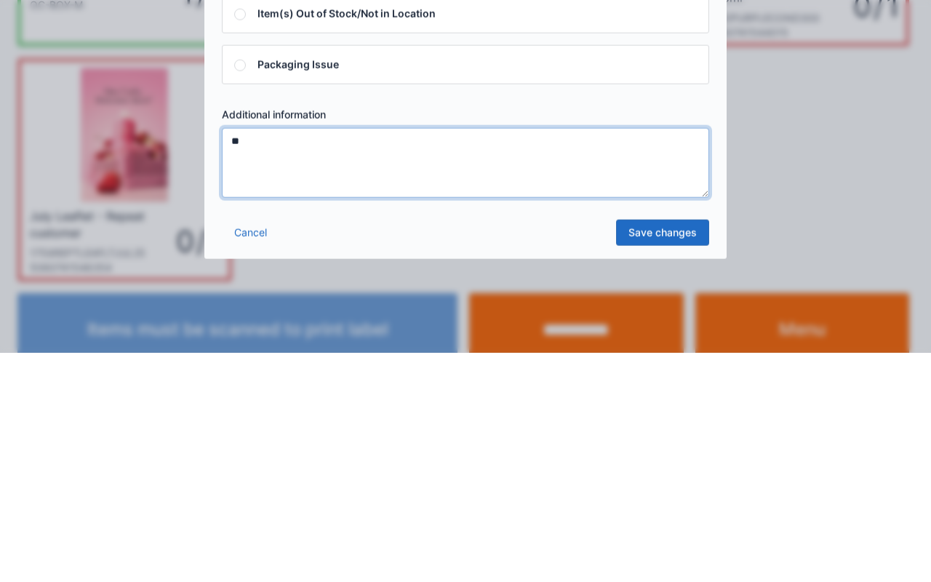
type textarea "**"
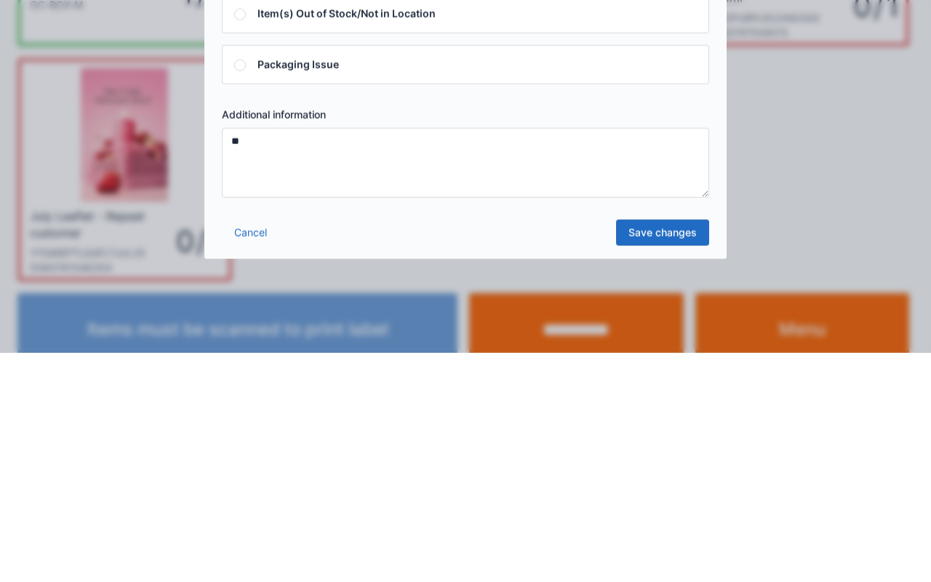
click at [655, 466] on link "Save changes" at bounding box center [662, 462] width 93 height 26
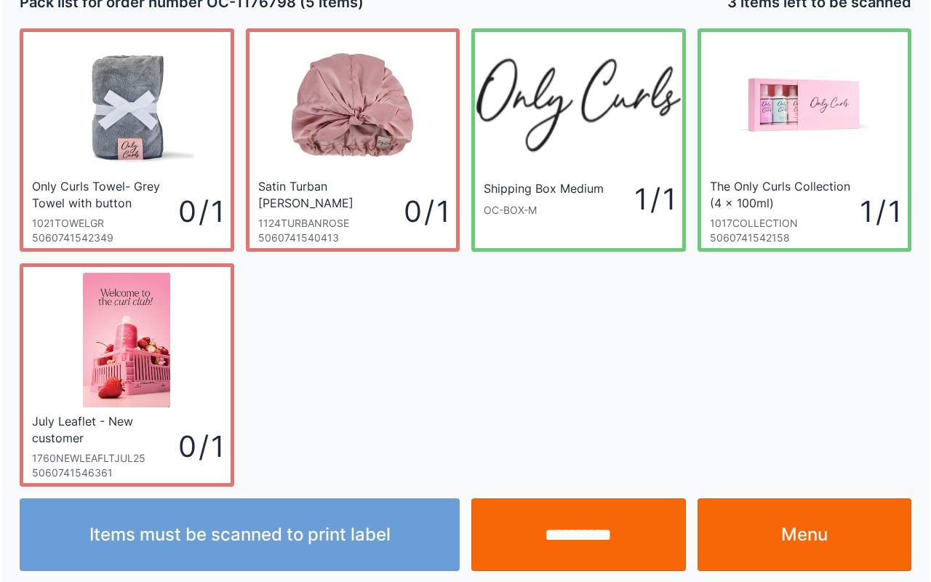
scroll to position [26, 0]
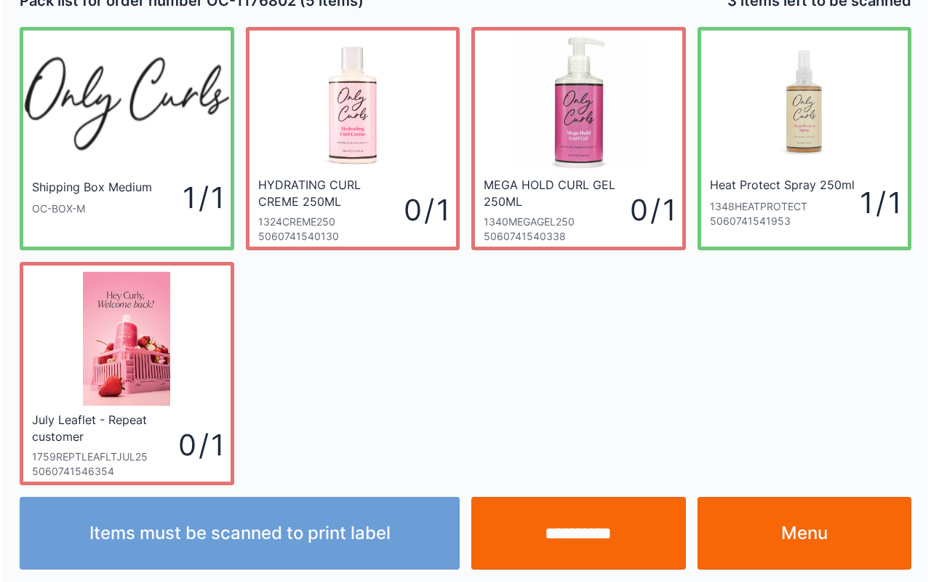
scroll to position [26, 0]
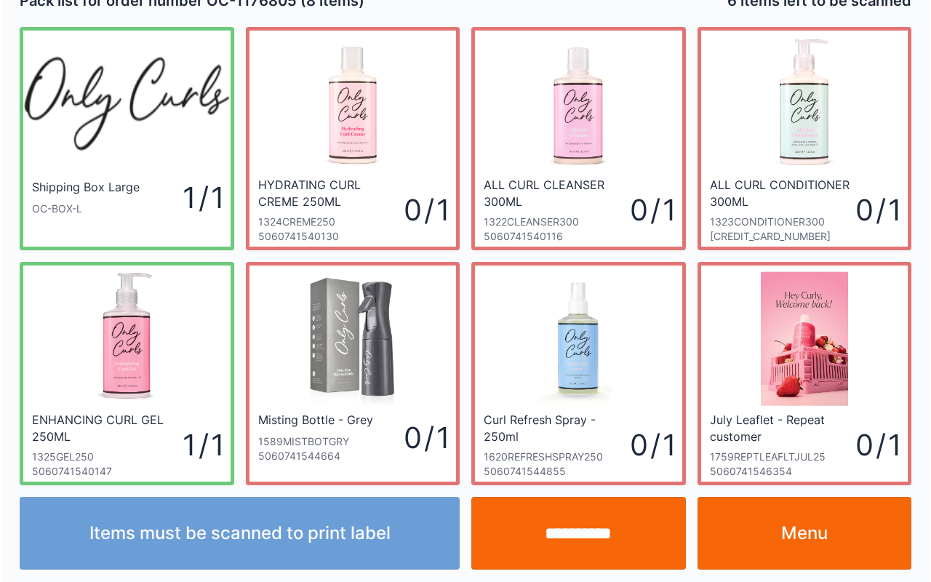
scroll to position [26, 0]
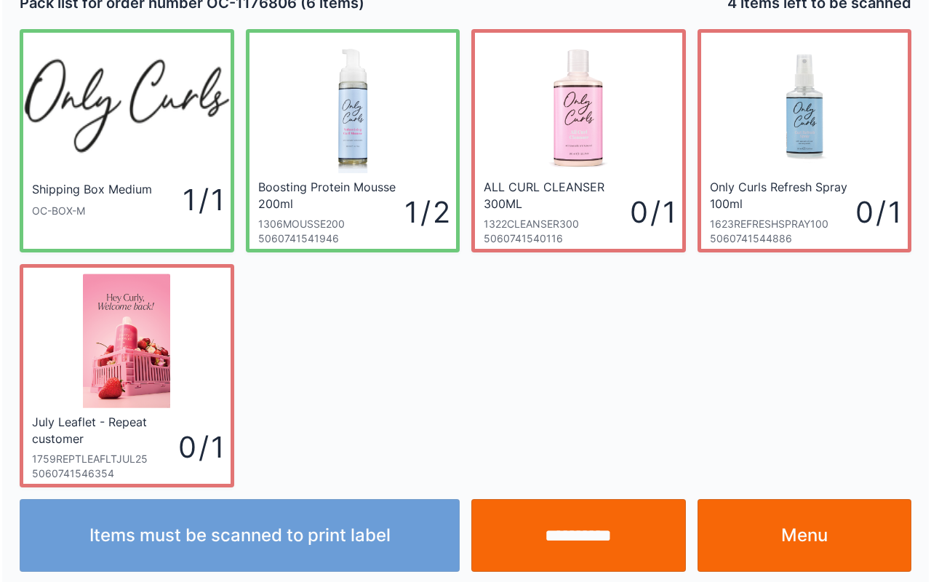
scroll to position [26, 0]
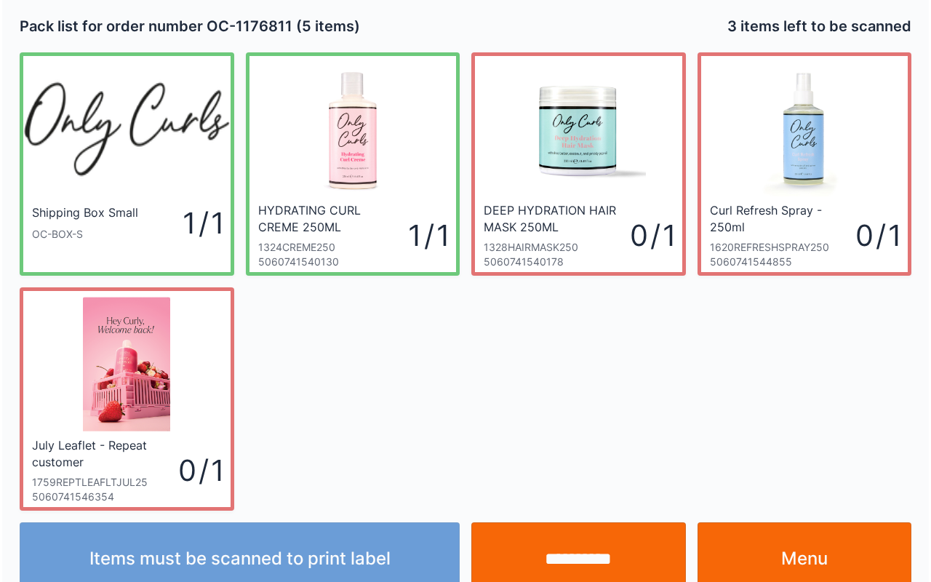
scroll to position [26, 0]
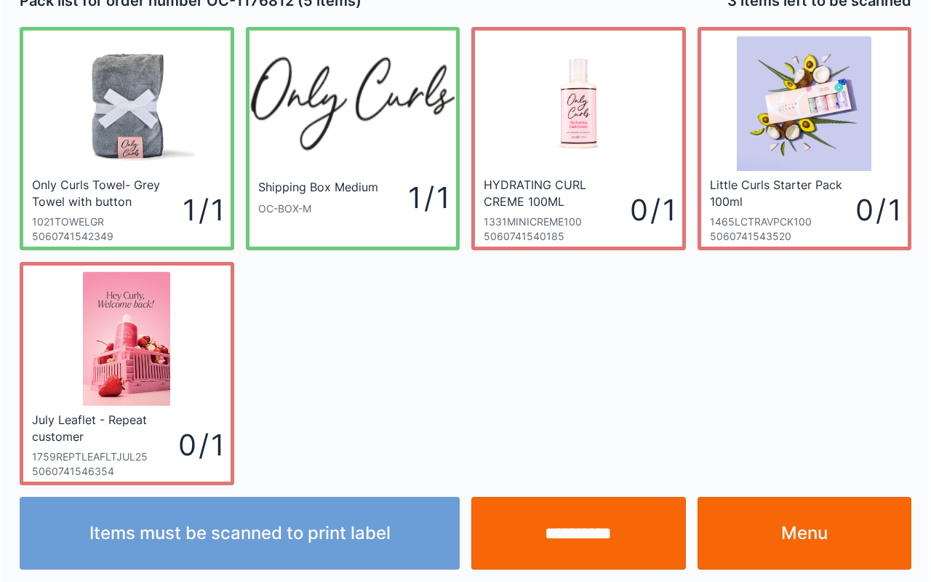
scroll to position [26, 0]
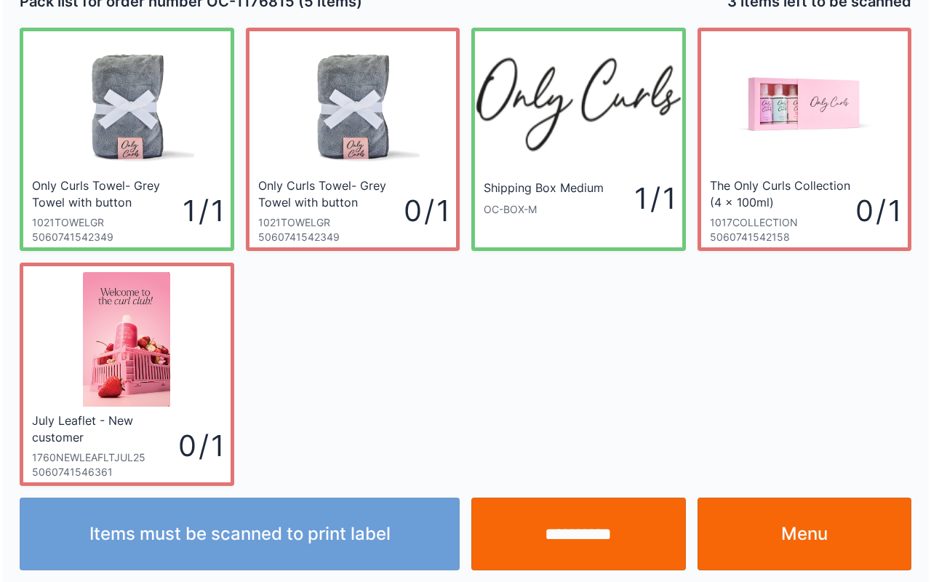
scroll to position [26, 0]
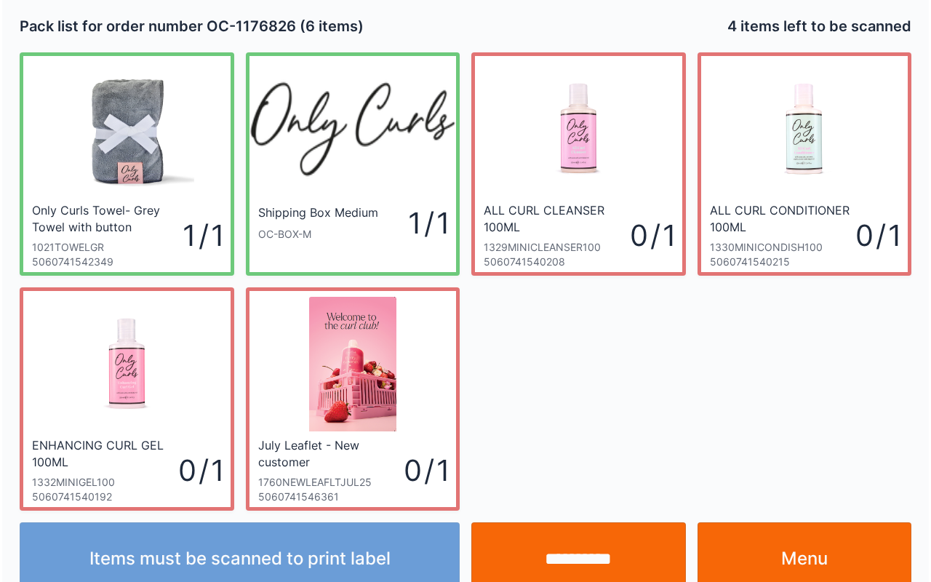
scroll to position [26, 0]
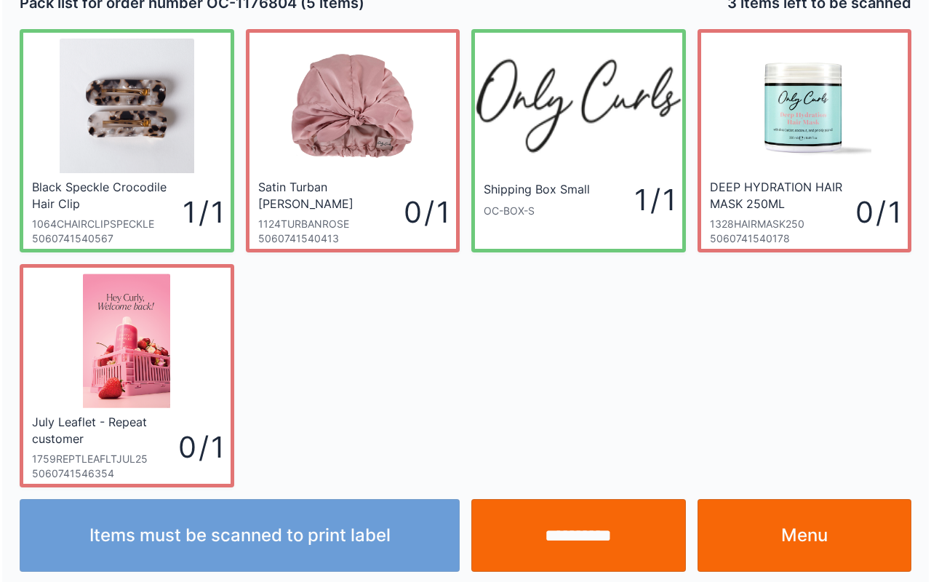
scroll to position [26, 0]
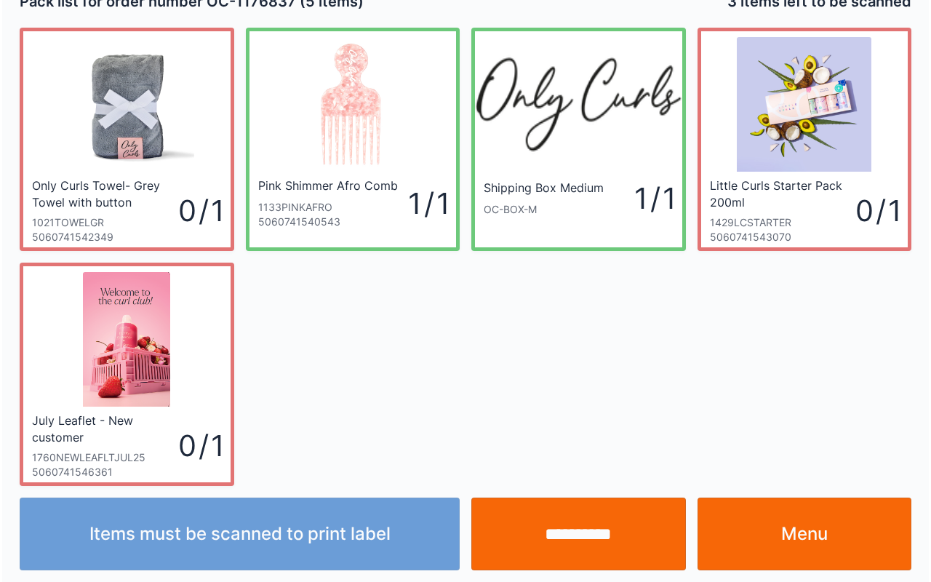
scroll to position [26, 0]
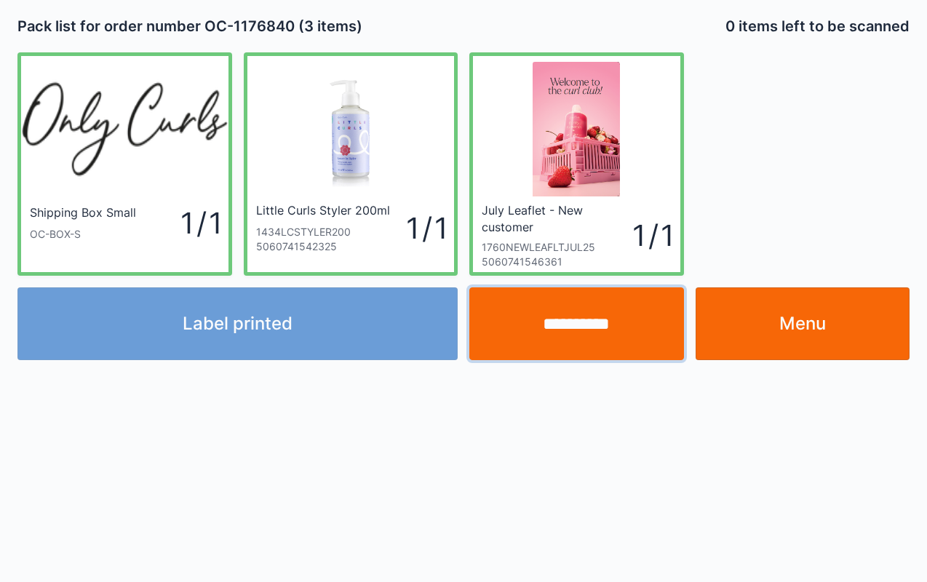
click at [607, 326] on input "**********" at bounding box center [576, 323] width 215 height 73
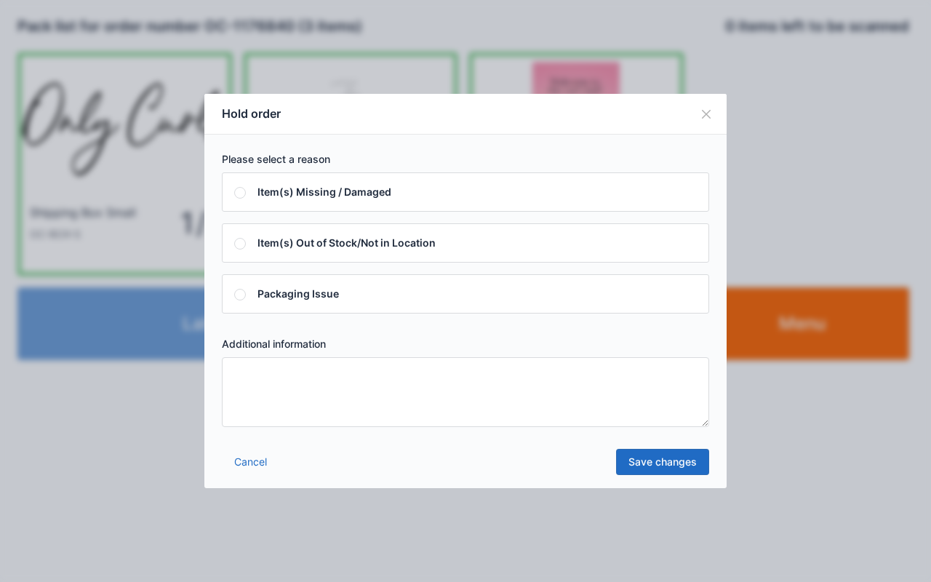
click at [704, 122] on button "Close" at bounding box center [706, 114] width 41 height 41
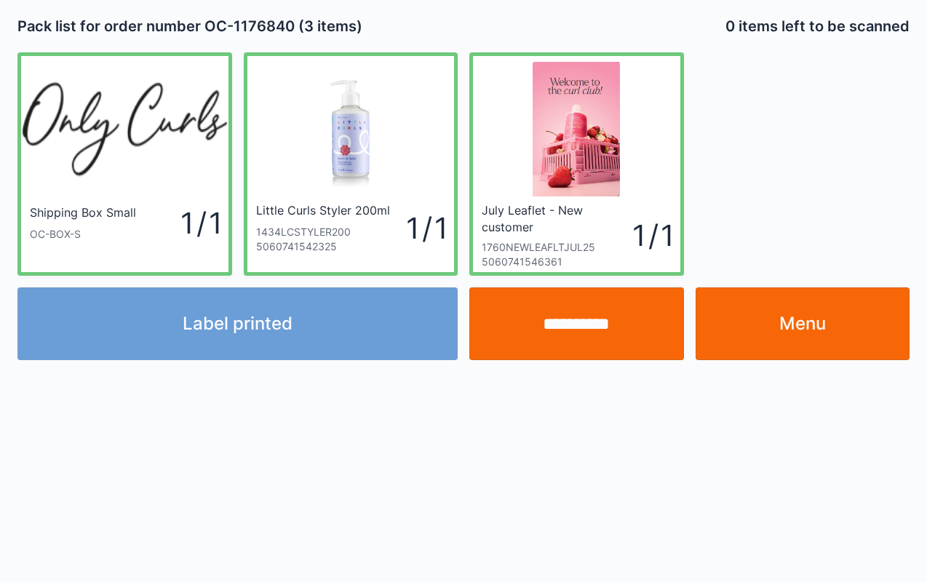
click at [605, 328] on input "**********" at bounding box center [576, 323] width 215 height 73
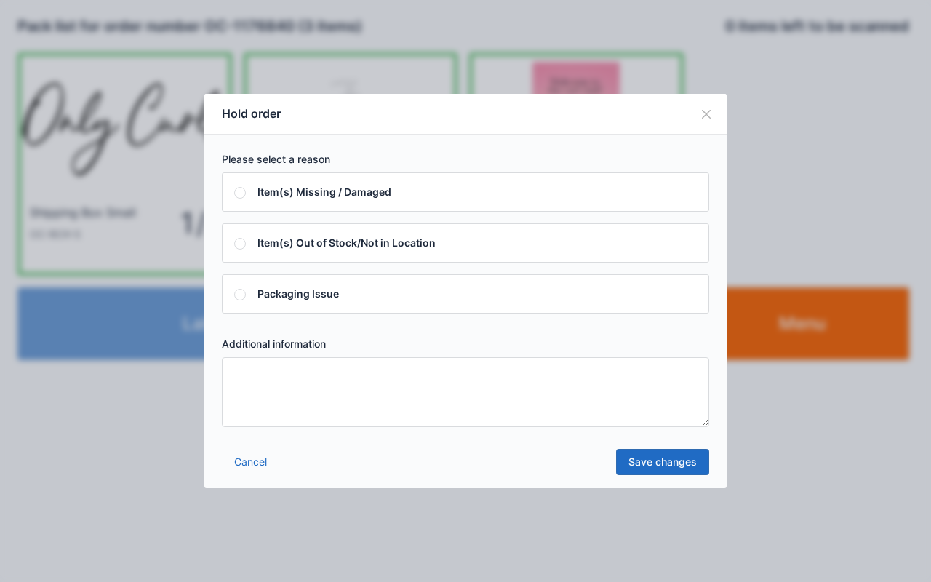
click at [508, 419] on textarea at bounding box center [465, 392] width 487 height 70
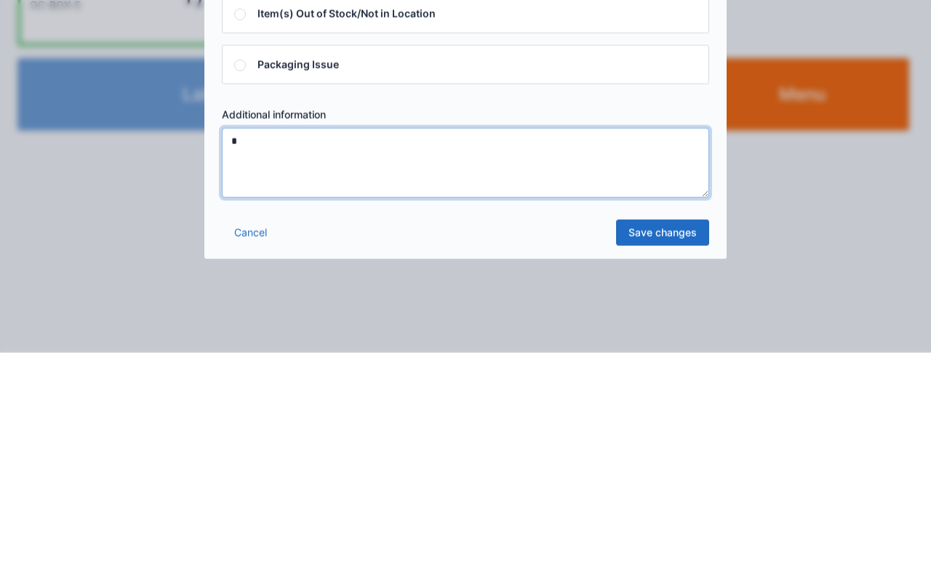
type textarea "*"
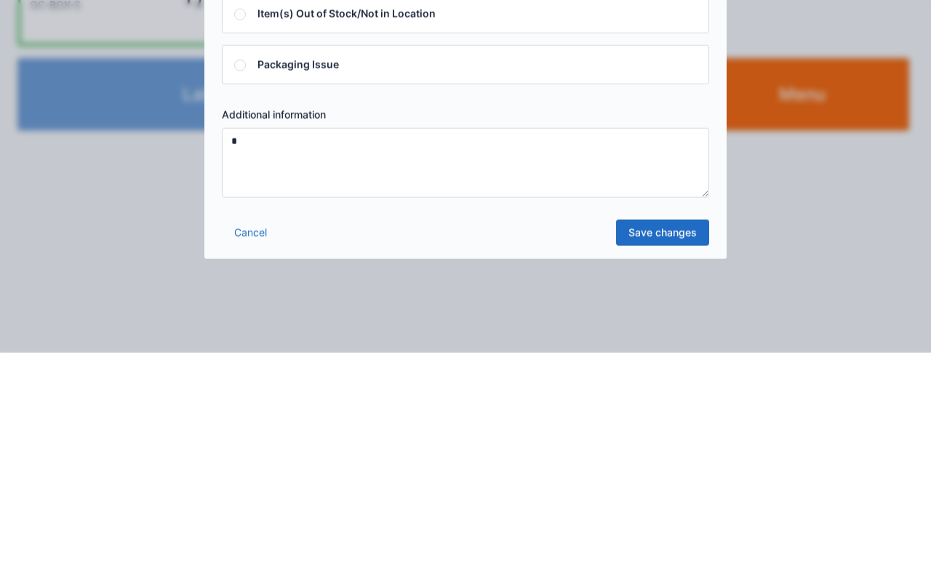
click at [665, 471] on link "Save changes" at bounding box center [662, 462] width 93 height 26
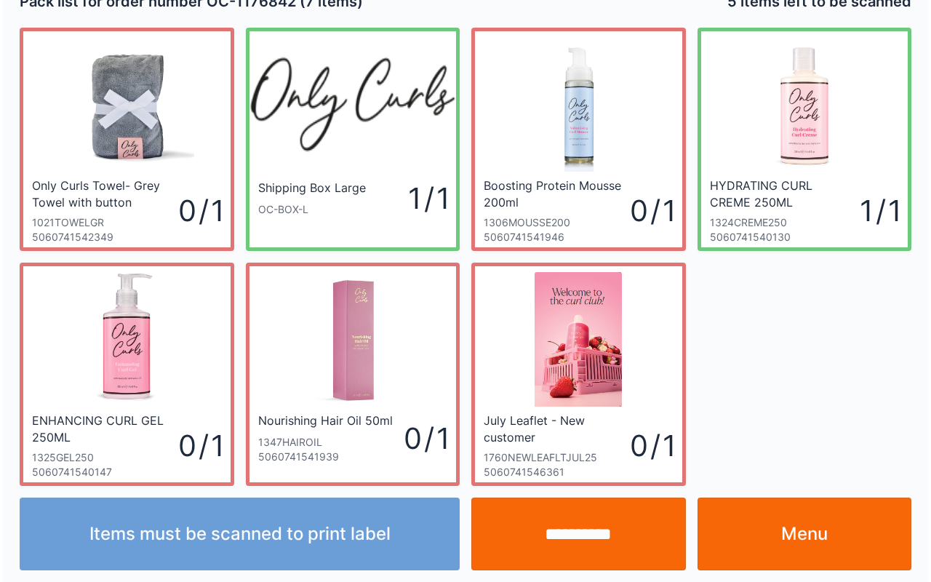
scroll to position [26, 0]
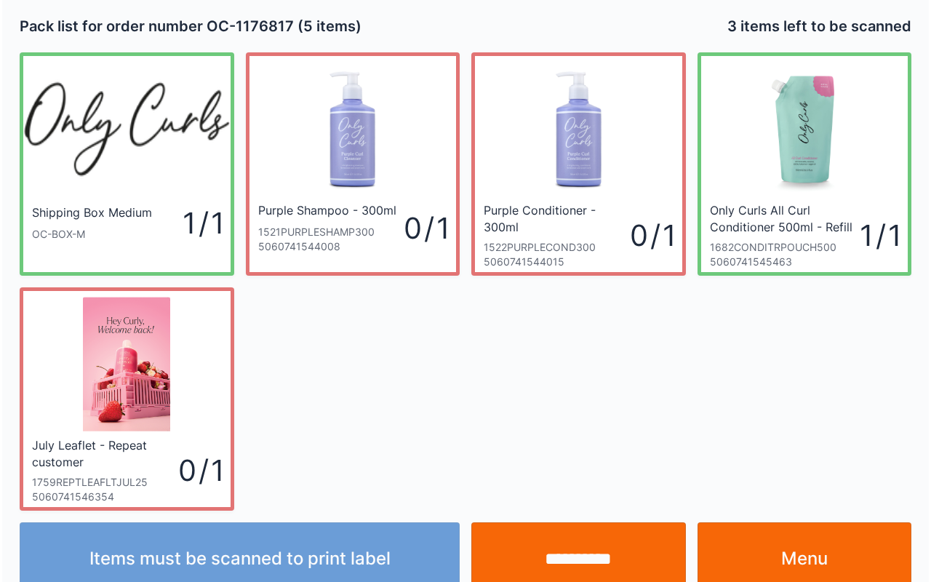
scroll to position [26, 0]
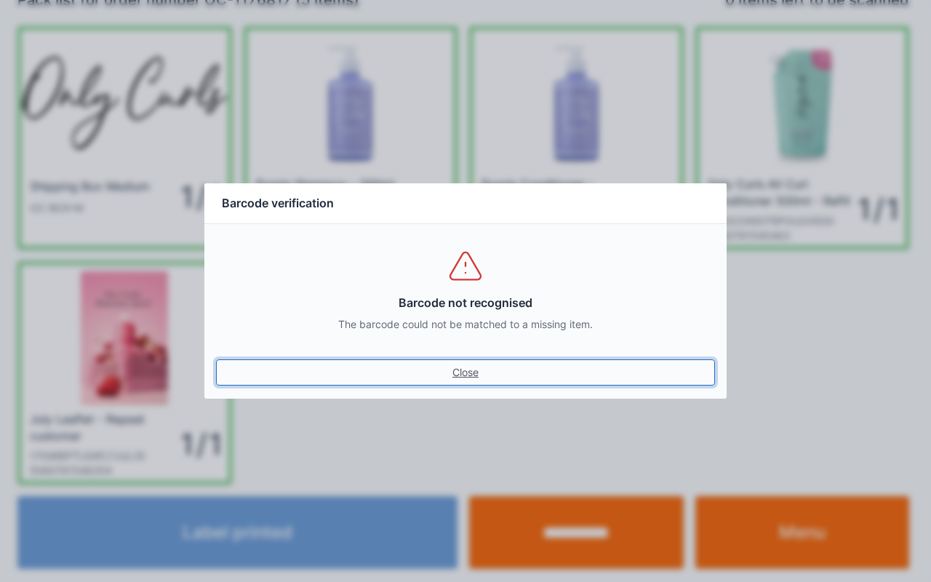
click at [470, 370] on link "Close" at bounding box center [465, 372] width 499 height 26
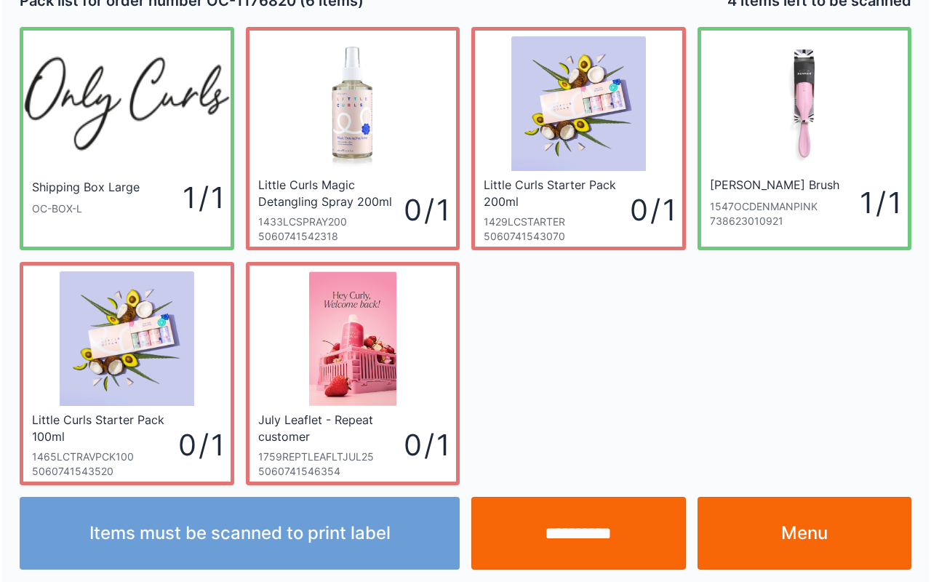
scroll to position [26, 0]
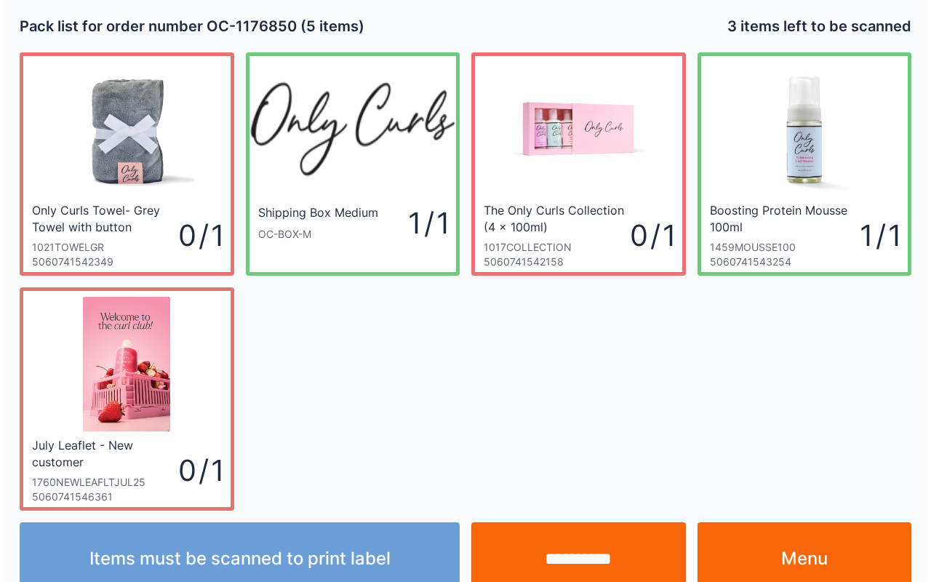
scroll to position [26, 0]
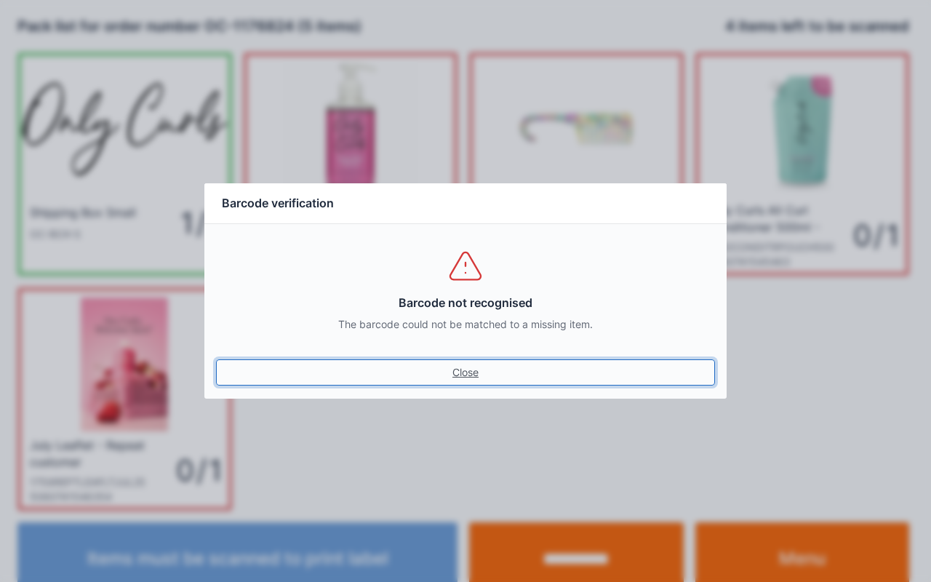
click at [475, 368] on link "Close" at bounding box center [465, 372] width 499 height 26
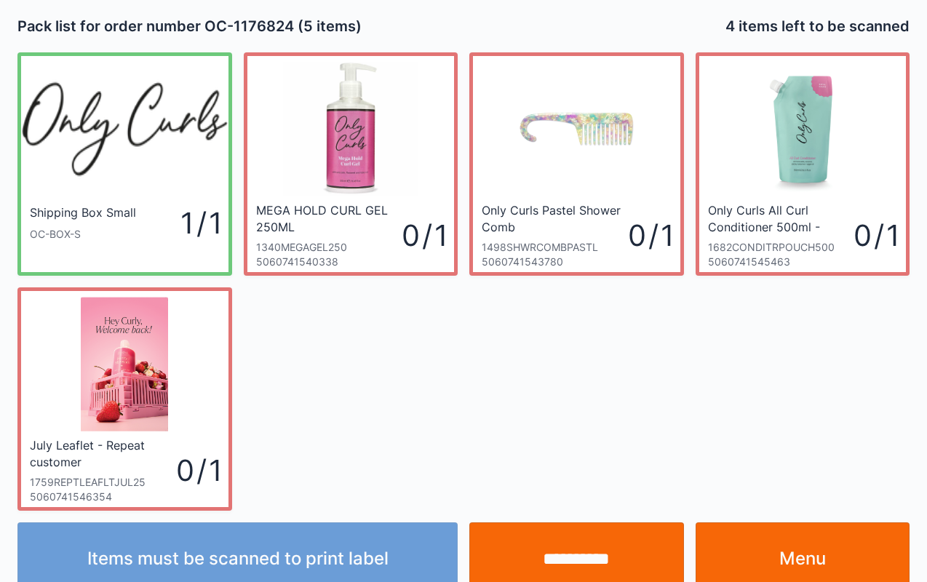
click at [451, 367] on div "Shipping Box Small OC-BOX-S 1 / 1 MEGA HOLD CURL GEL 250ML 1340MEGAGEL250 50607…" at bounding box center [463, 276] width 903 height 470
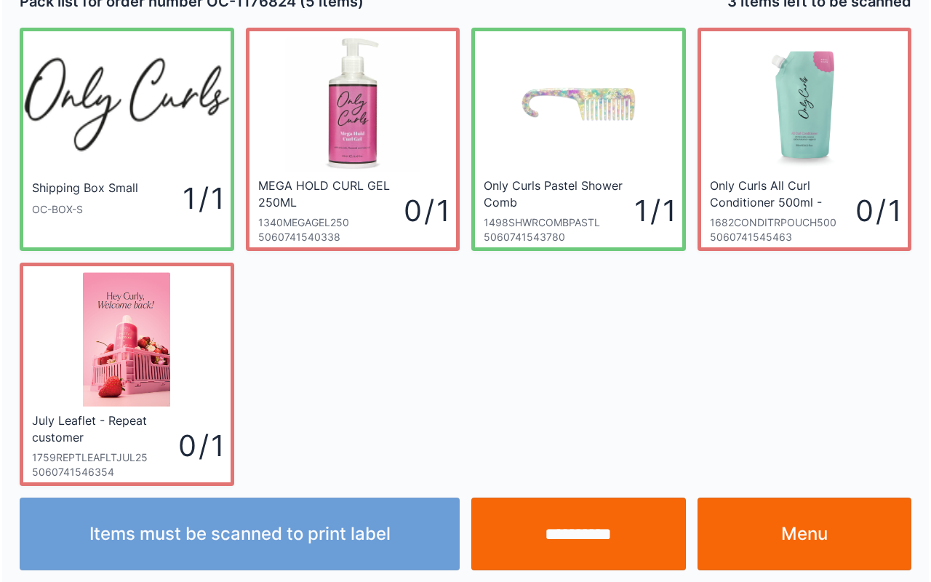
scroll to position [26, 0]
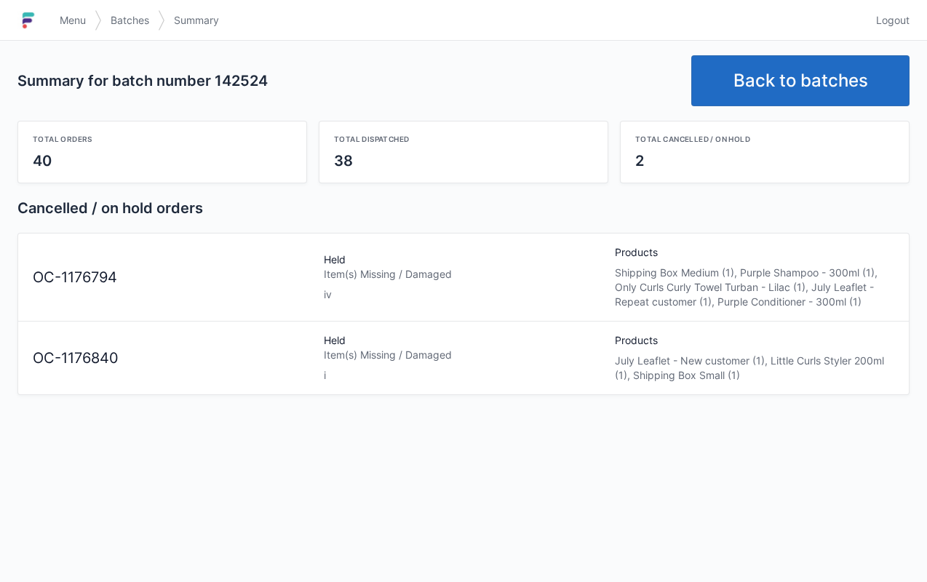
click at [71, 20] on span "Menu" at bounding box center [73, 20] width 26 height 15
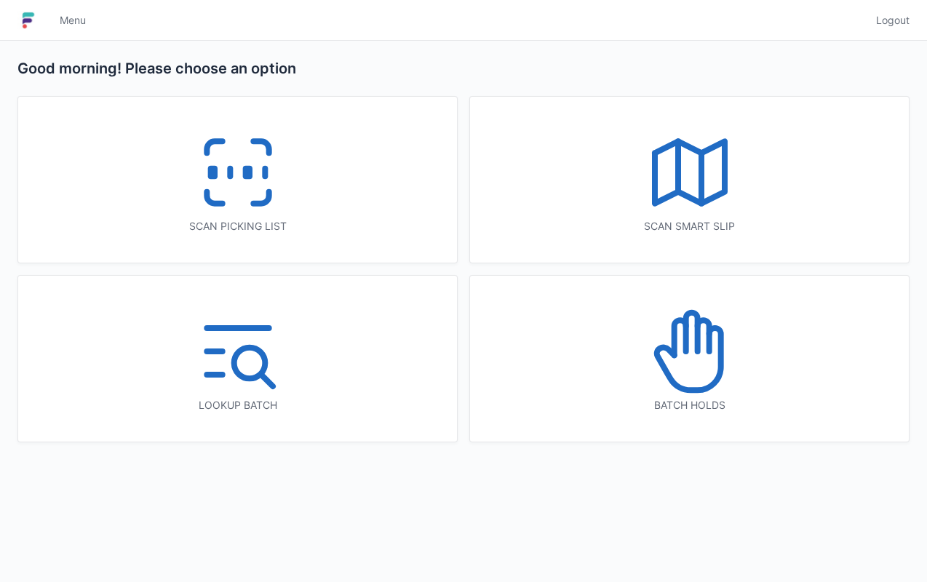
click at [695, 349] on icon at bounding box center [691, 332] width 12 height 39
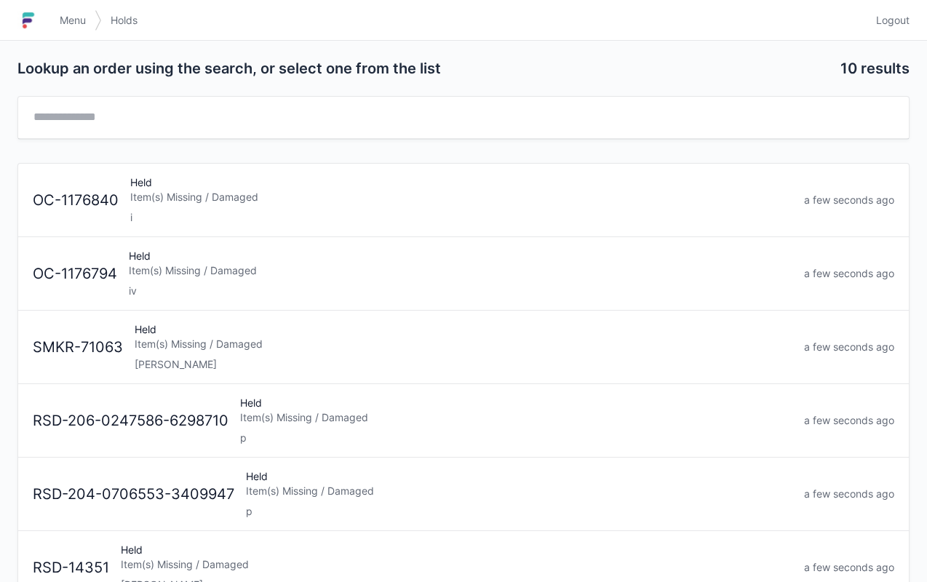
click at [170, 284] on div "iv" at bounding box center [460, 291] width 663 height 15
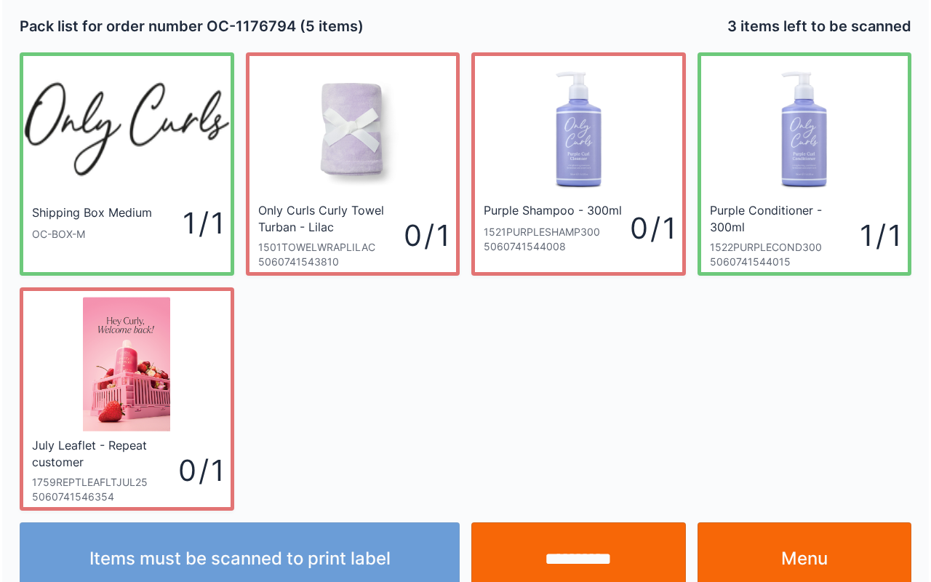
scroll to position [26, 0]
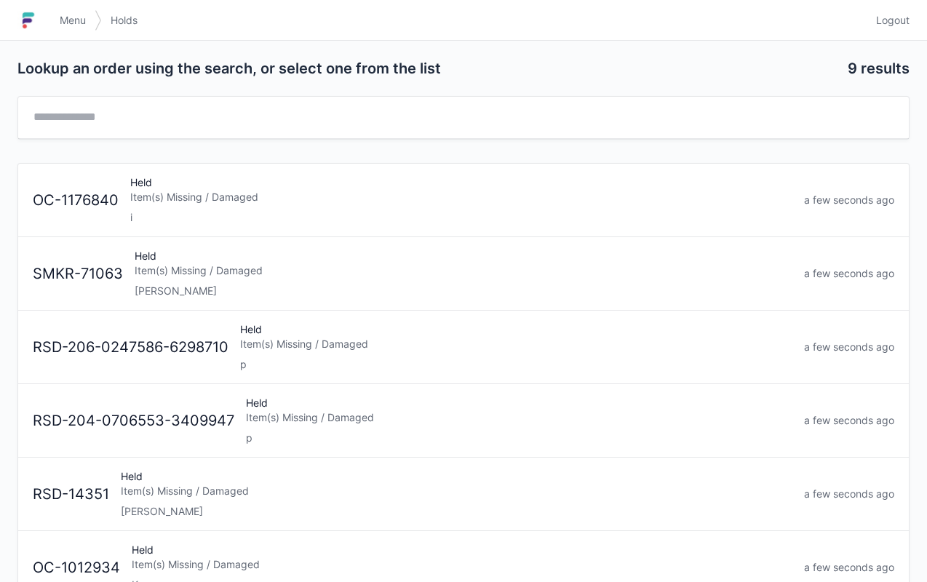
click at [145, 185] on div "Held Item(s) Missing / Damaged i" at bounding box center [461, 199] width 674 height 49
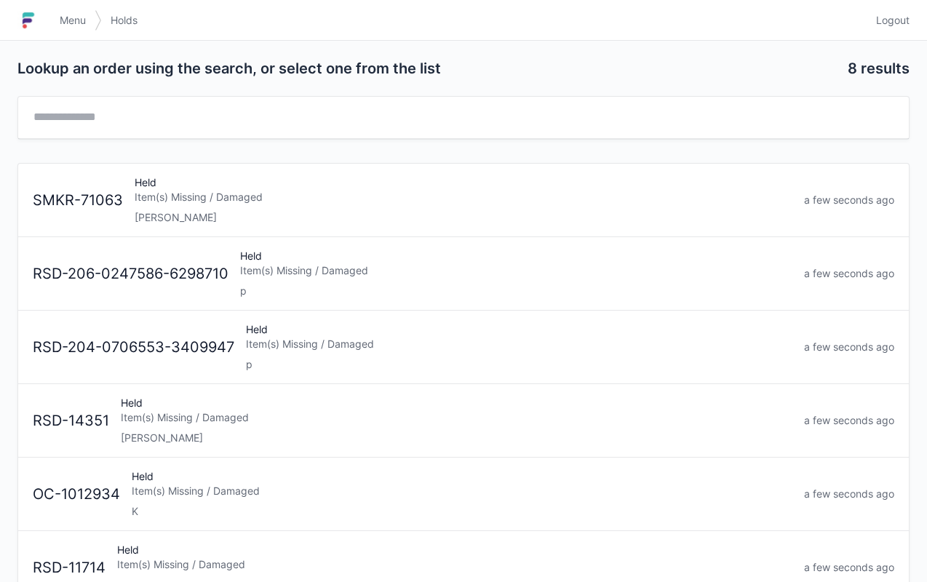
click at [84, 28] on link "Menu" at bounding box center [73, 20] width 44 height 26
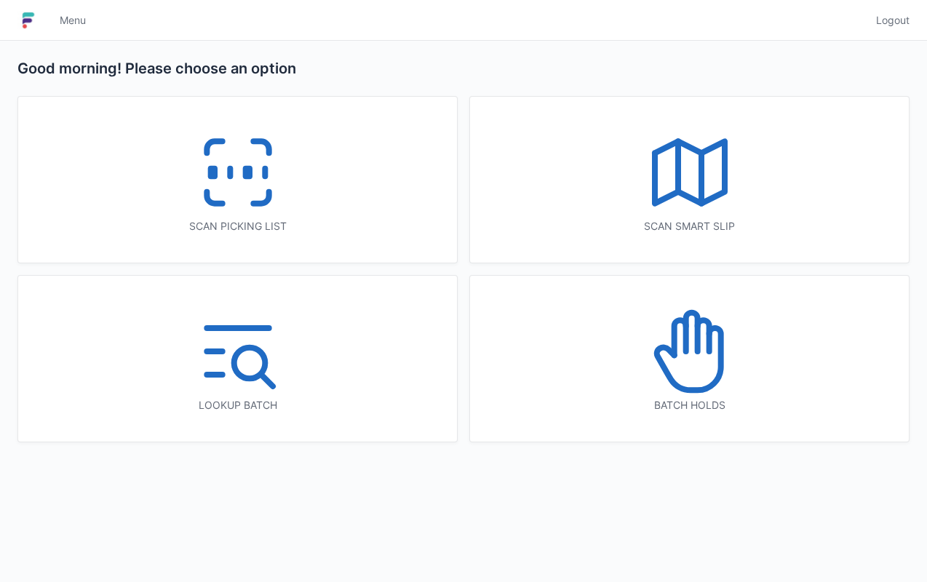
click at [248, 169] on rect at bounding box center [247, 173] width 4 height 8
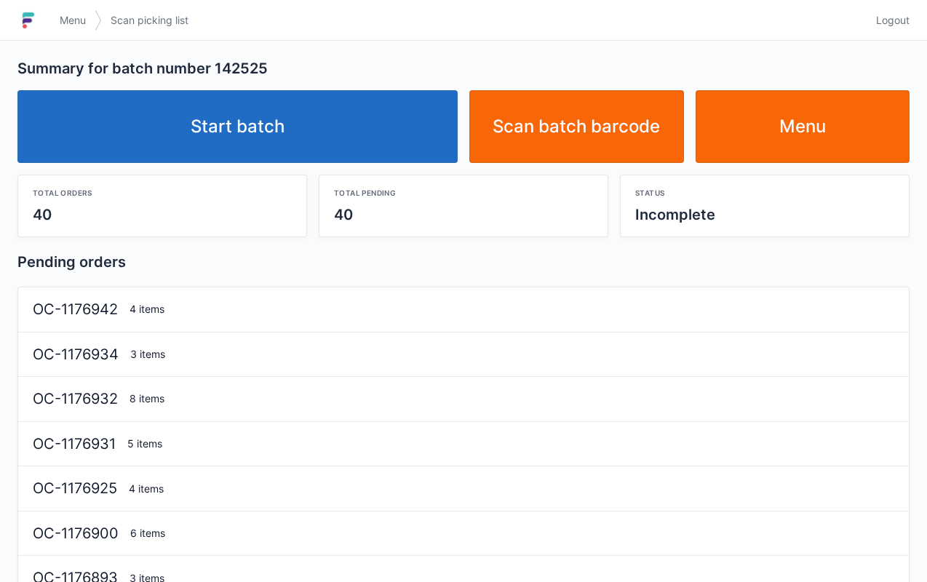
click at [260, 124] on link "Start batch" at bounding box center [237, 126] width 440 height 73
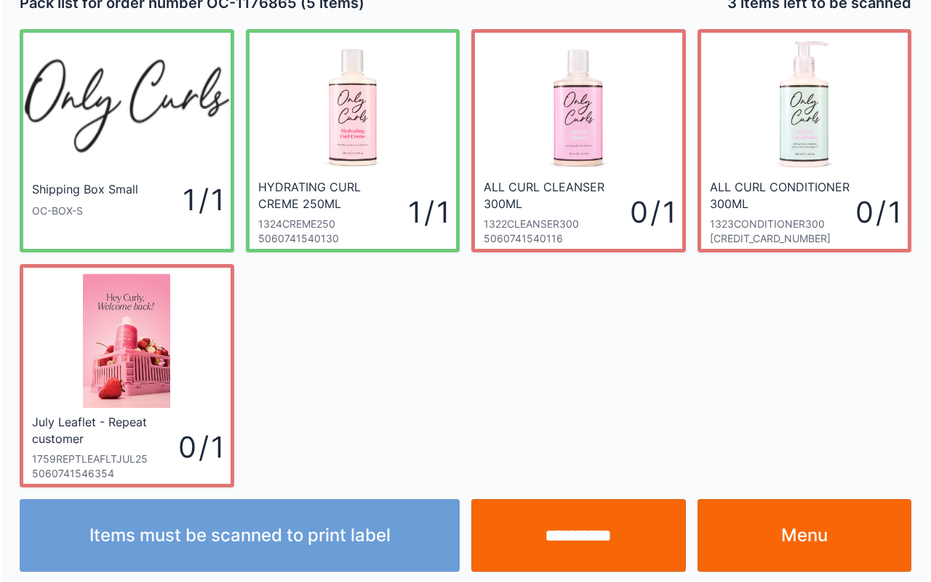
scroll to position [26, 0]
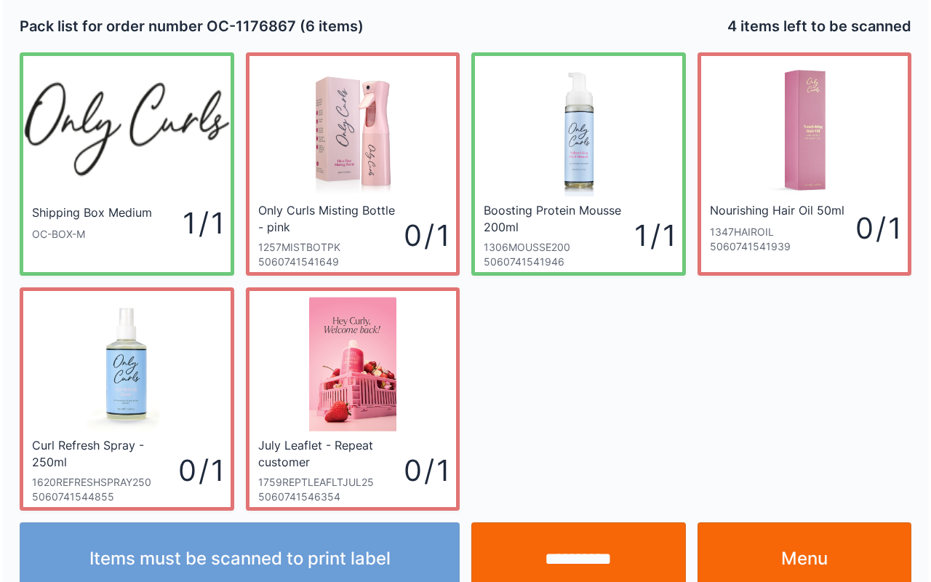
scroll to position [26, 0]
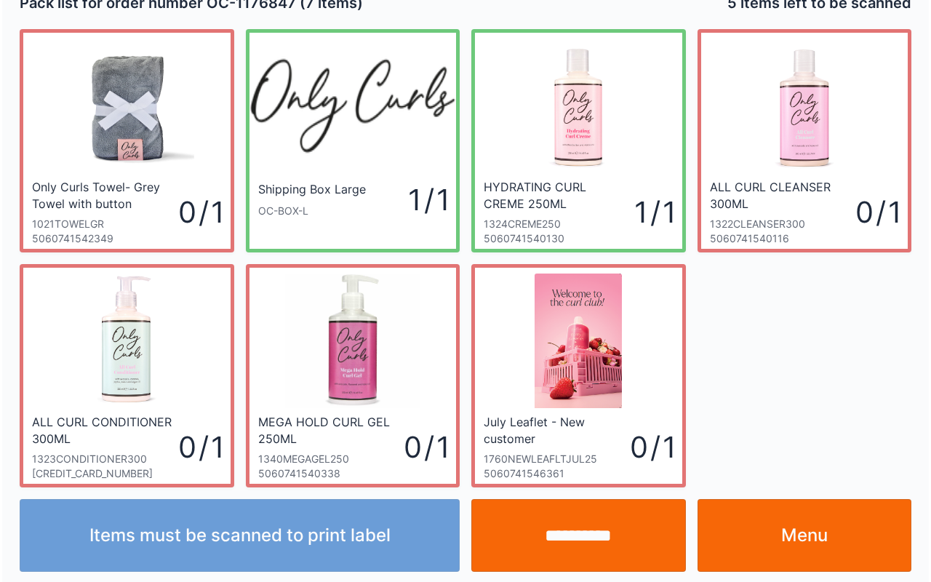
scroll to position [26, 0]
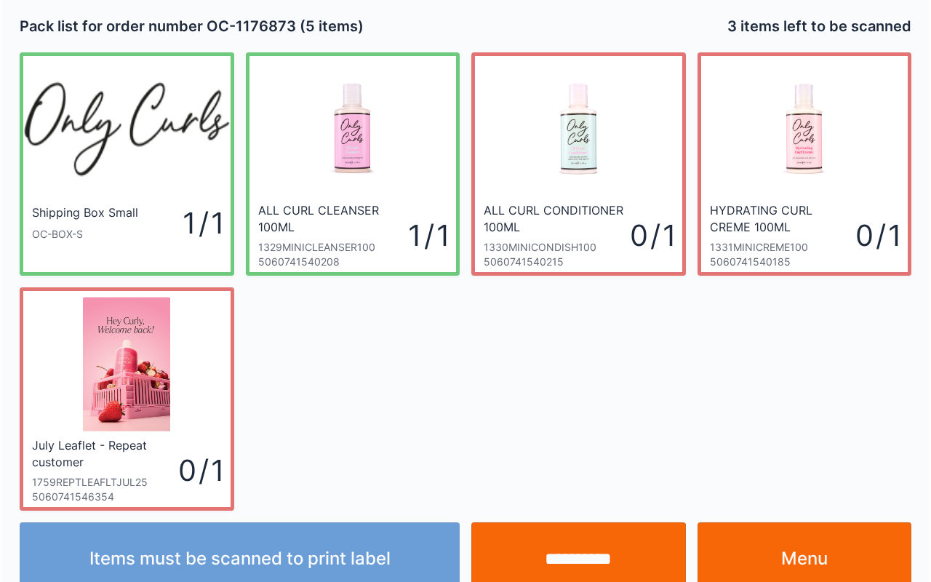
scroll to position [26, 0]
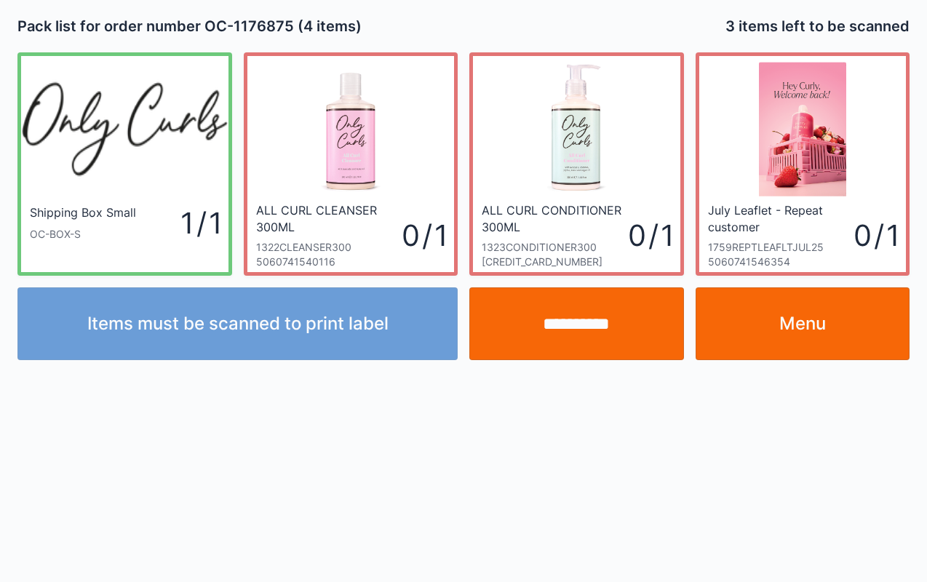
click at [799, 330] on link "Menu" at bounding box center [802, 323] width 215 height 73
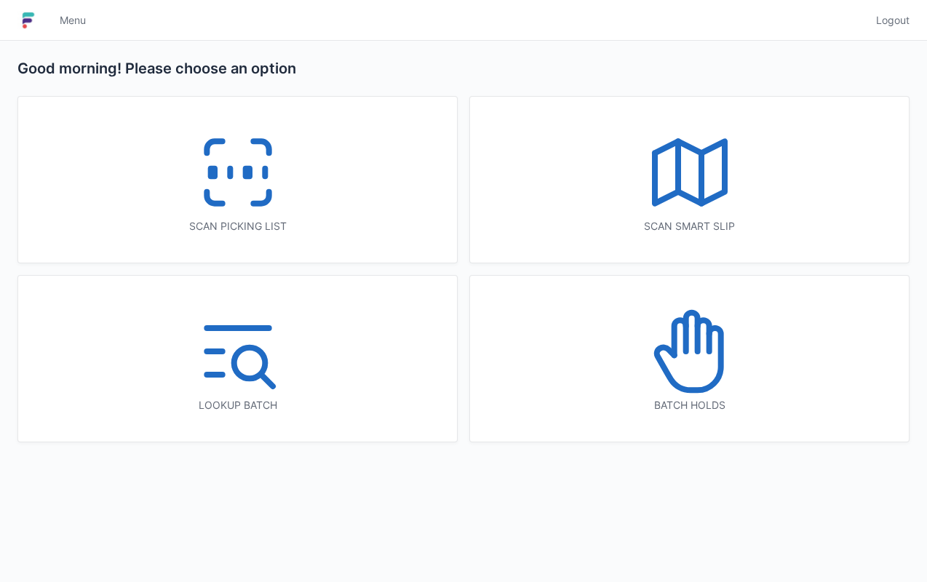
click at [200, 160] on icon at bounding box center [237, 172] width 93 height 93
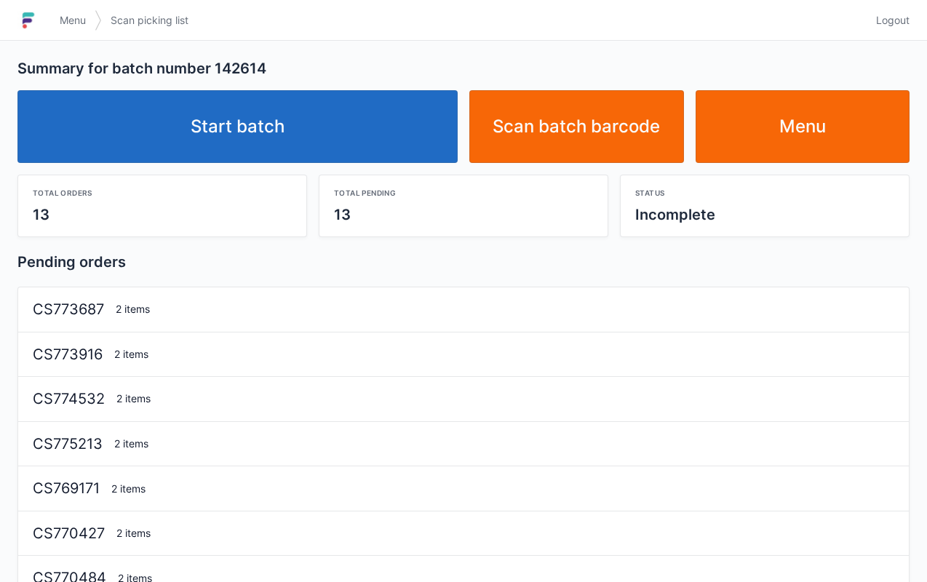
click at [274, 128] on link "Start batch" at bounding box center [237, 126] width 440 height 73
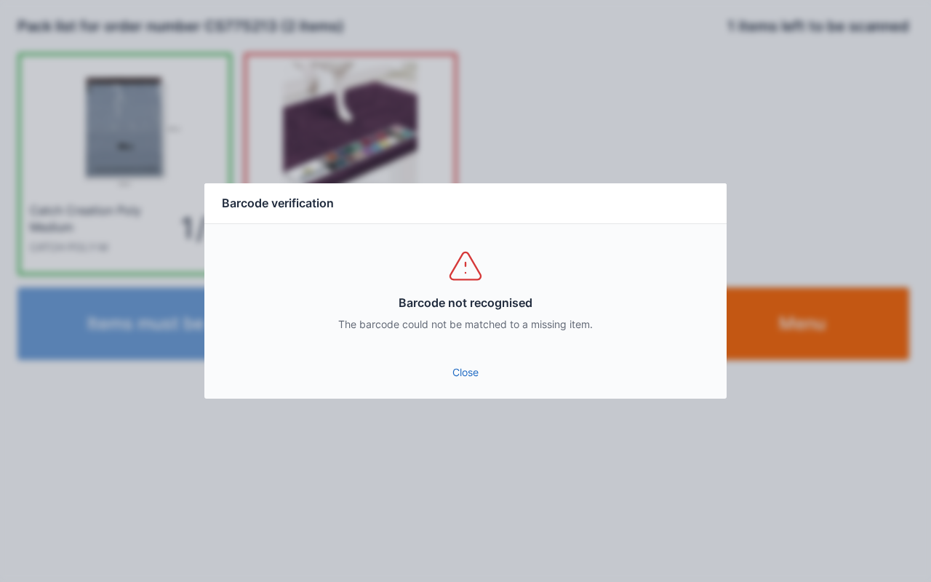
click at [448, 364] on link "Close" at bounding box center [465, 372] width 499 height 26
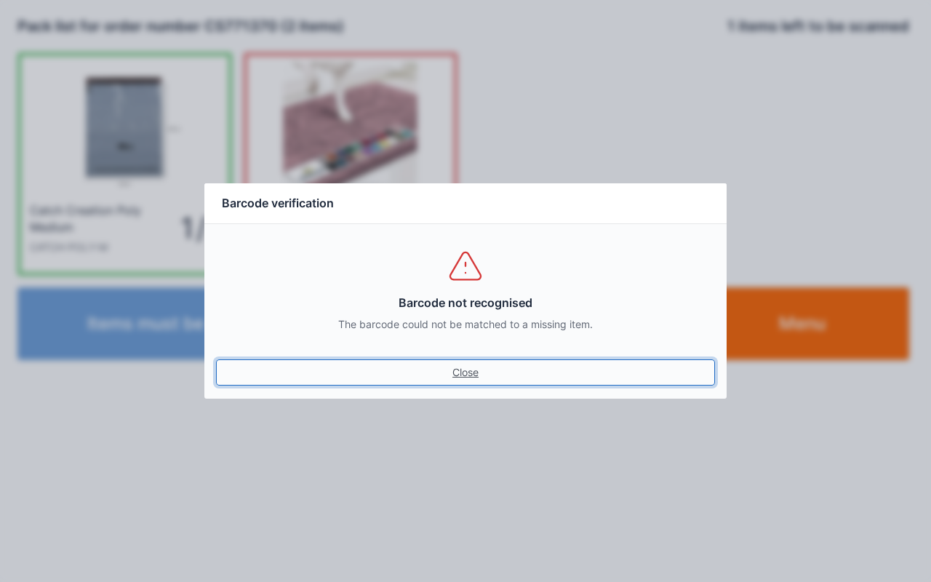
click at [467, 368] on link "Close" at bounding box center [465, 372] width 499 height 26
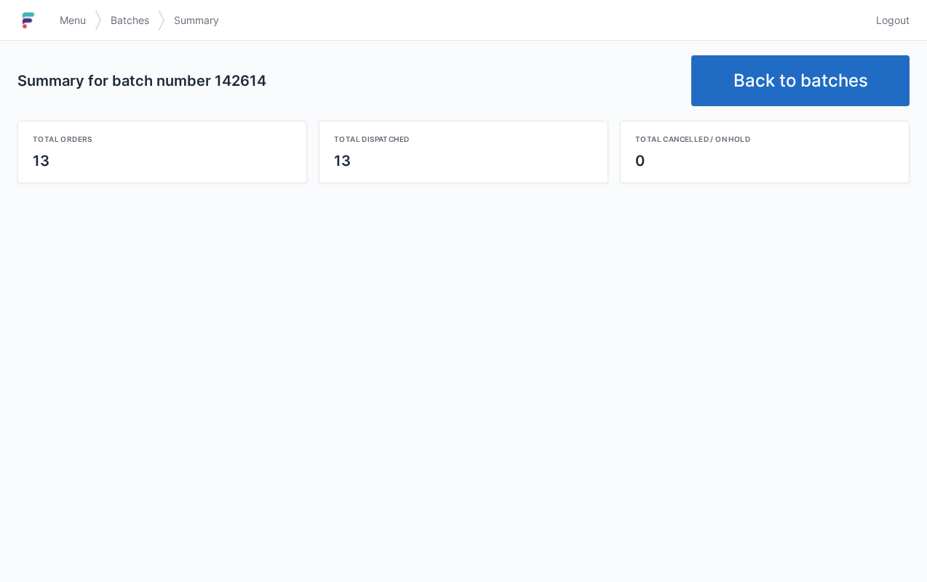
click at [833, 79] on link "Back to batches" at bounding box center [800, 80] width 218 height 51
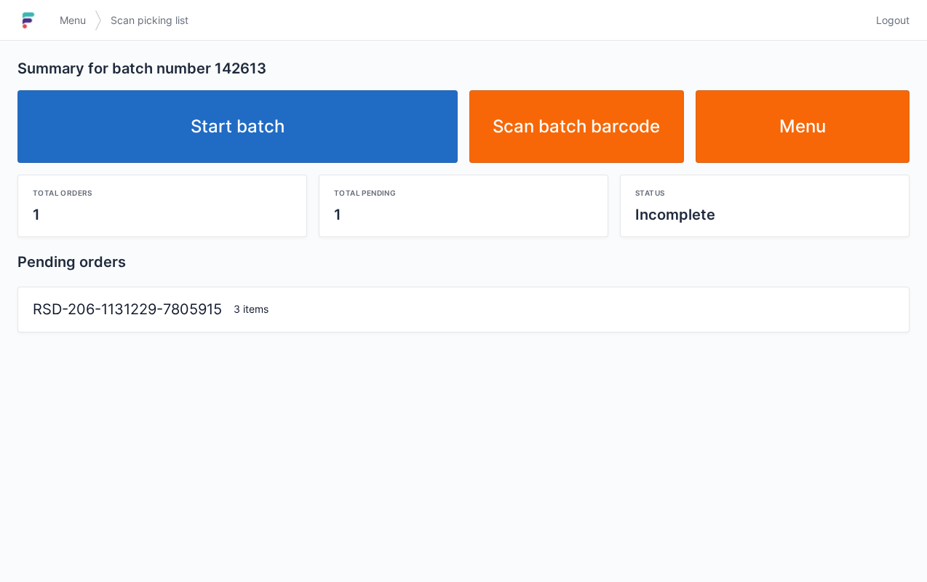
click at [295, 108] on link "Start batch" at bounding box center [237, 126] width 440 height 73
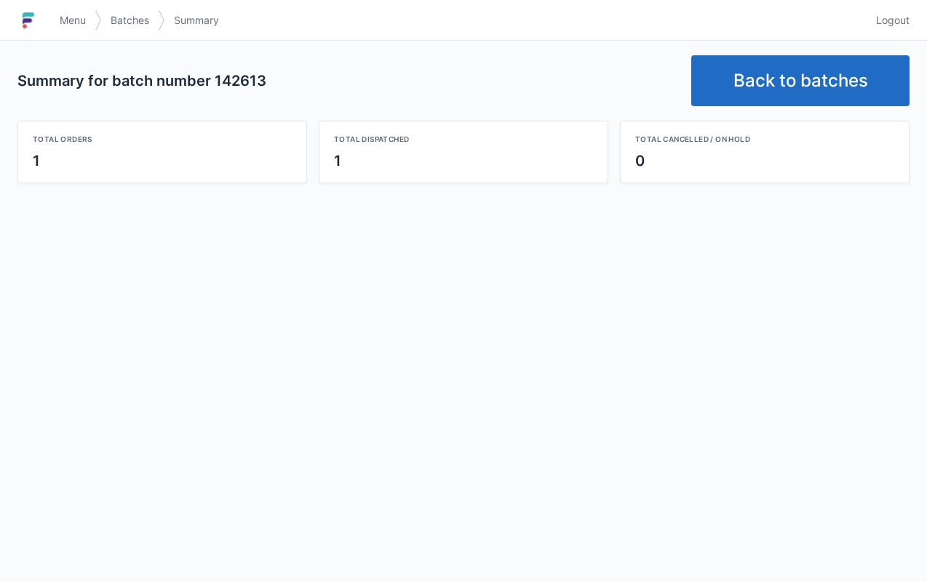
click at [822, 87] on link "Back to batches" at bounding box center [800, 80] width 218 height 51
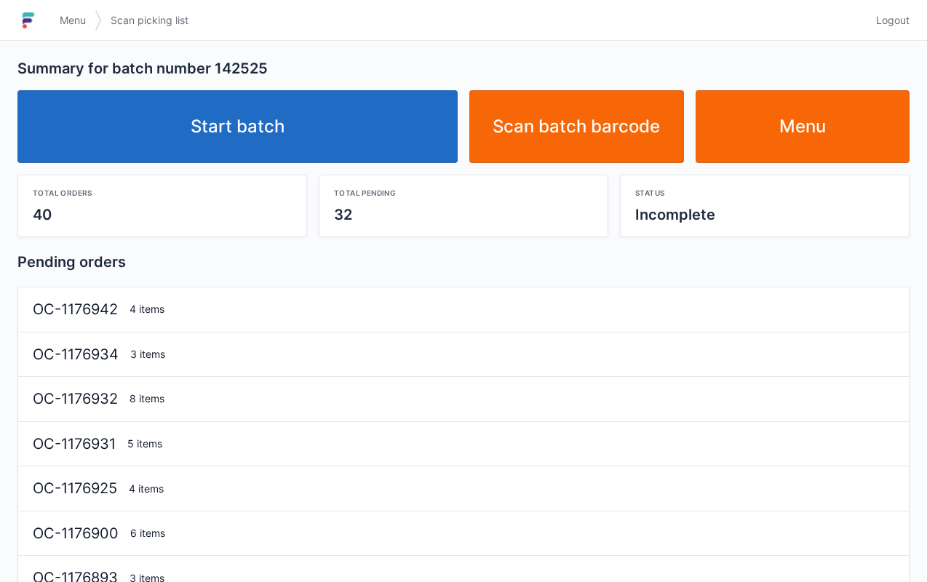
click at [258, 115] on link "Start batch" at bounding box center [237, 126] width 440 height 73
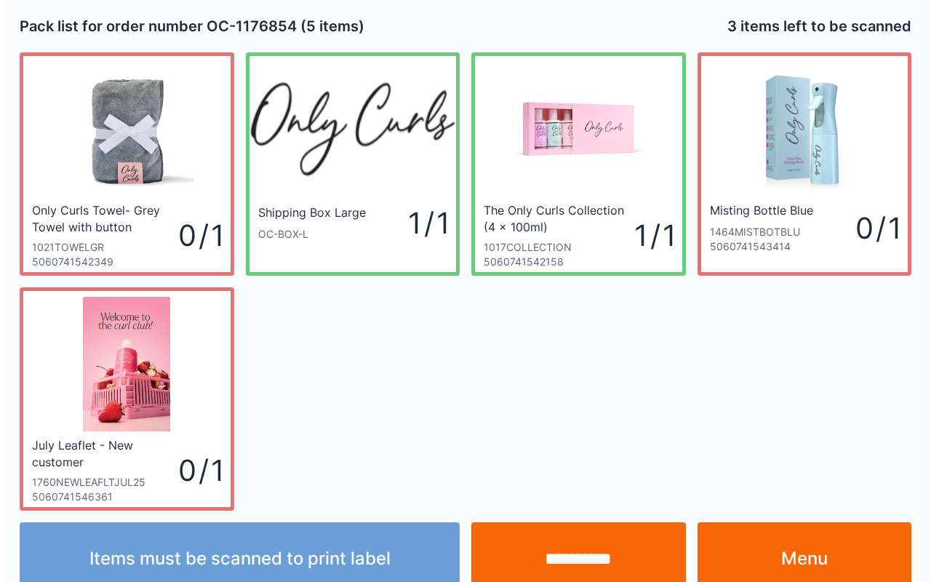
scroll to position [26, 0]
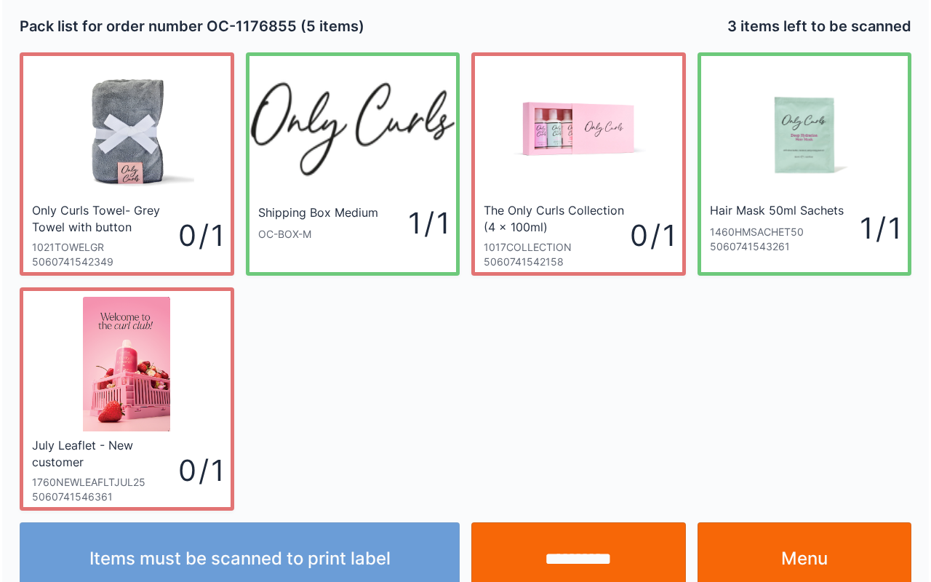
scroll to position [26, 0]
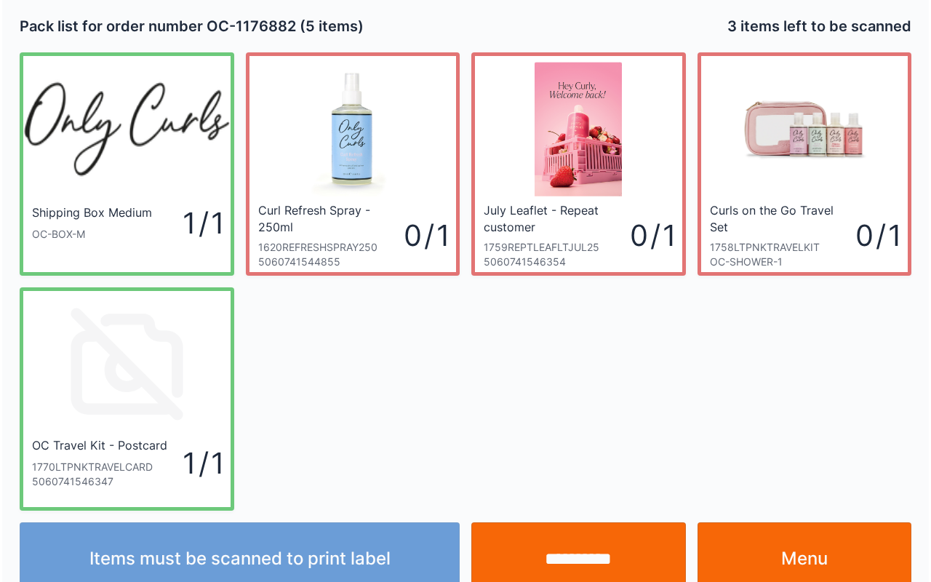
scroll to position [26, 0]
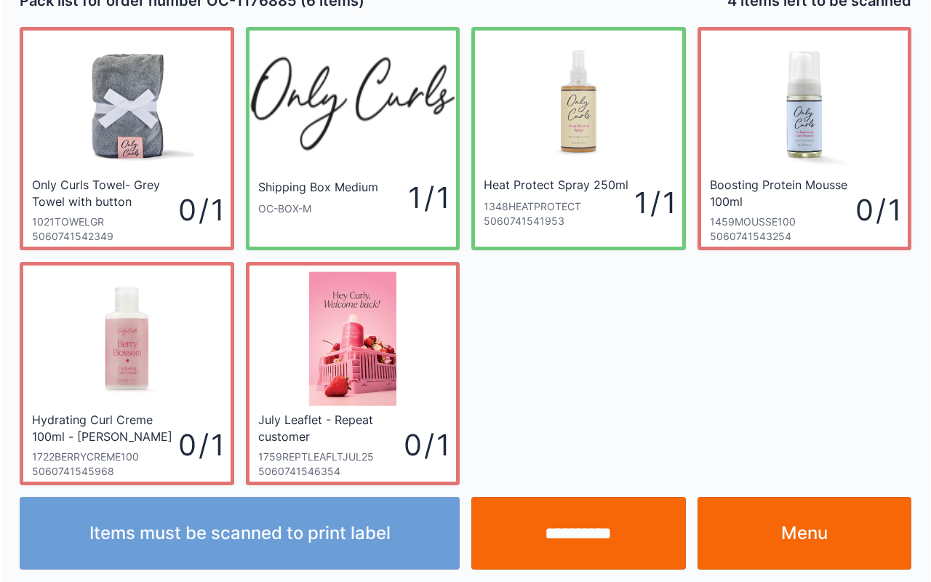
scroll to position [26, 0]
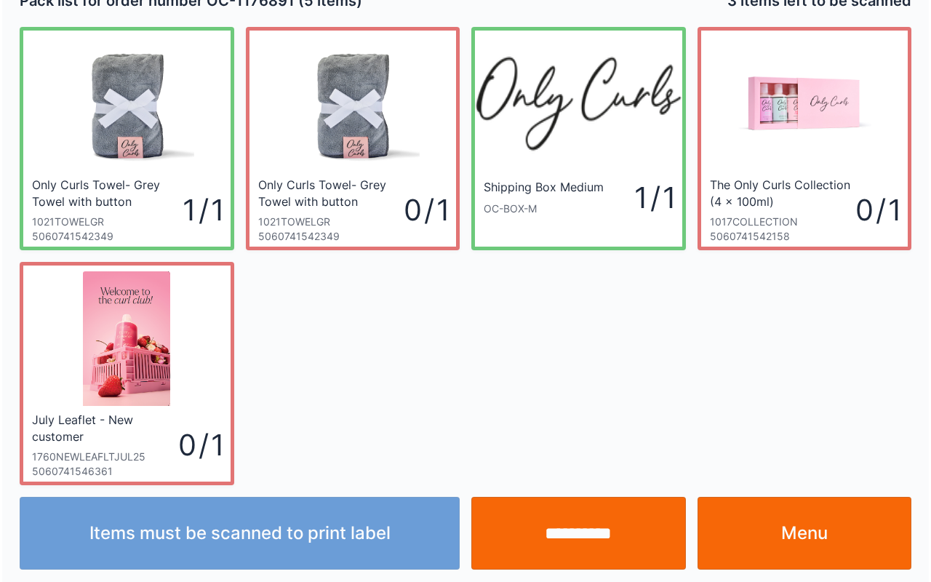
scroll to position [26, 0]
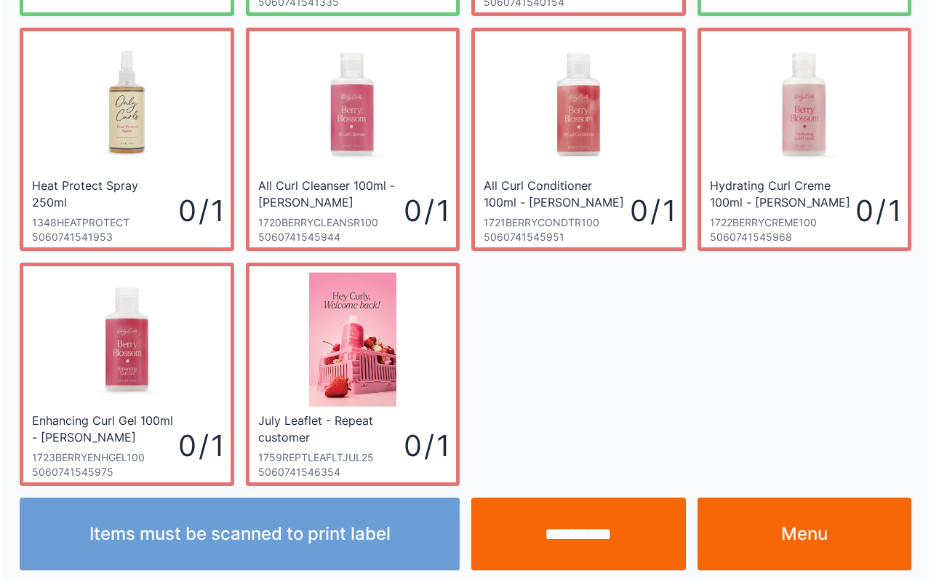
scroll to position [261, 0]
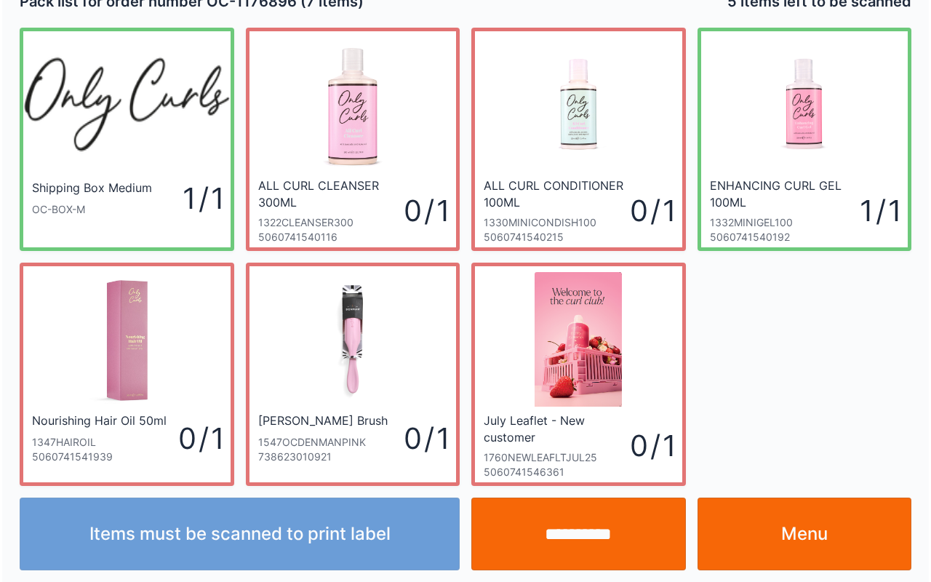
scroll to position [26, 0]
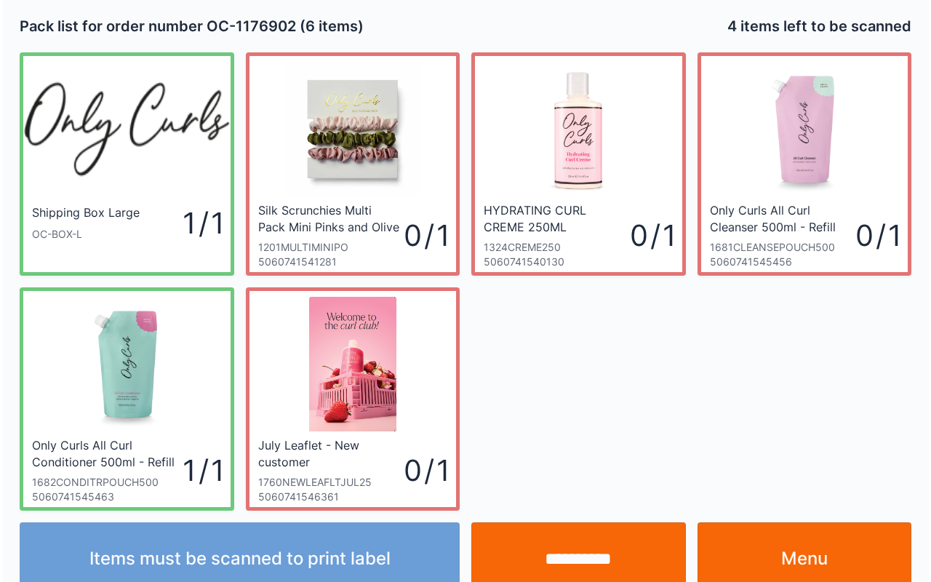
scroll to position [26, 0]
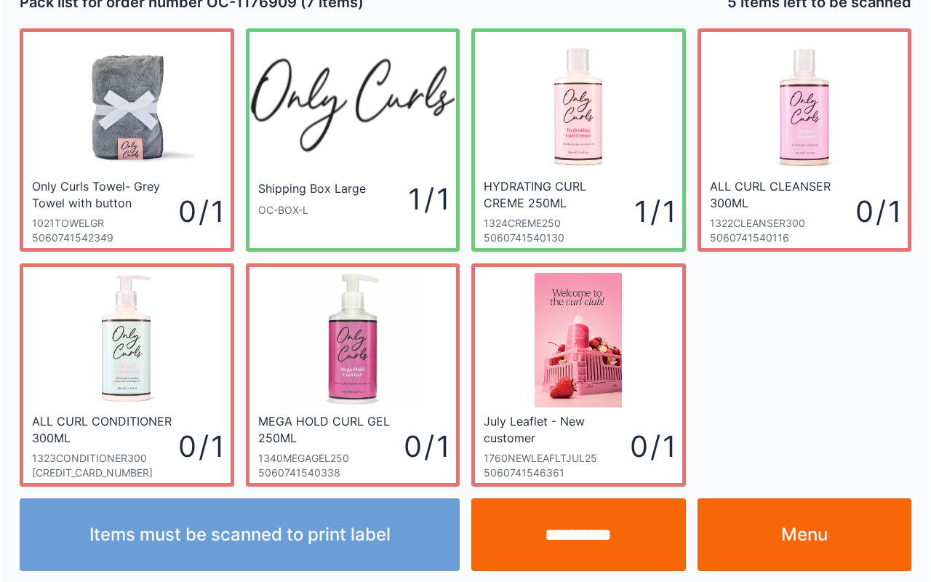
scroll to position [26, 0]
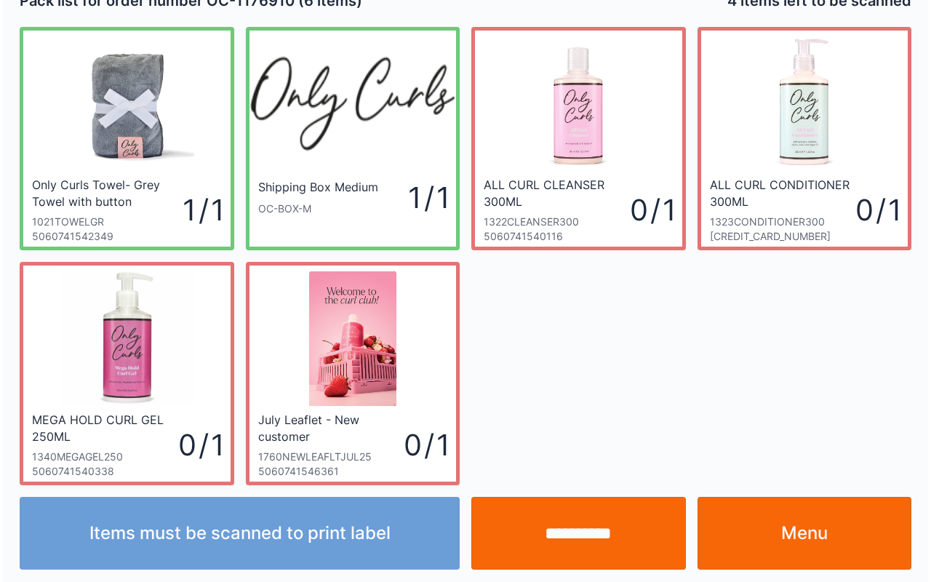
scroll to position [26, 0]
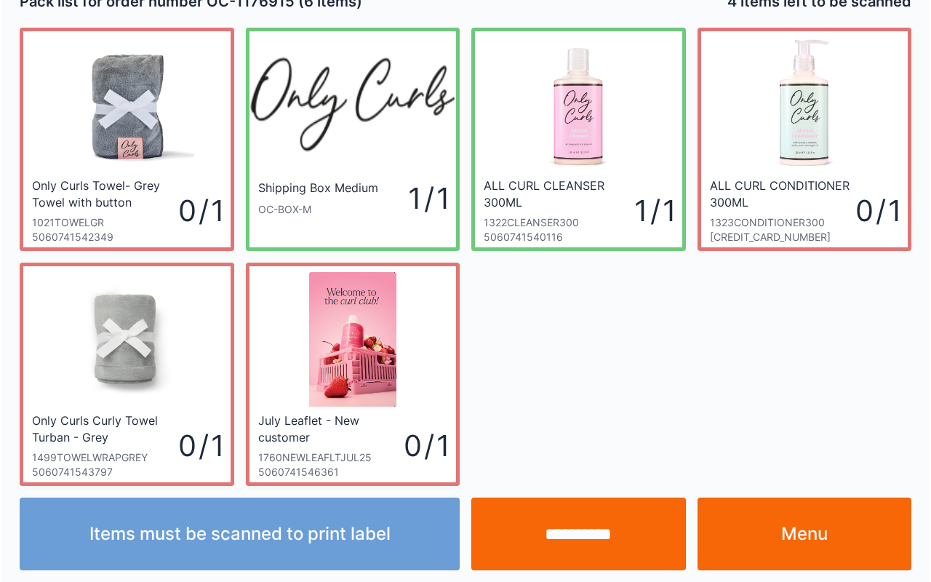
scroll to position [26, 0]
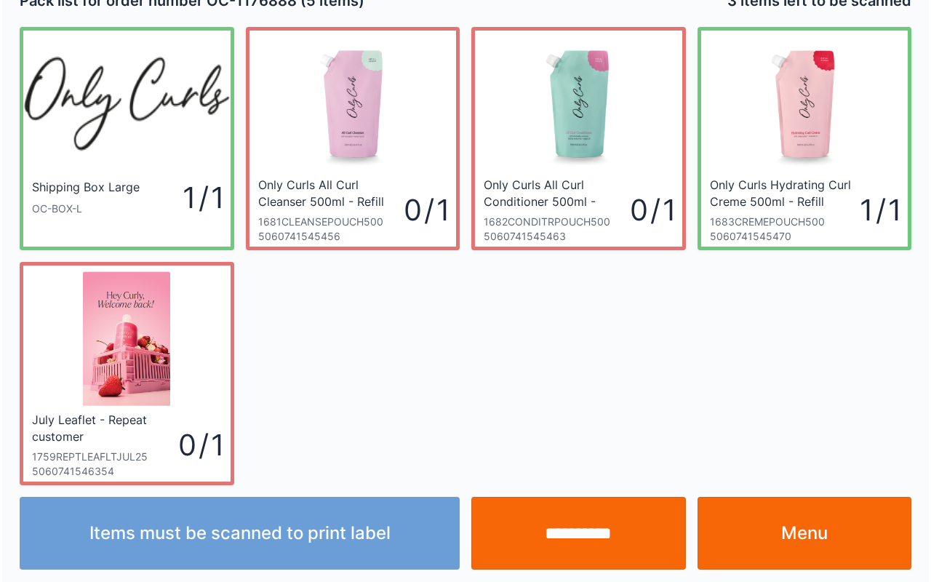
scroll to position [26, 0]
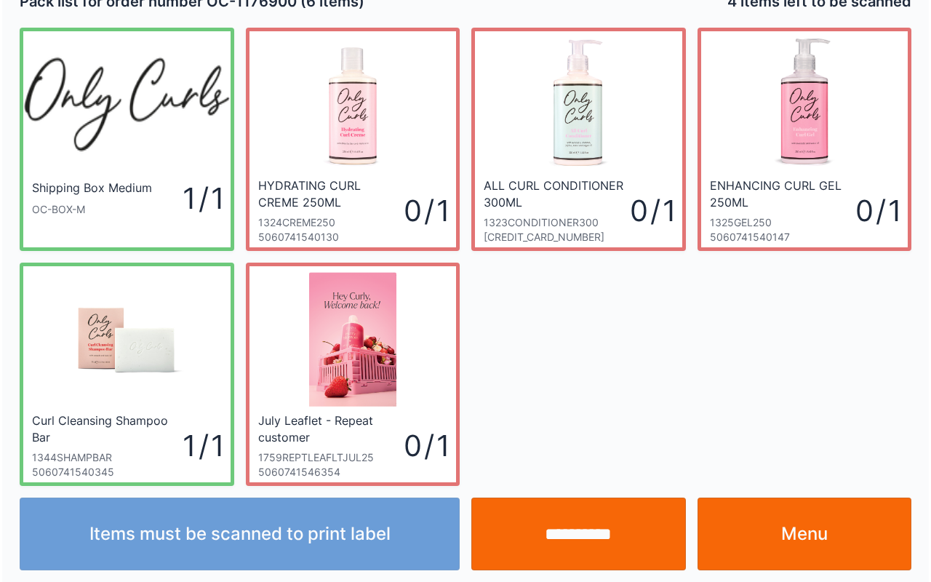
scroll to position [26, 0]
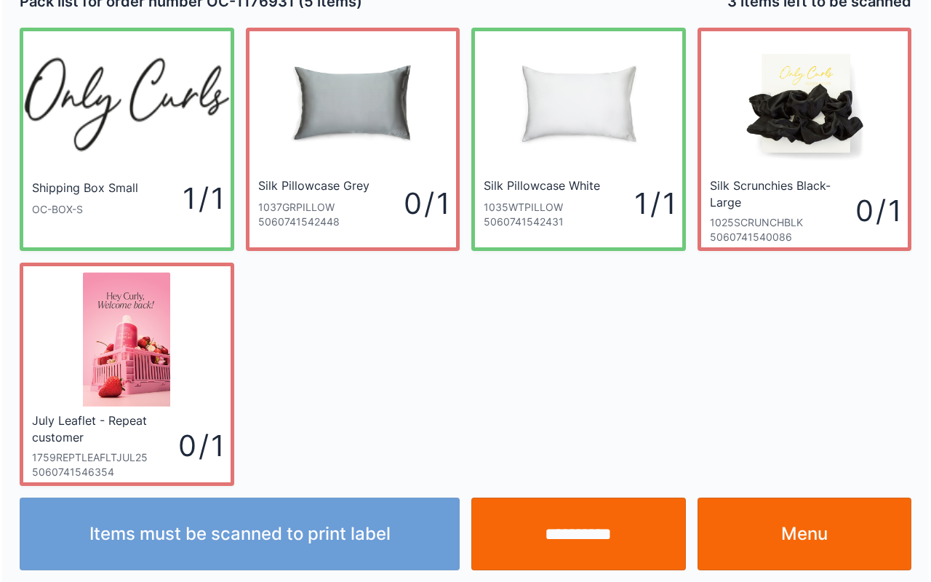
scroll to position [26, 0]
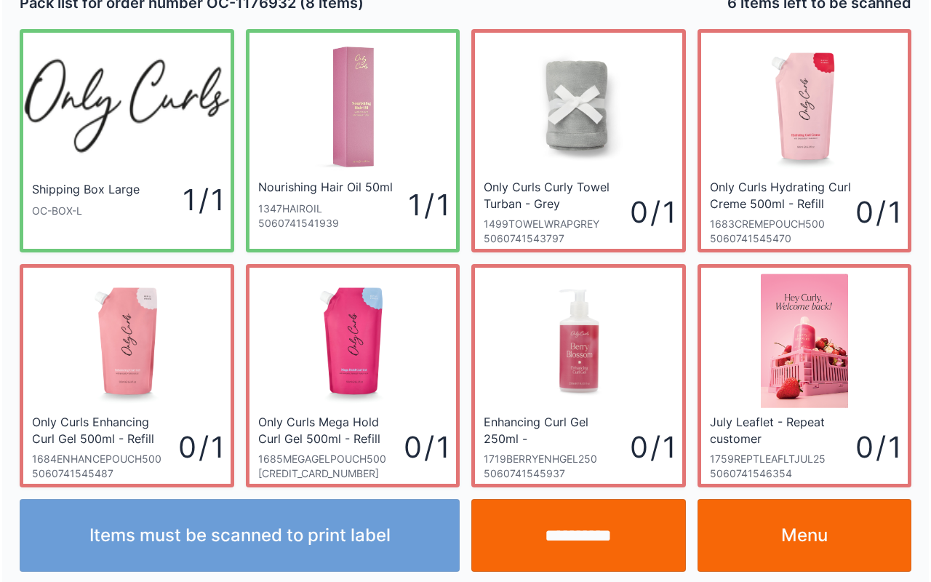
scroll to position [26, 0]
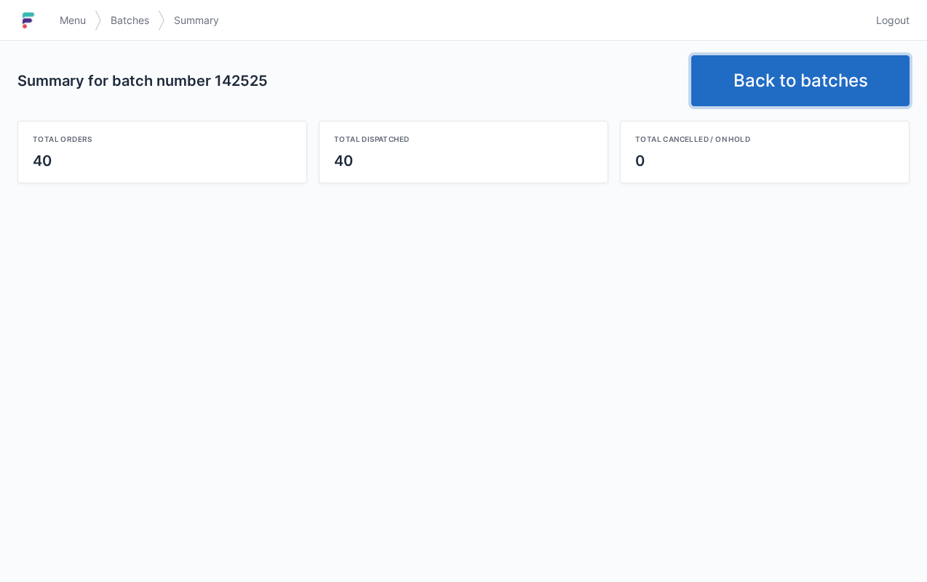
click at [826, 90] on link "Back to batches" at bounding box center [800, 80] width 218 height 51
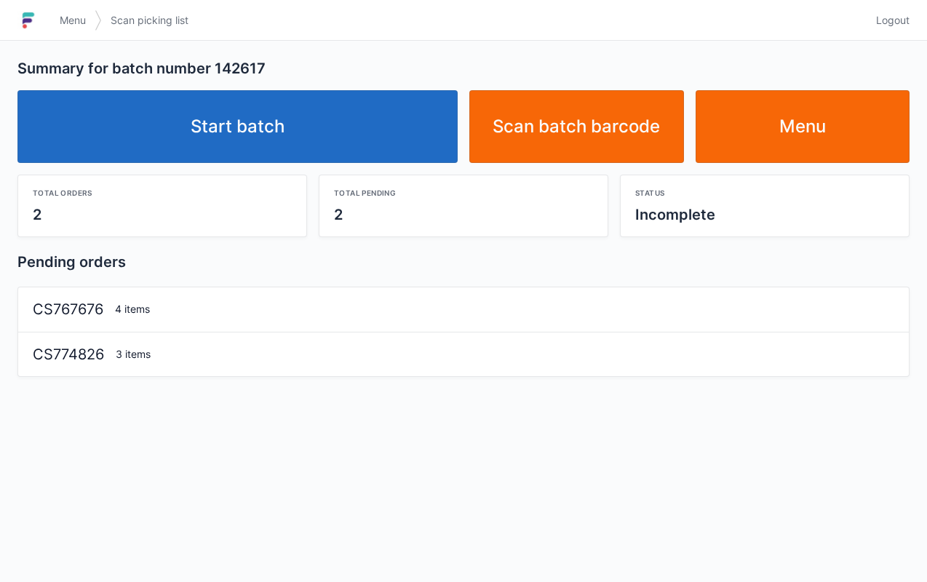
click at [281, 115] on link "Start batch" at bounding box center [237, 126] width 440 height 73
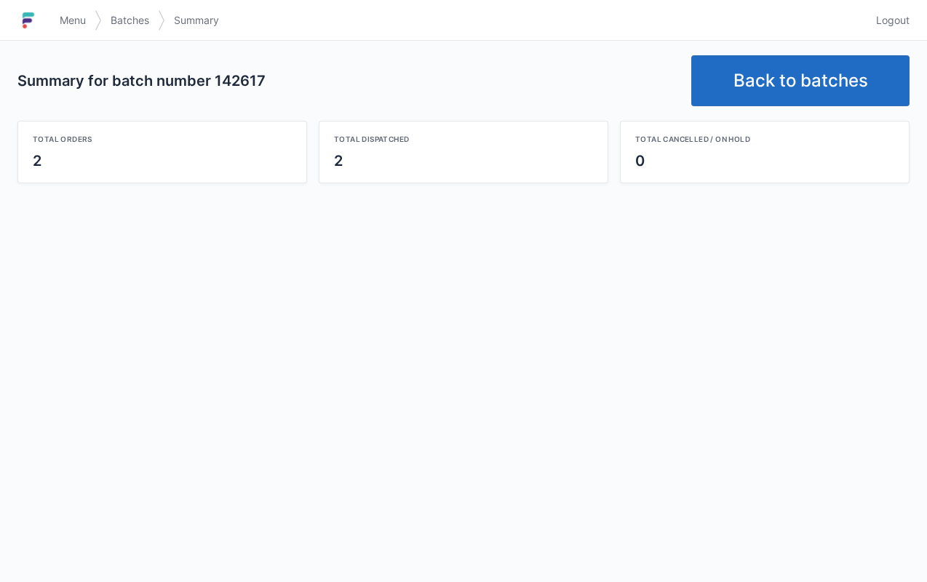
click at [831, 86] on link "Back to batches" at bounding box center [800, 80] width 218 height 51
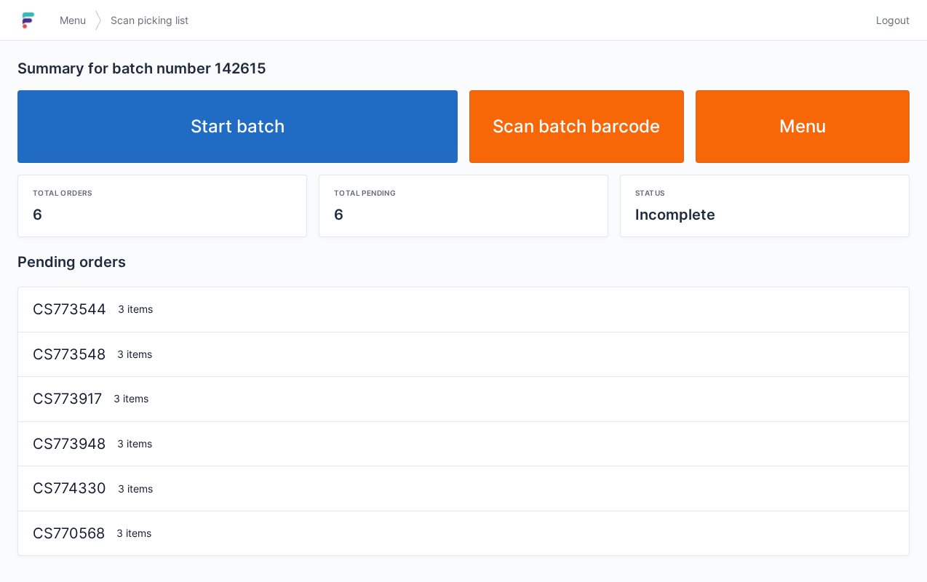
click at [299, 119] on link "Start batch" at bounding box center [237, 126] width 440 height 73
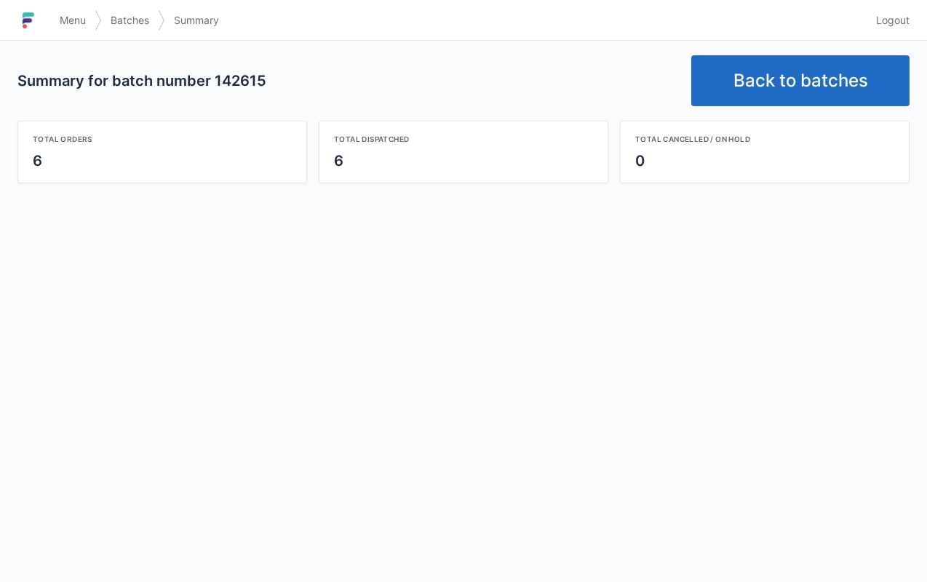
click at [838, 85] on link "Back to batches" at bounding box center [800, 80] width 218 height 51
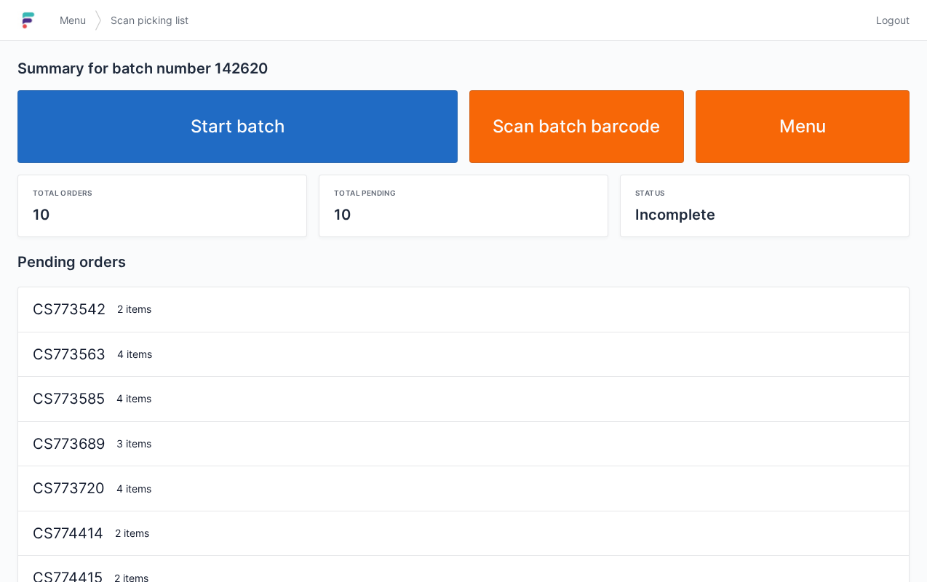
click at [238, 119] on link "Start batch" at bounding box center [237, 126] width 440 height 73
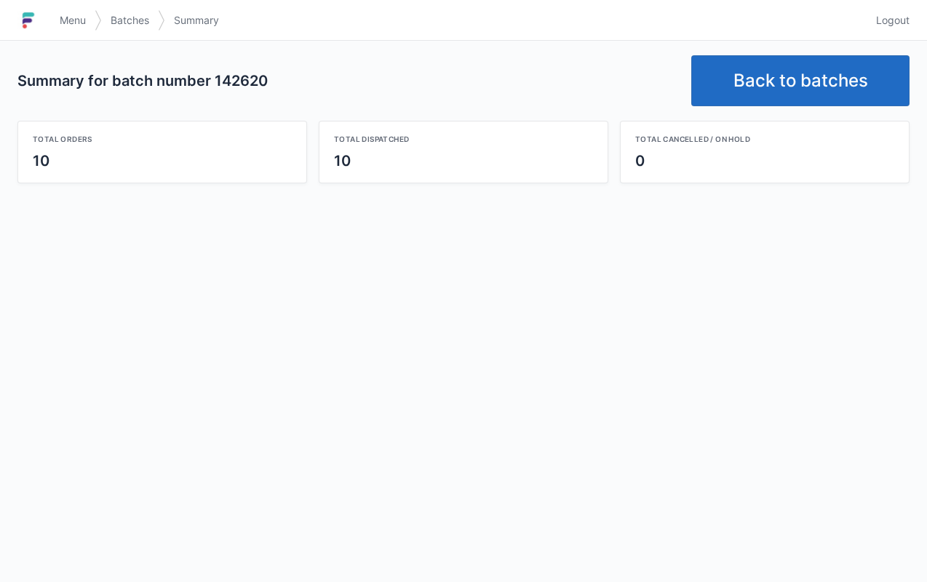
click at [805, 98] on link "Back to batches" at bounding box center [800, 80] width 218 height 51
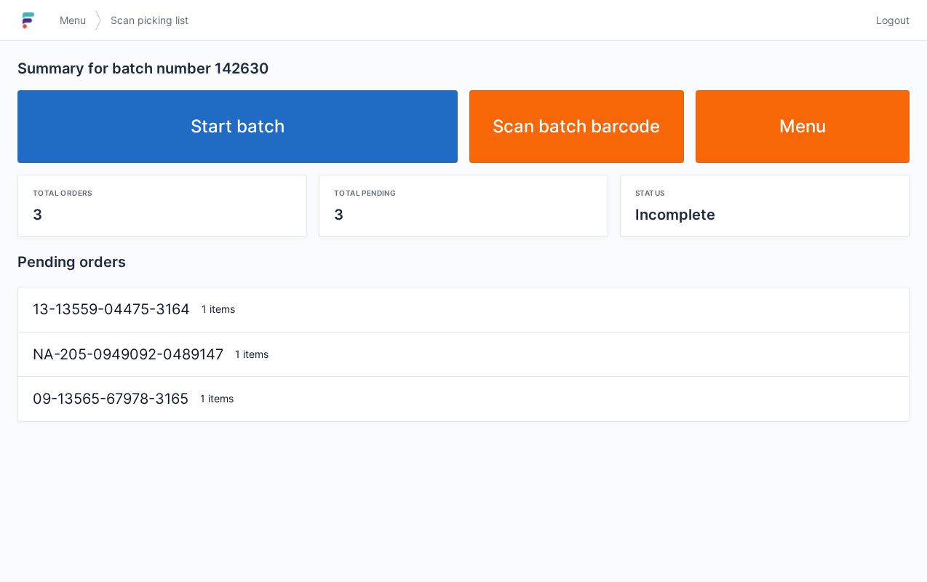
click at [256, 119] on link "Start batch" at bounding box center [237, 126] width 440 height 73
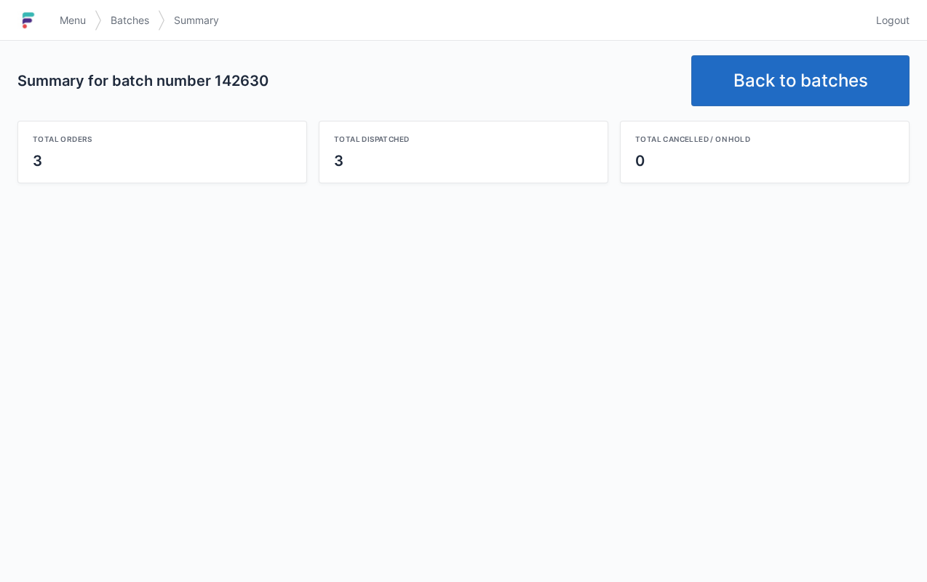
click at [791, 80] on link "Back to batches" at bounding box center [800, 80] width 218 height 51
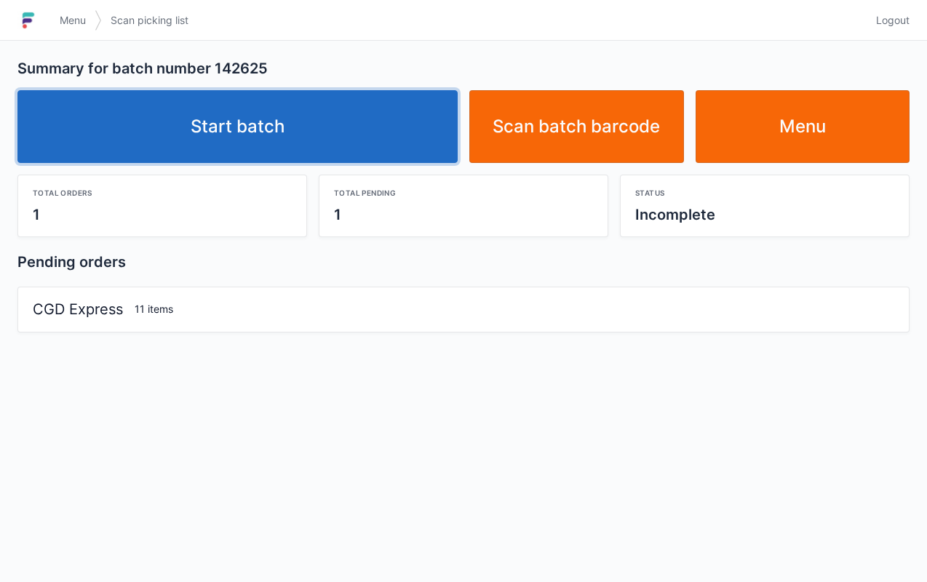
click at [272, 128] on link "Start batch" at bounding box center [237, 126] width 440 height 73
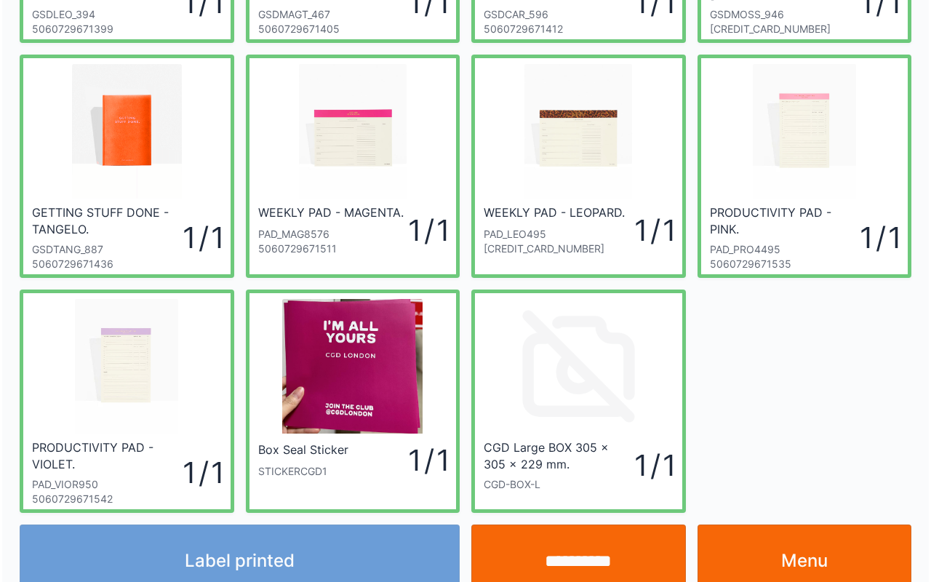
scroll to position [261, 0]
